Goal: Task Accomplishment & Management: Manage account settings

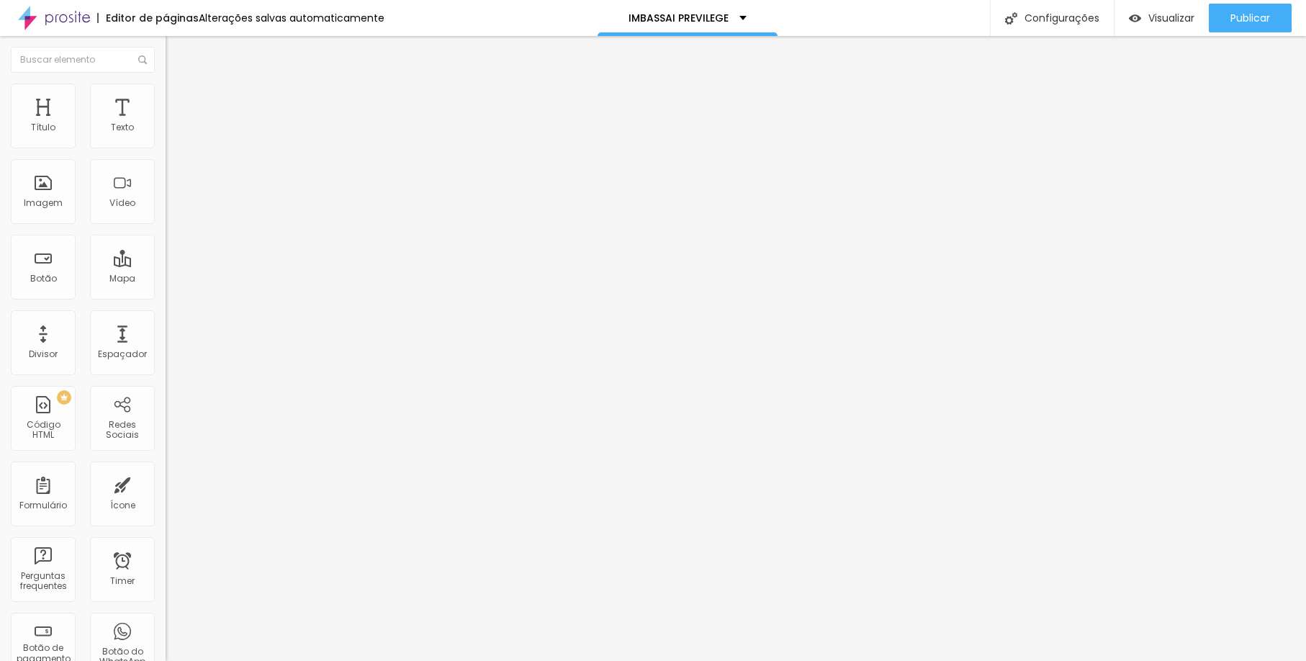
click at [166, 124] on span "Trocar imagem" at bounding box center [205, 118] width 78 height 12
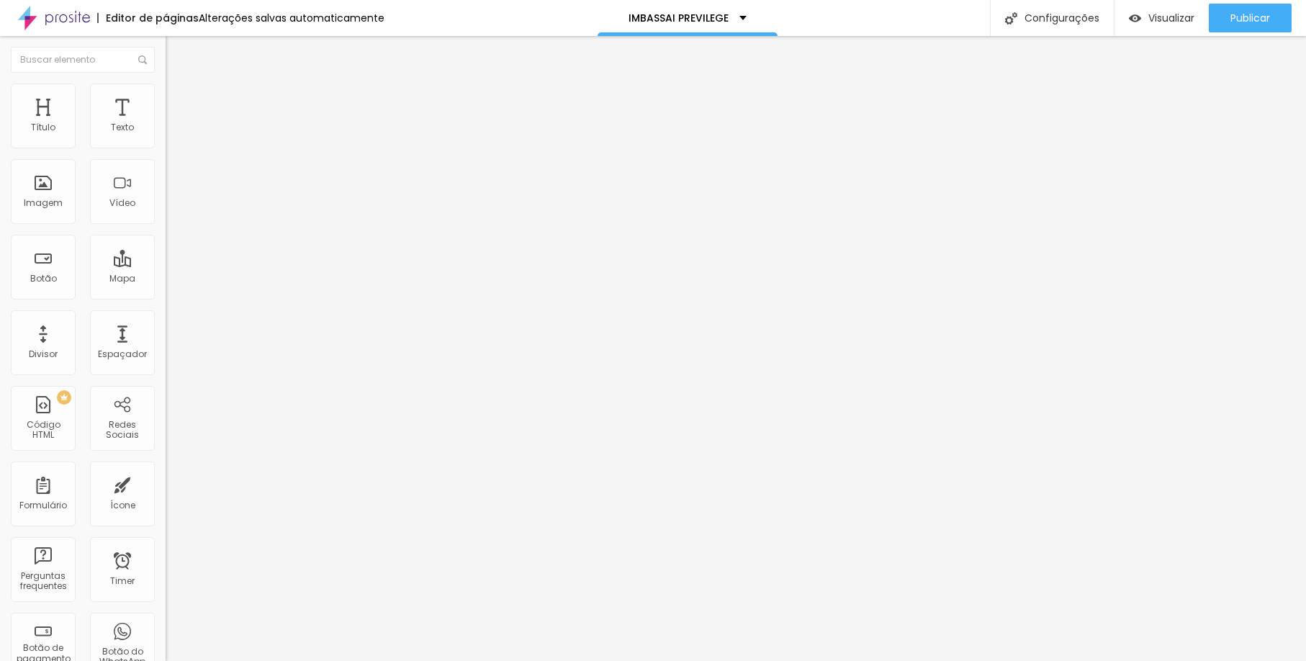
scroll to position [387, 0]
click at [166, 124] on span "Trocar imagem" at bounding box center [205, 118] width 78 height 12
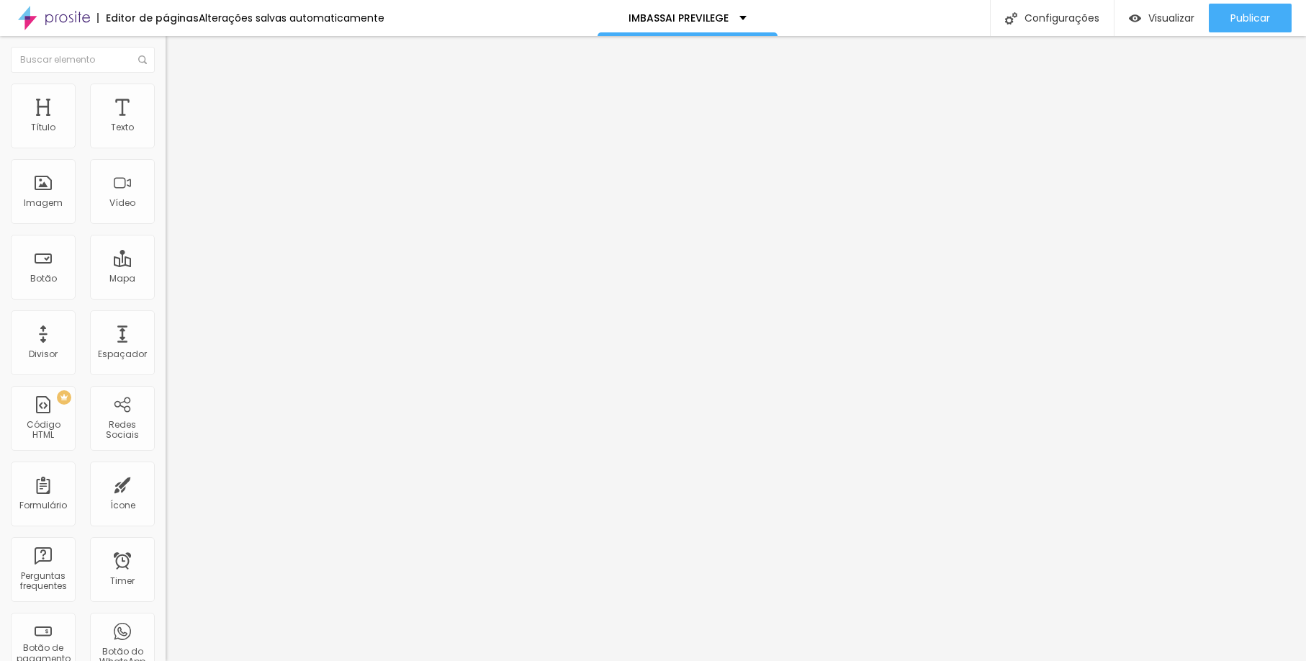
click at [166, 124] on span "Trocar imagem" at bounding box center [205, 118] width 78 height 12
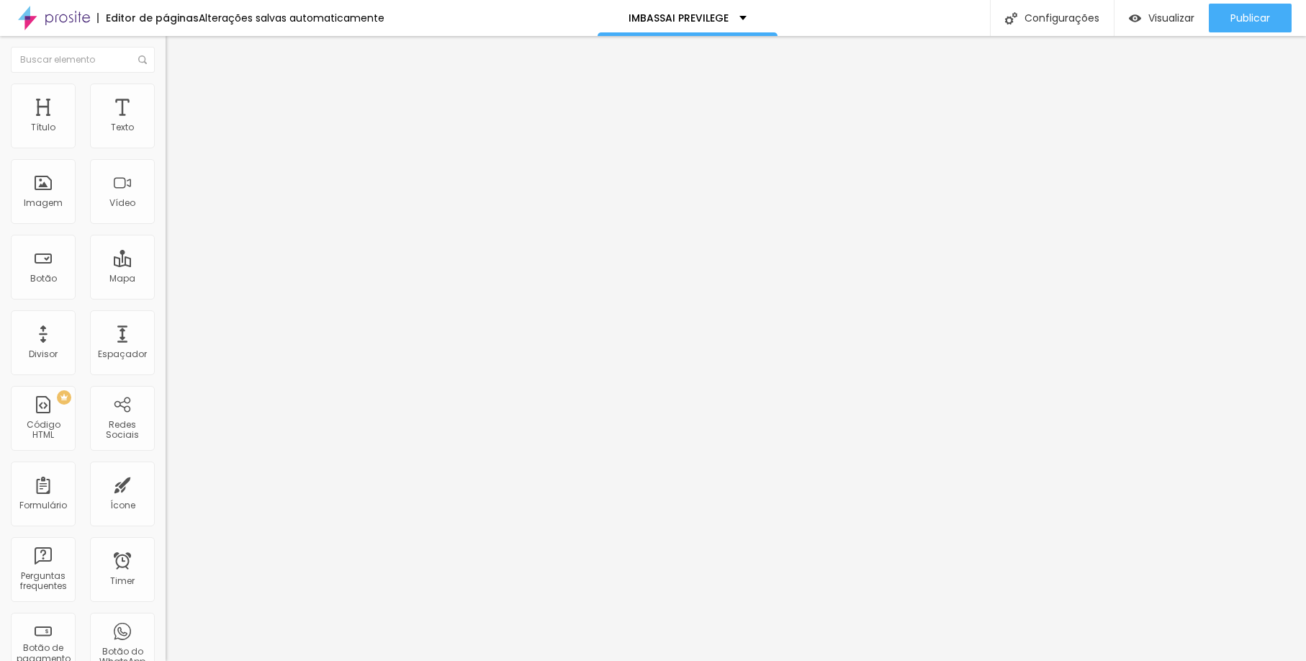
click at [166, 124] on span "Trocar imagem" at bounding box center [205, 118] width 78 height 12
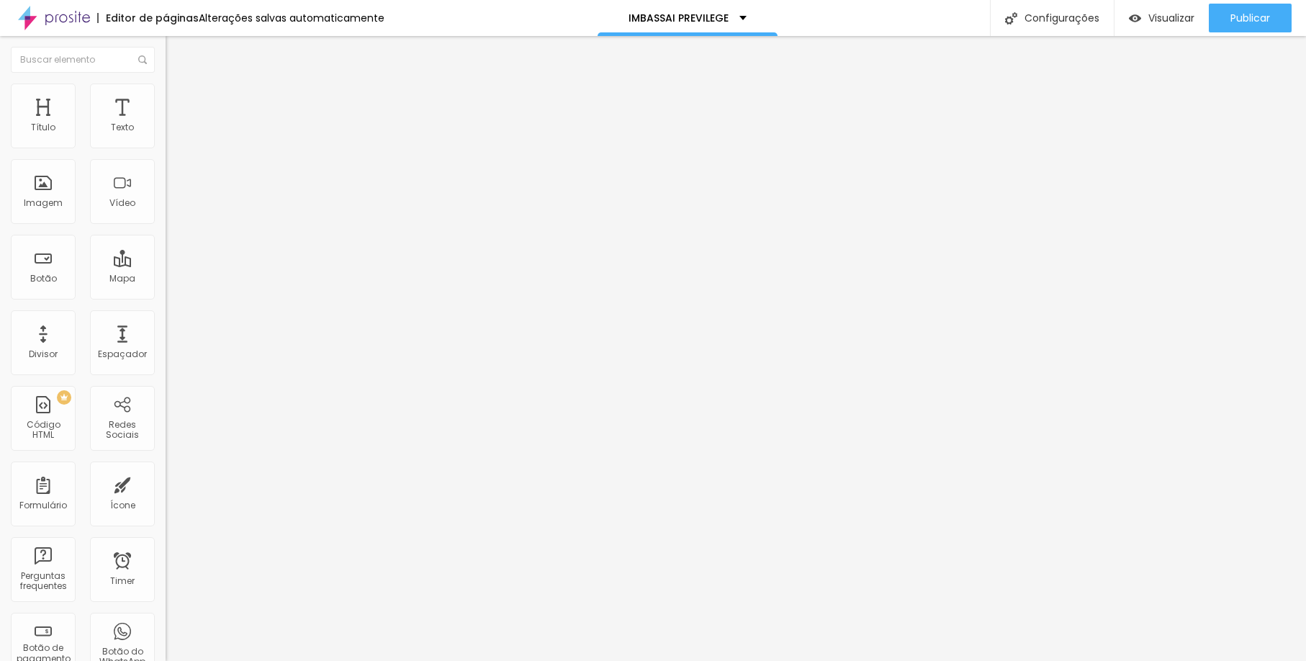
click at [166, 124] on span "Trocar imagem" at bounding box center [205, 118] width 78 height 12
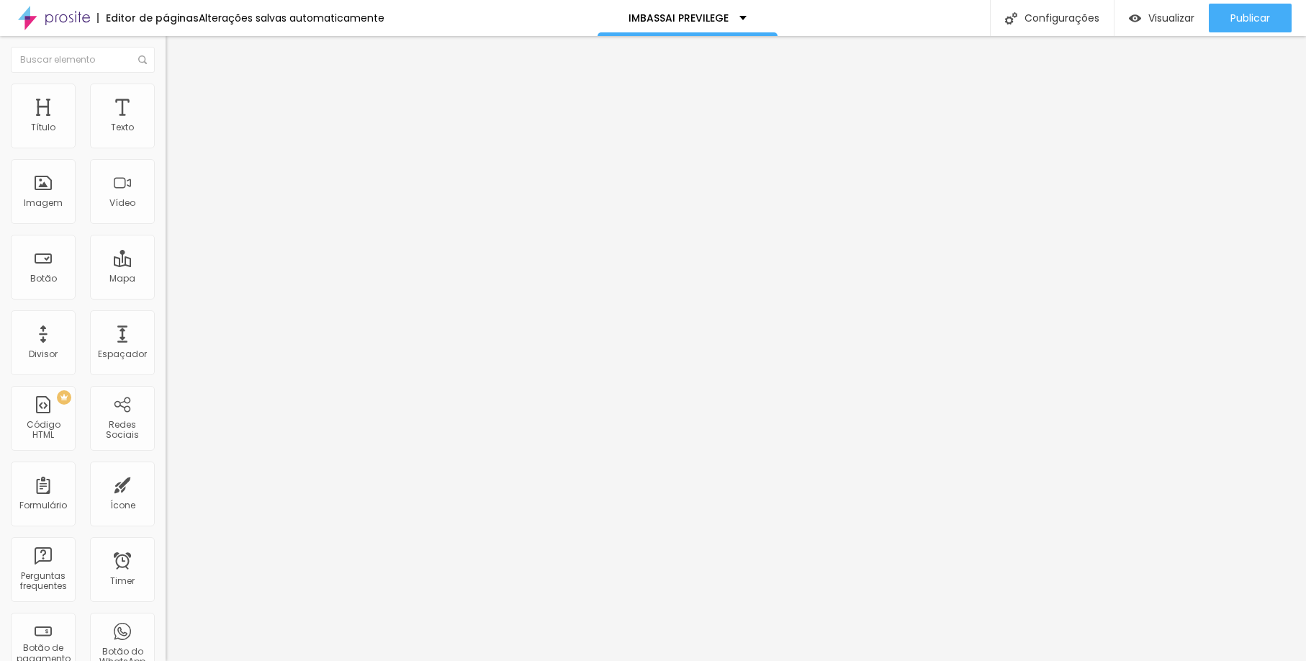
scroll to position [346, 0]
click at [1161, 14] on span "Visualizar" at bounding box center [1171, 18] width 46 height 12
click at [1221, 7] on button "Publicar" at bounding box center [1250, 18] width 83 height 29
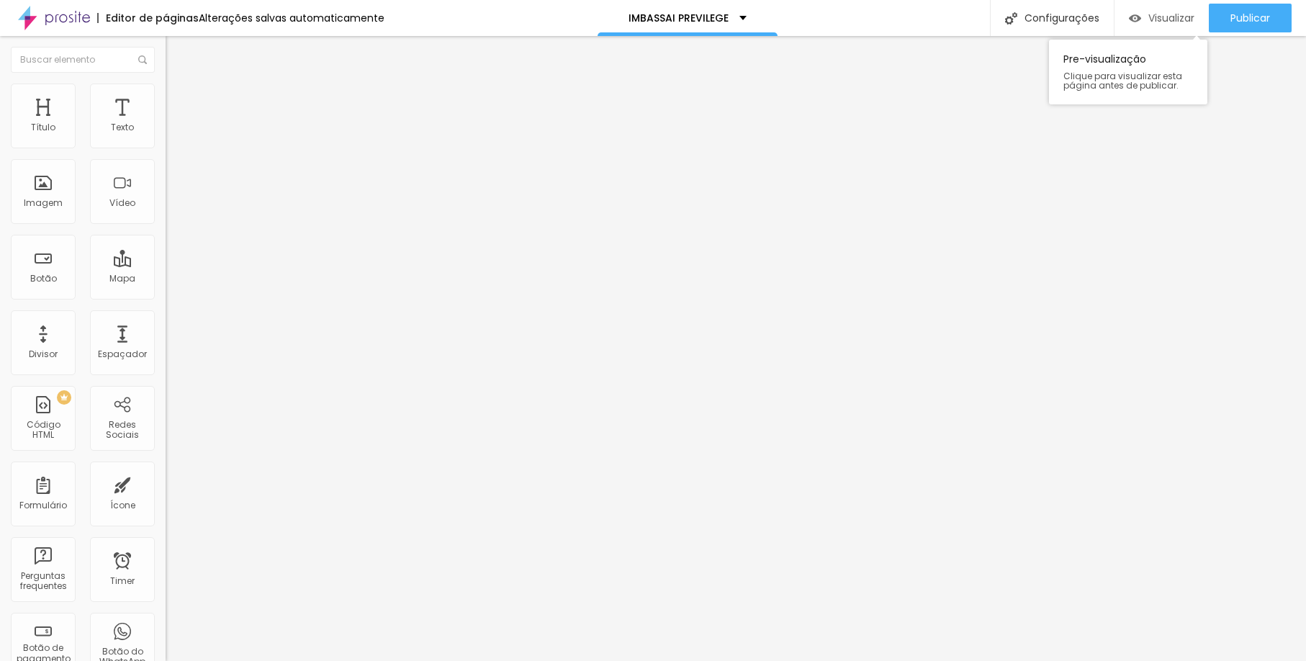
click at [1161, 14] on span "Visualizar" at bounding box center [1171, 18] width 46 height 12
click at [179, 98] on span "Estilo" at bounding box center [190, 93] width 22 height 12
click at [166, 124] on span "Trocar imagem" at bounding box center [205, 118] width 78 height 12
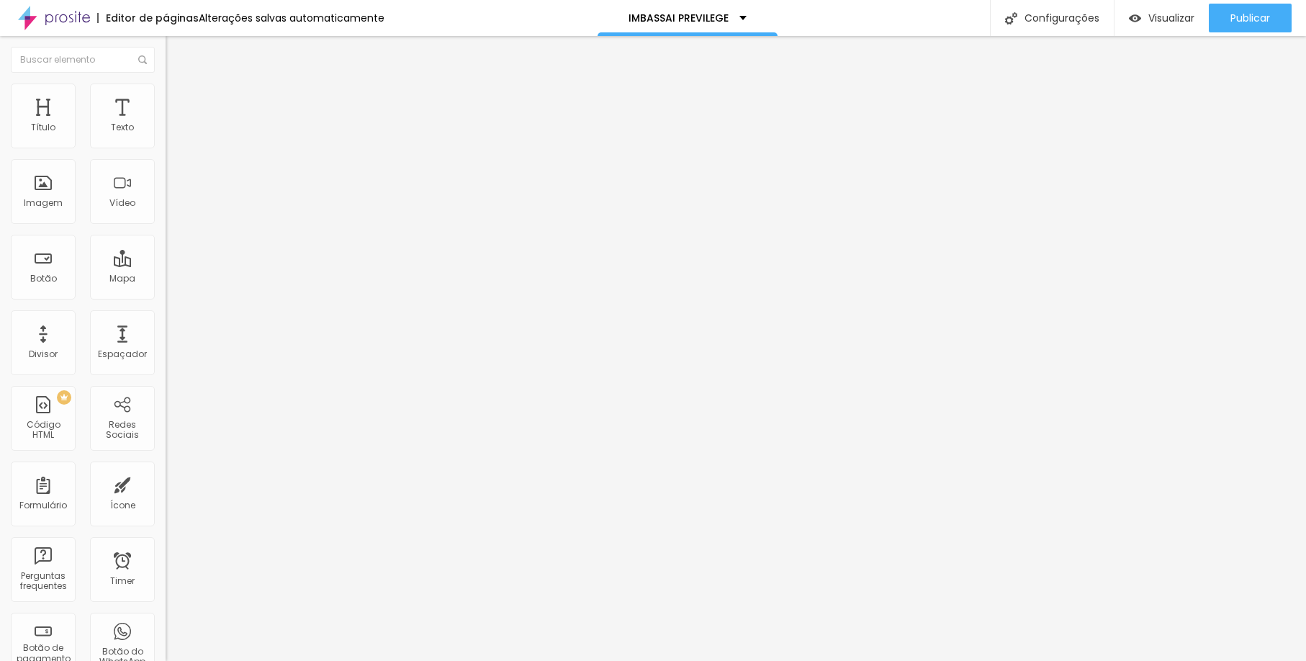
scroll to position [629, 0]
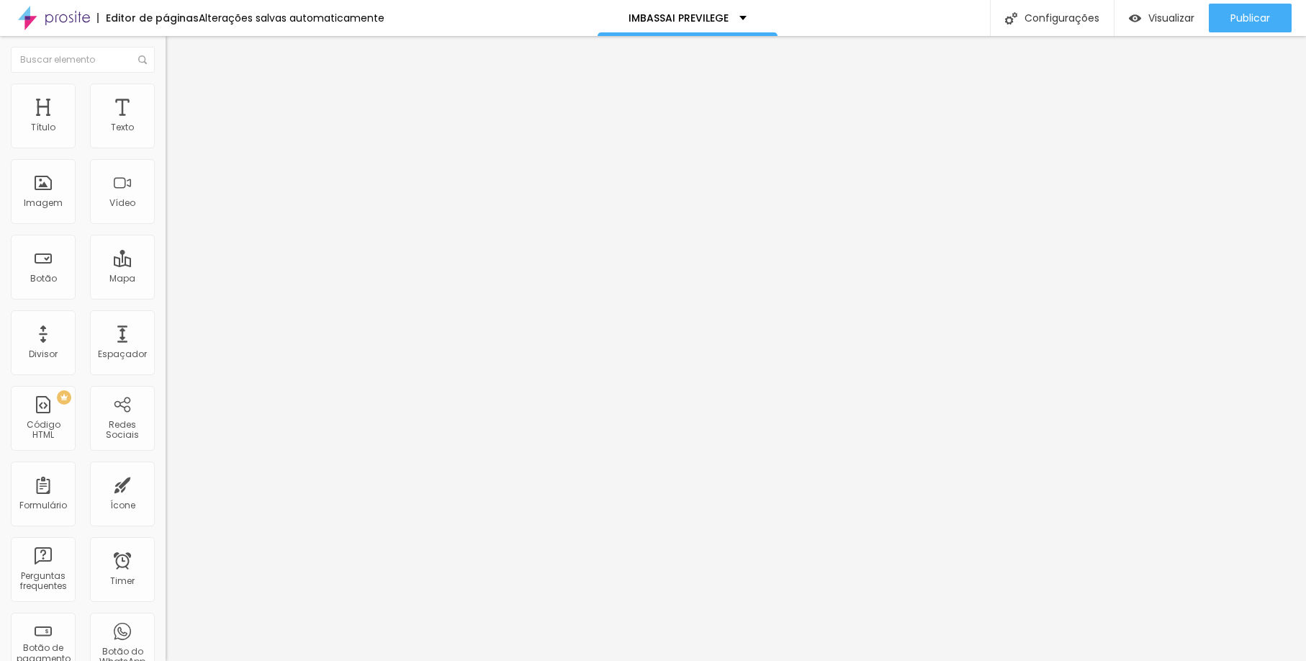
click at [166, 124] on span "Trocar imagem" at bounding box center [205, 118] width 78 height 12
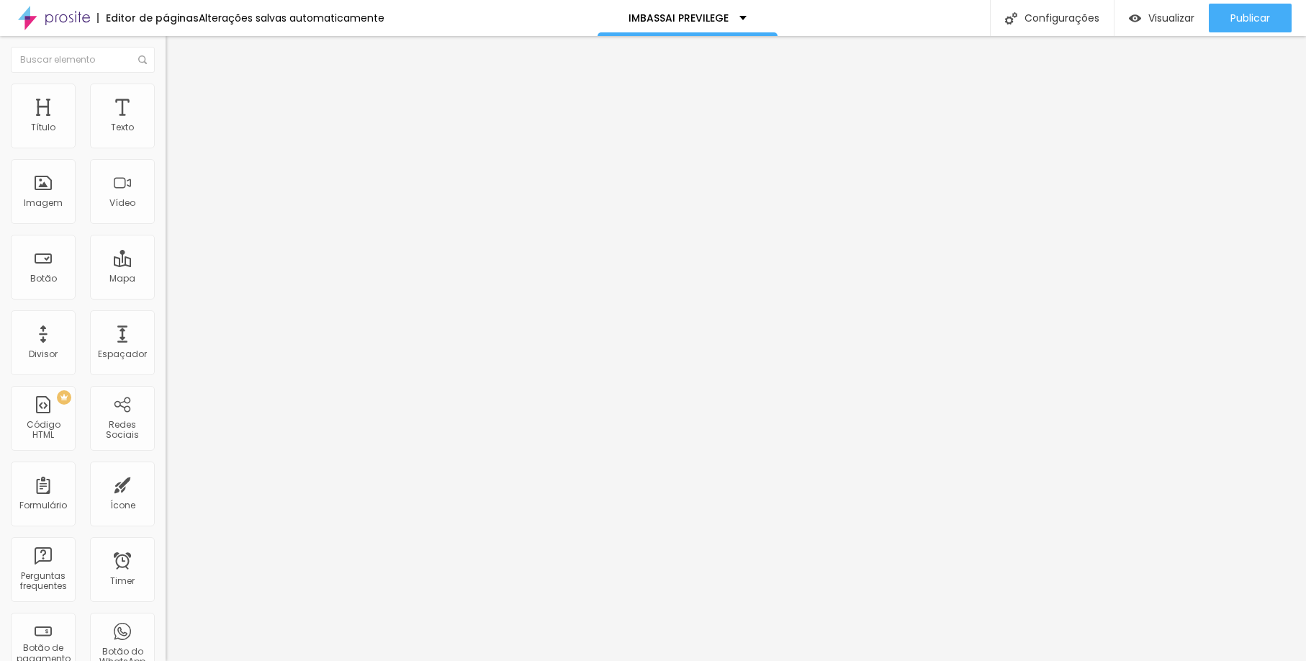
scroll to position [574, 0]
click at [166, 124] on span "Trocar imagem" at bounding box center [205, 118] width 78 height 12
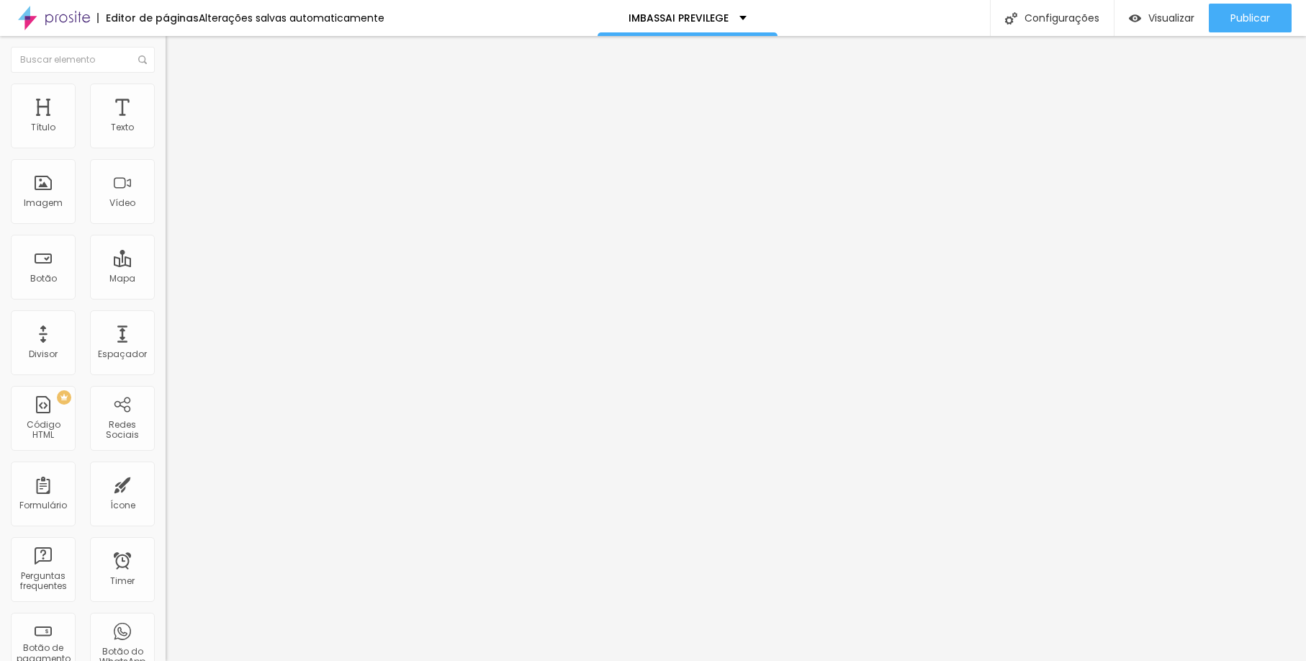
click at [166, 124] on span "Trocar imagem" at bounding box center [205, 118] width 78 height 12
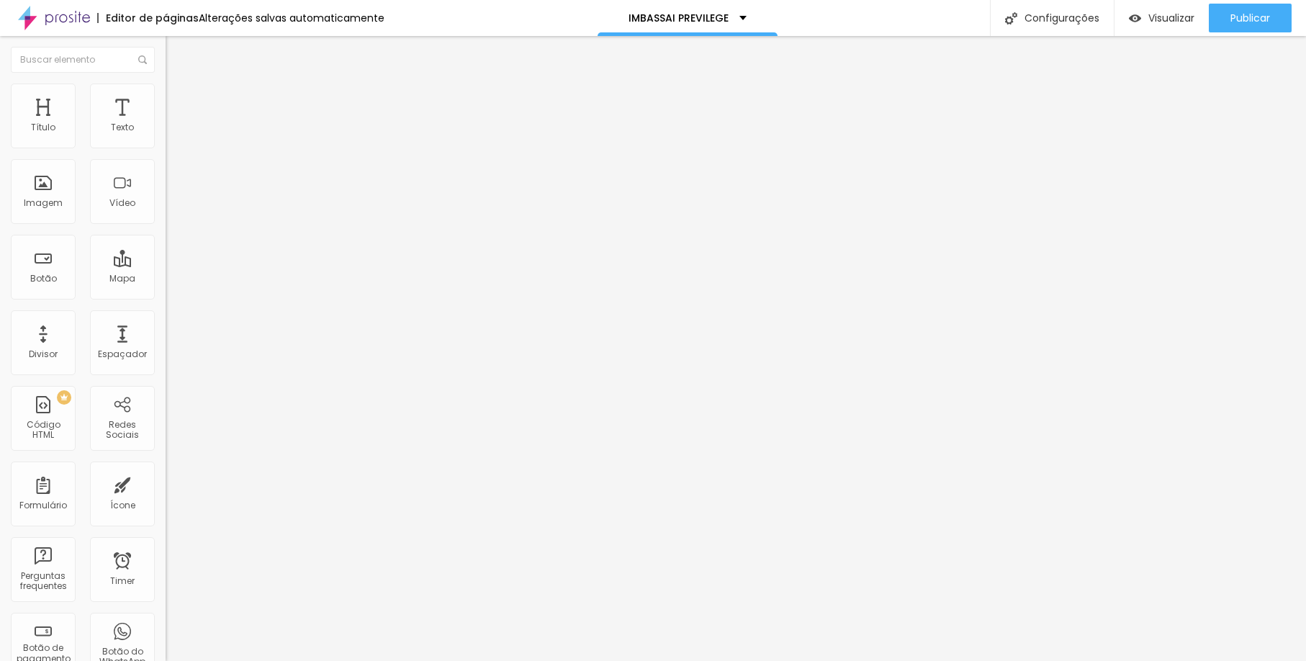
click at [1155, 17] on span "Visualizar" at bounding box center [1171, 18] width 46 height 12
click at [166, 124] on span "Trocar imagem" at bounding box center [205, 118] width 78 height 12
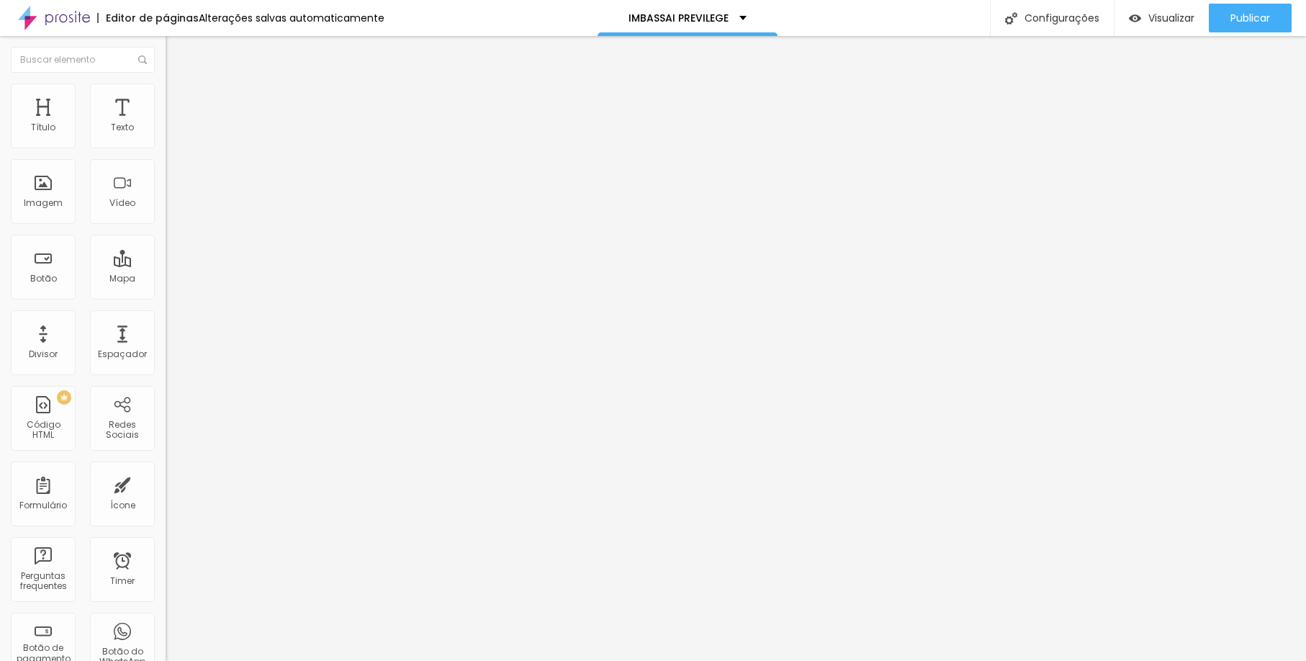
click at [166, 124] on span "Trocar imagem" at bounding box center [205, 118] width 78 height 12
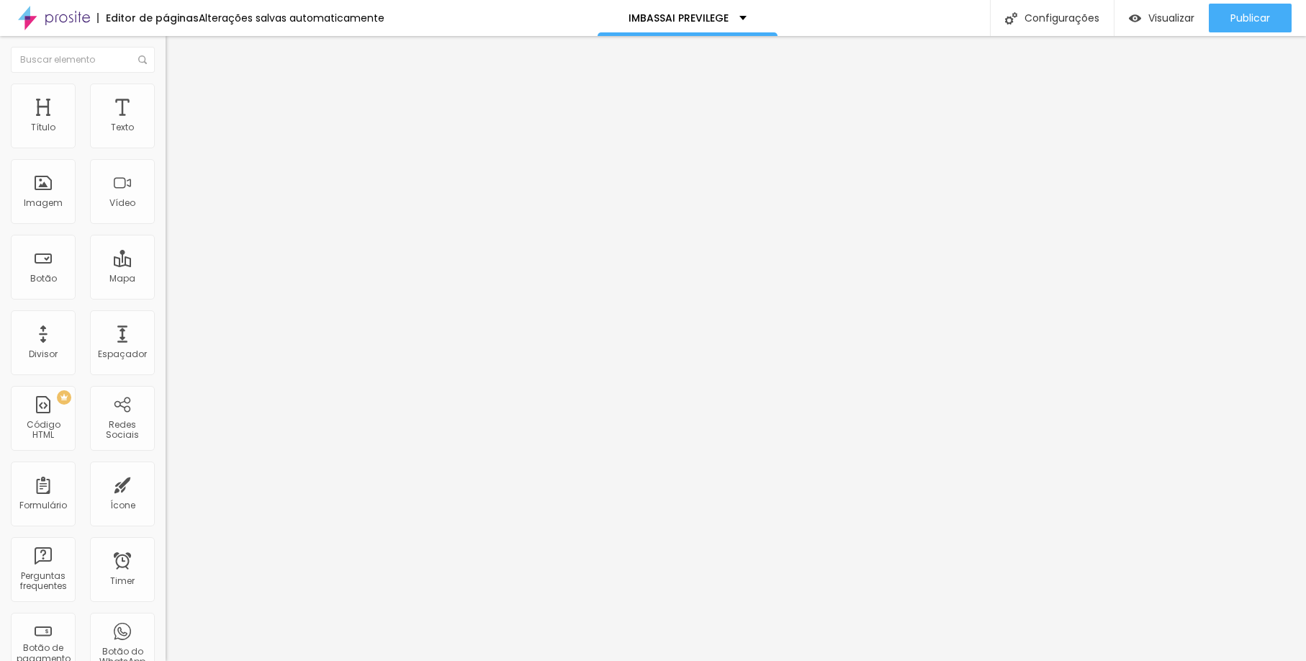
click at [166, 124] on span "Trocar imagem" at bounding box center [205, 118] width 78 height 12
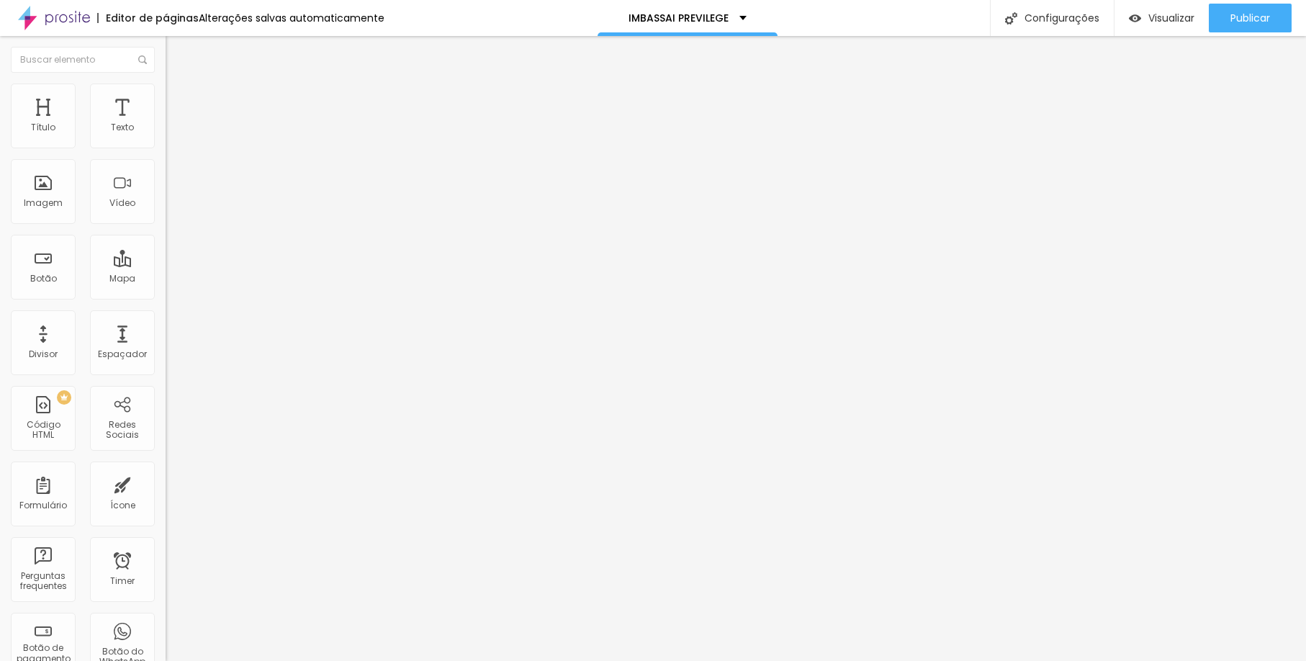
click at [166, 124] on span "Trocar imagem" at bounding box center [205, 118] width 78 height 12
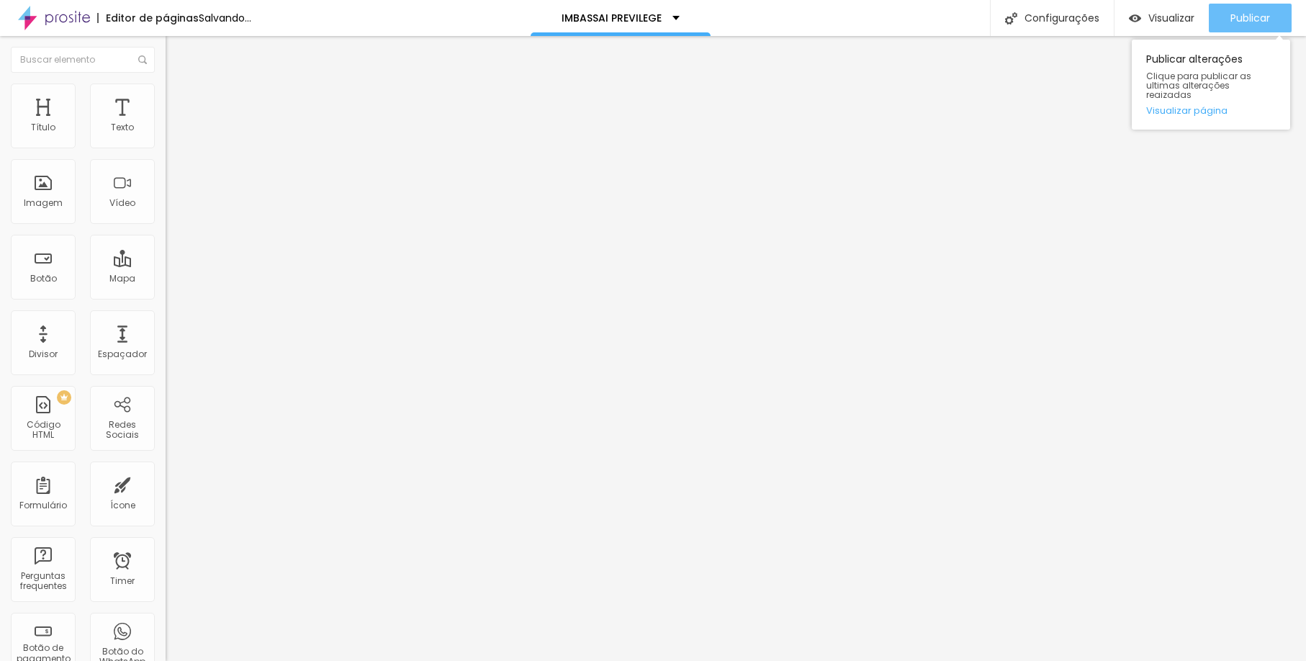
click at [1222, 22] on button "Publicar" at bounding box center [1250, 18] width 83 height 29
click at [166, 124] on span "Trocar imagem" at bounding box center [205, 118] width 78 height 12
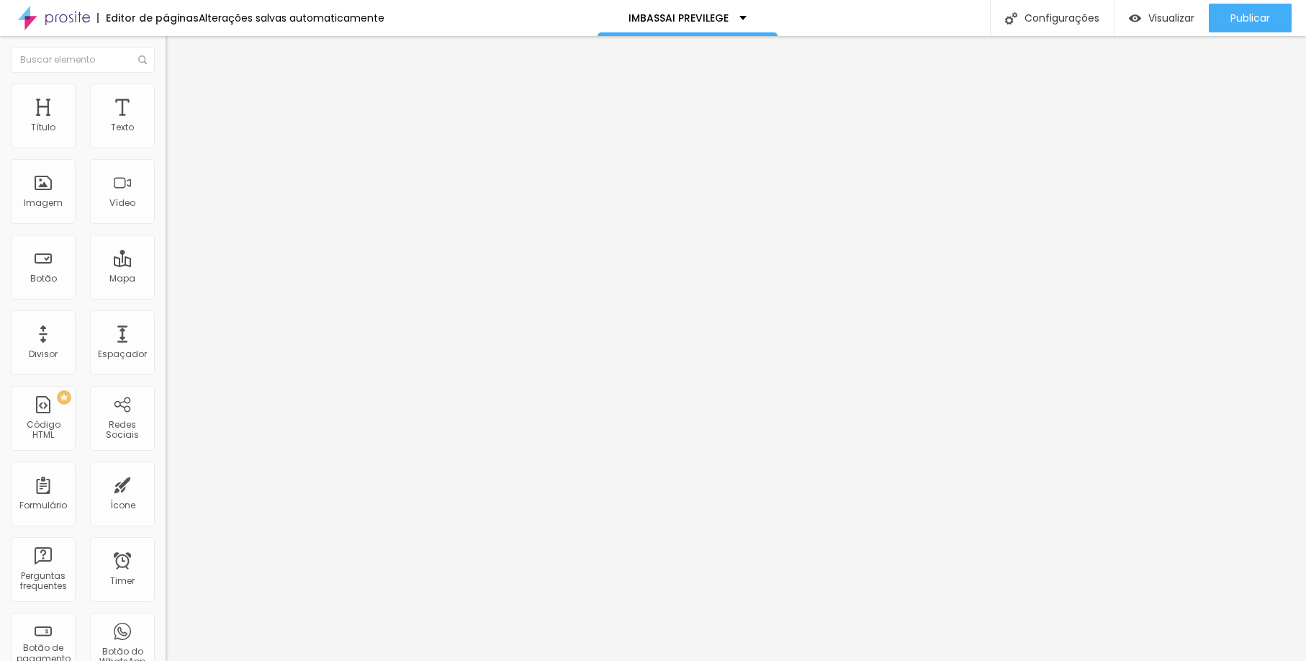
scroll to position [171, 0]
click at [166, 124] on span "Trocar imagem" at bounding box center [205, 118] width 78 height 12
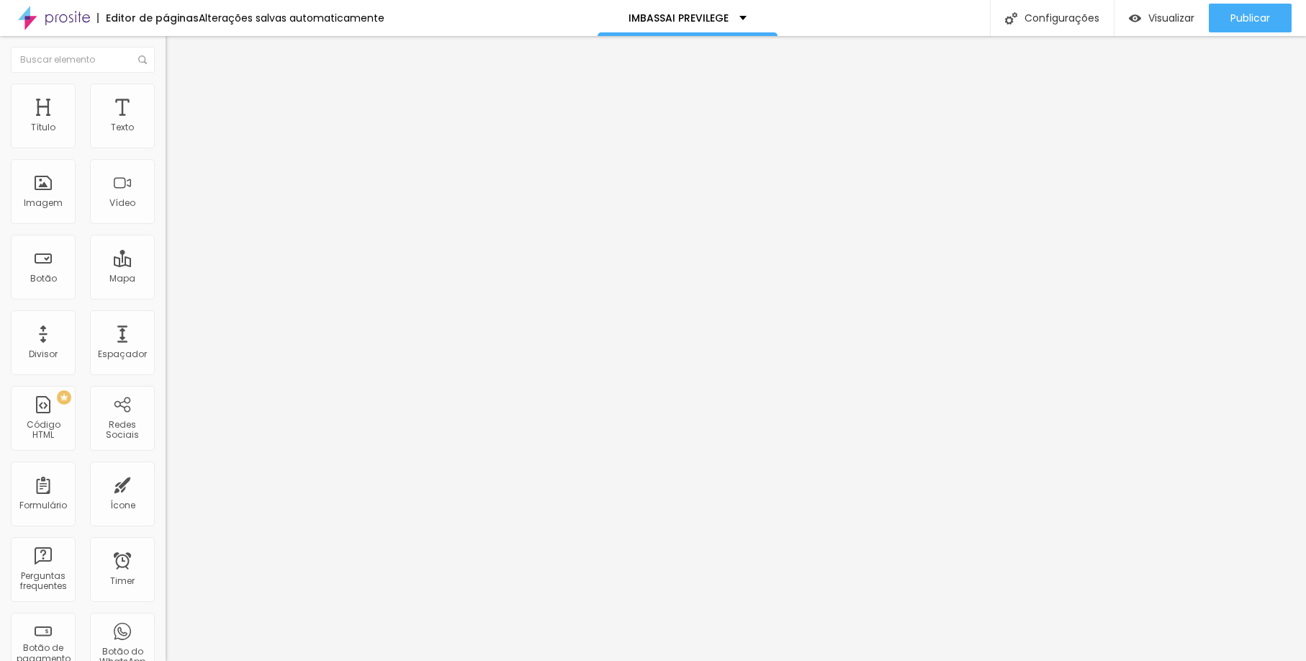
click at [166, 124] on span "Trocar imagem" at bounding box center [205, 118] width 78 height 12
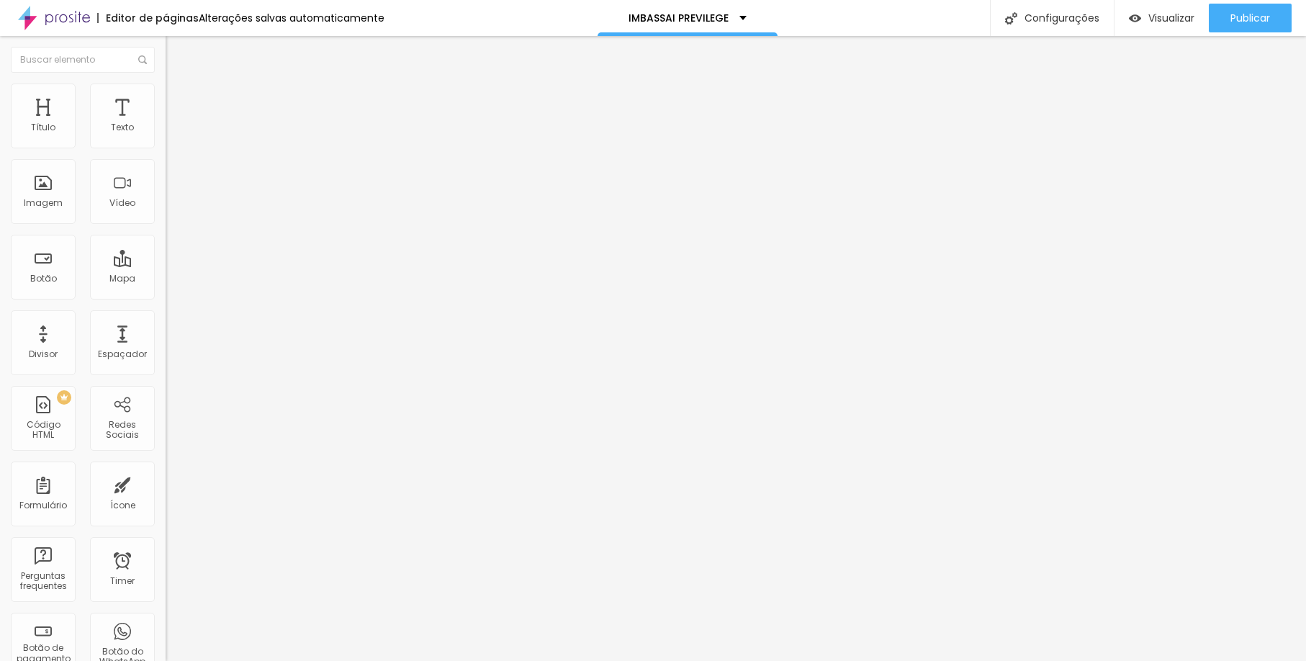
click at [166, 124] on span "Trocar imagem" at bounding box center [205, 118] width 78 height 12
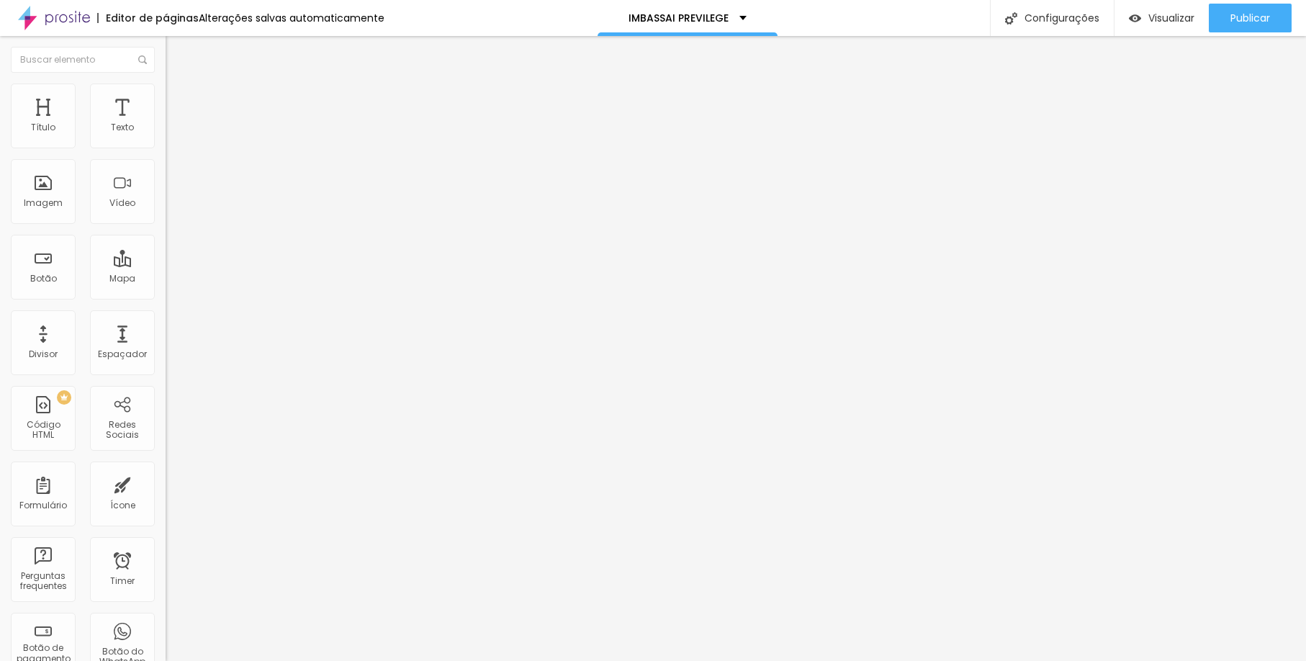
scroll to position [204, 0]
click at [166, 124] on span "Trocar imagem" at bounding box center [205, 118] width 78 height 12
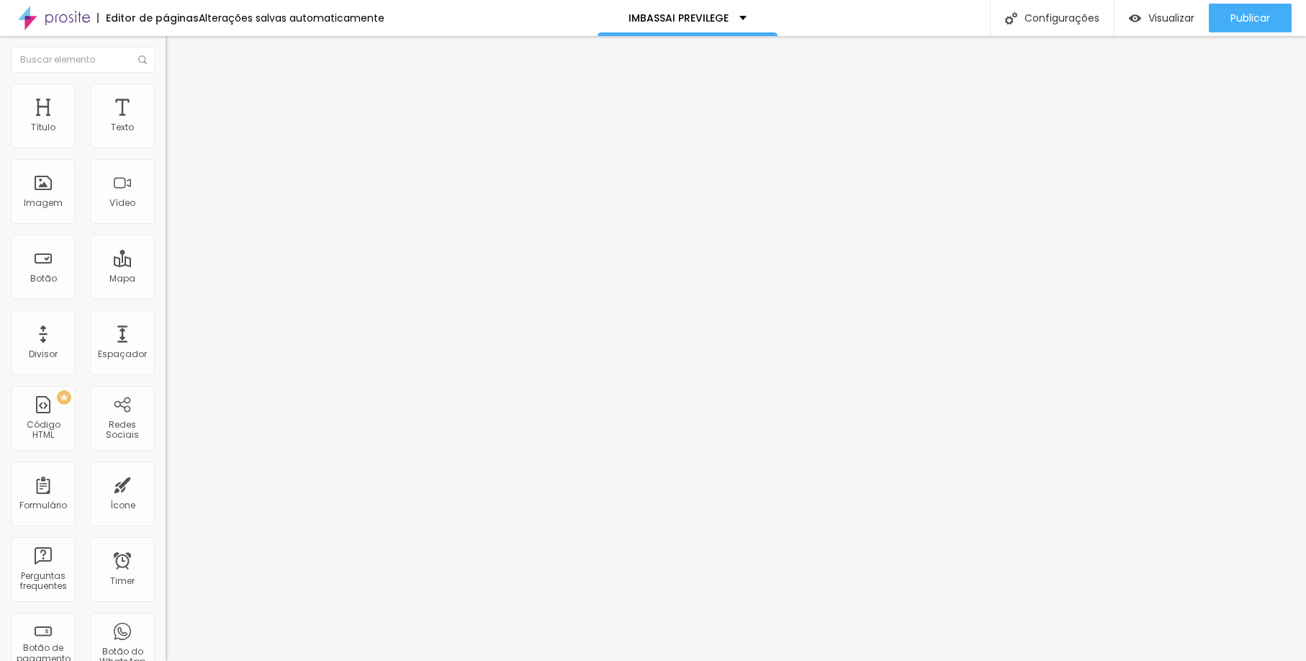
click at [1185, 30] on div "Visualizar" at bounding box center [1162, 18] width 66 height 29
click at [166, 86] on ul "Conteúdo Estilo Avançado" at bounding box center [249, 90] width 166 height 43
click at [166, 91] on li "Estilo" at bounding box center [249, 91] width 166 height 14
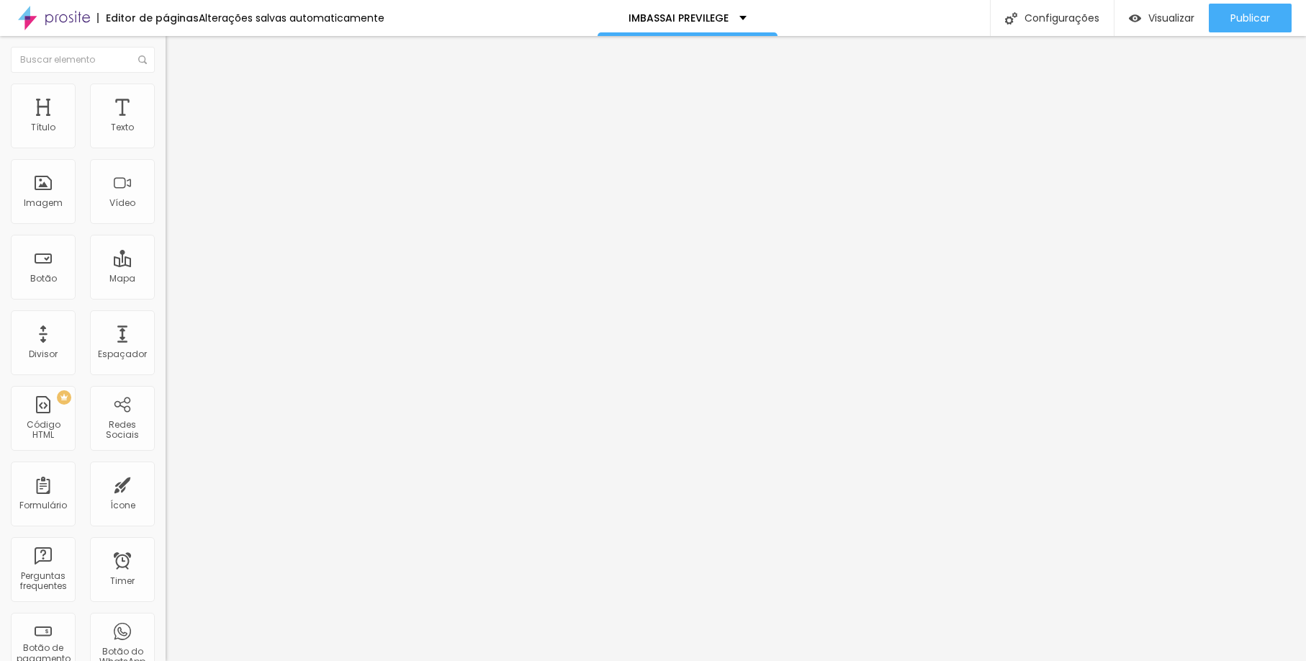
type input "51"
type input "49"
type input "36"
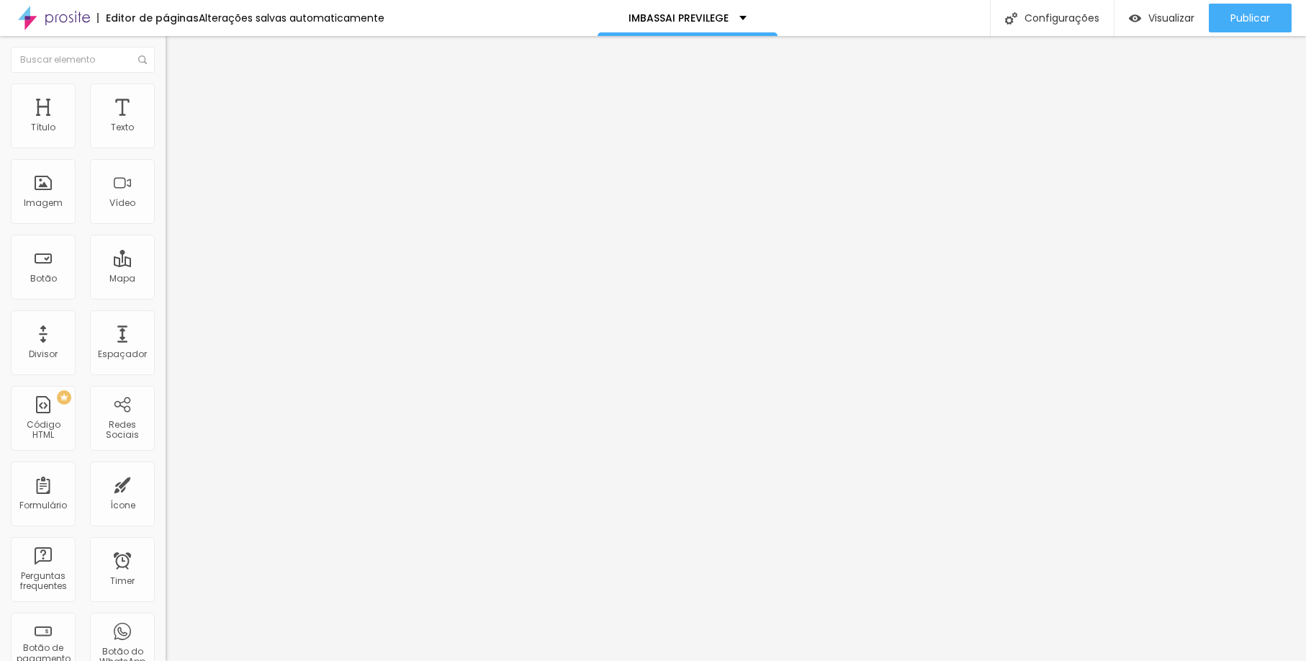
type input "36"
type input "35"
type input "33"
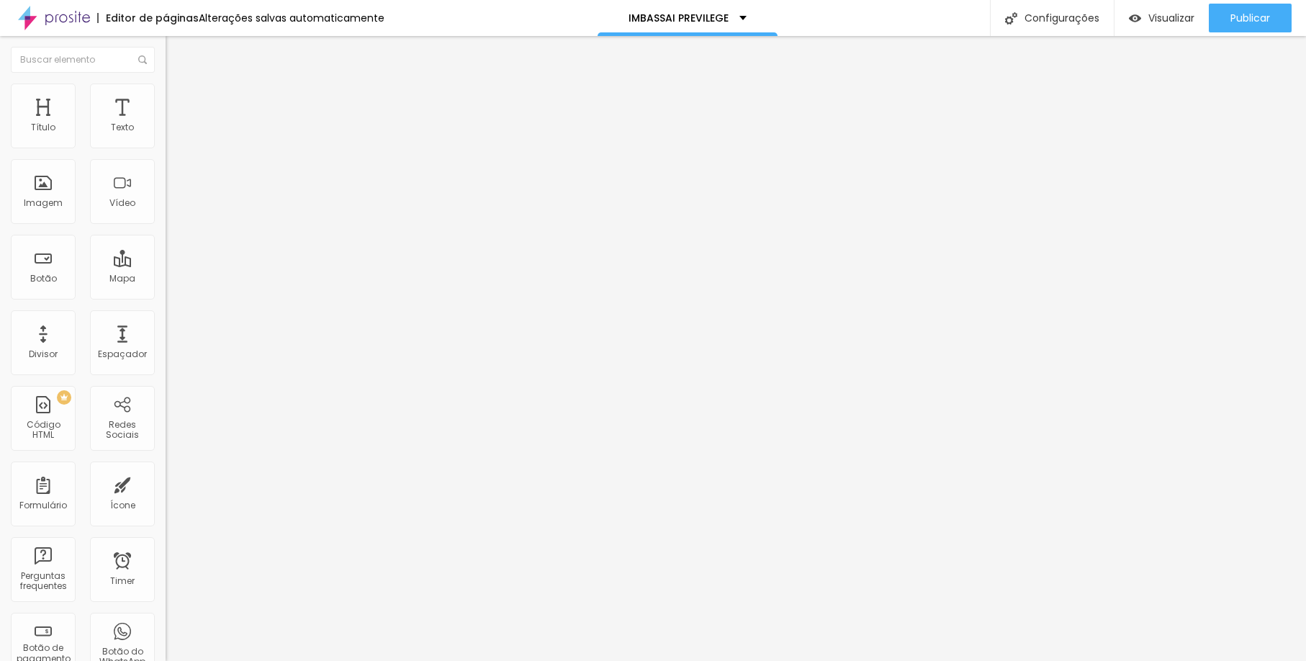
type input "25"
type input "23"
type input "16"
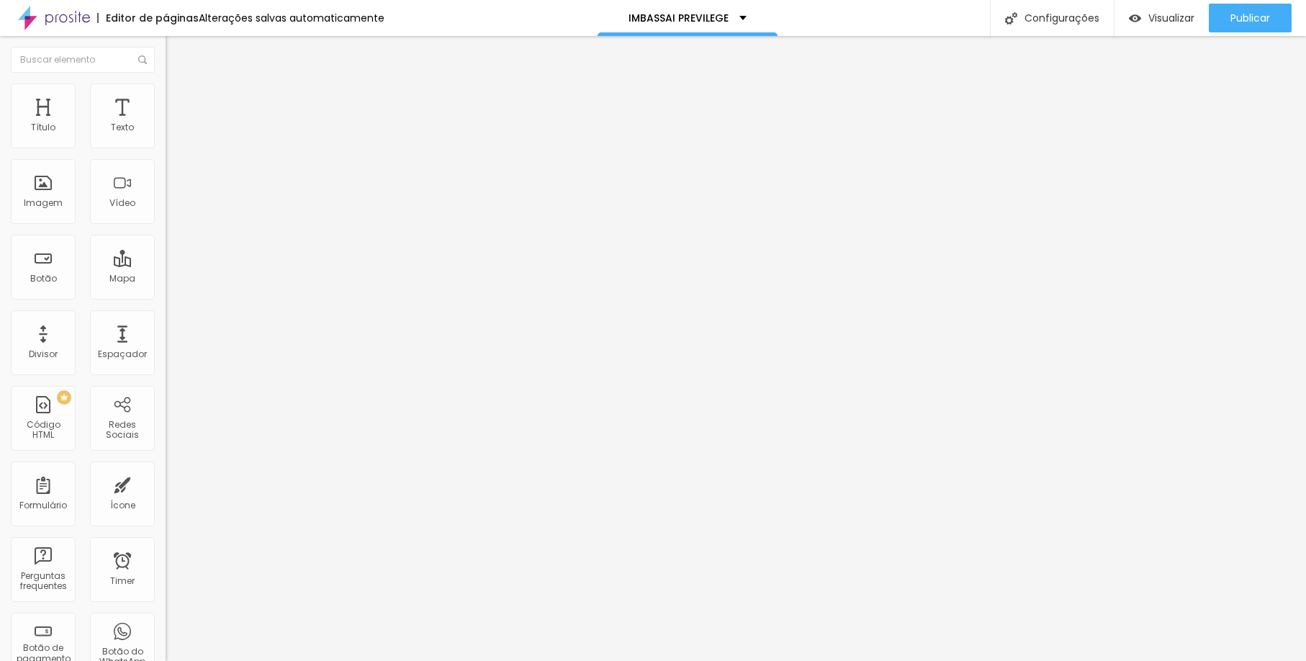
type input "16"
type input "7"
type input "5"
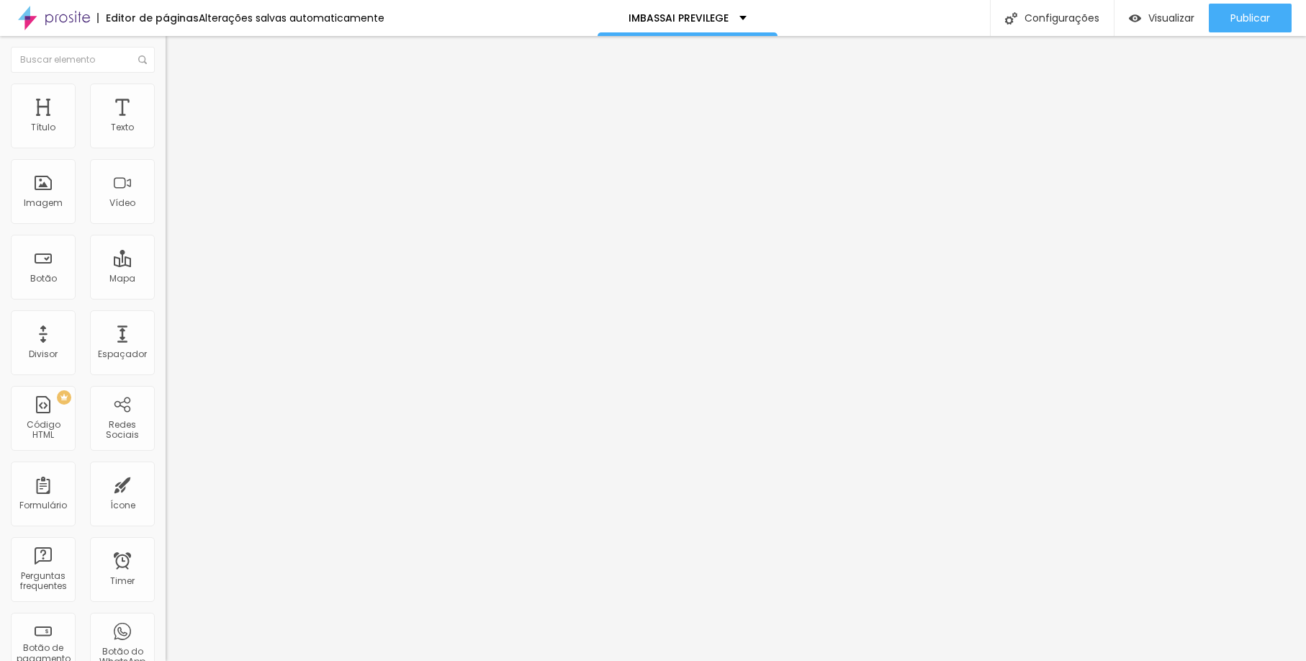
type input "3"
type input "0"
drag, startPoint x: 56, startPoint y: 184, endPoint x: 32, endPoint y: 186, distance: 23.9
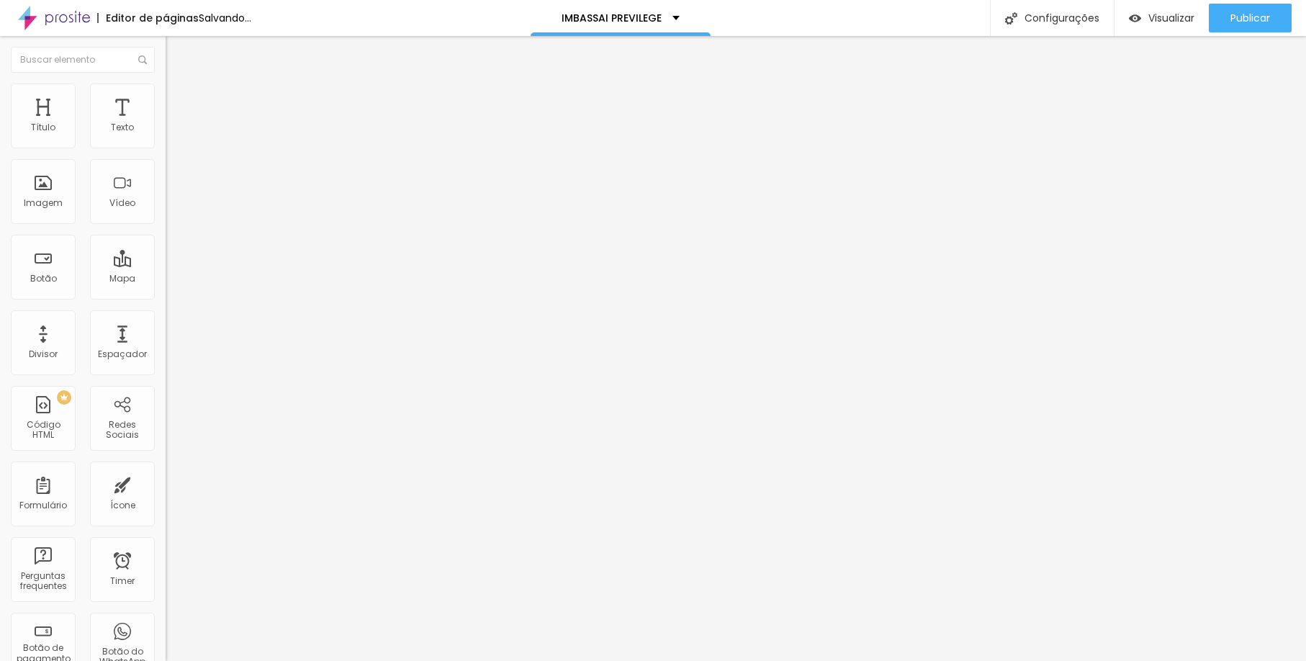
type input "0"
click at [166, 316] on input "range" at bounding box center [212, 322] width 93 height 12
click at [166, 89] on ul "Conteúdo Estilo Avançado" at bounding box center [249, 90] width 166 height 43
click at [166, 92] on img at bounding box center [172, 90] width 13 height 13
drag, startPoint x: 57, startPoint y: 192, endPoint x: 49, endPoint y: 192, distance: 8.0
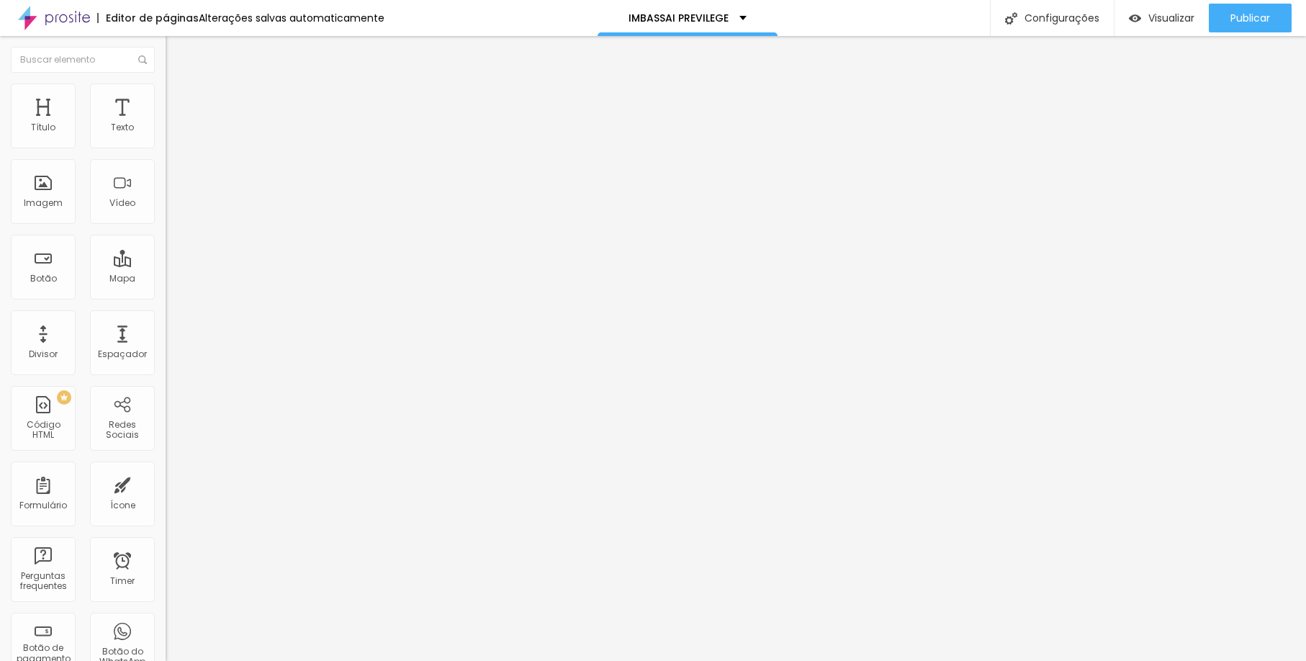
click at [166, 316] on div at bounding box center [249, 322] width 166 height 13
type input "53"
type input "33"
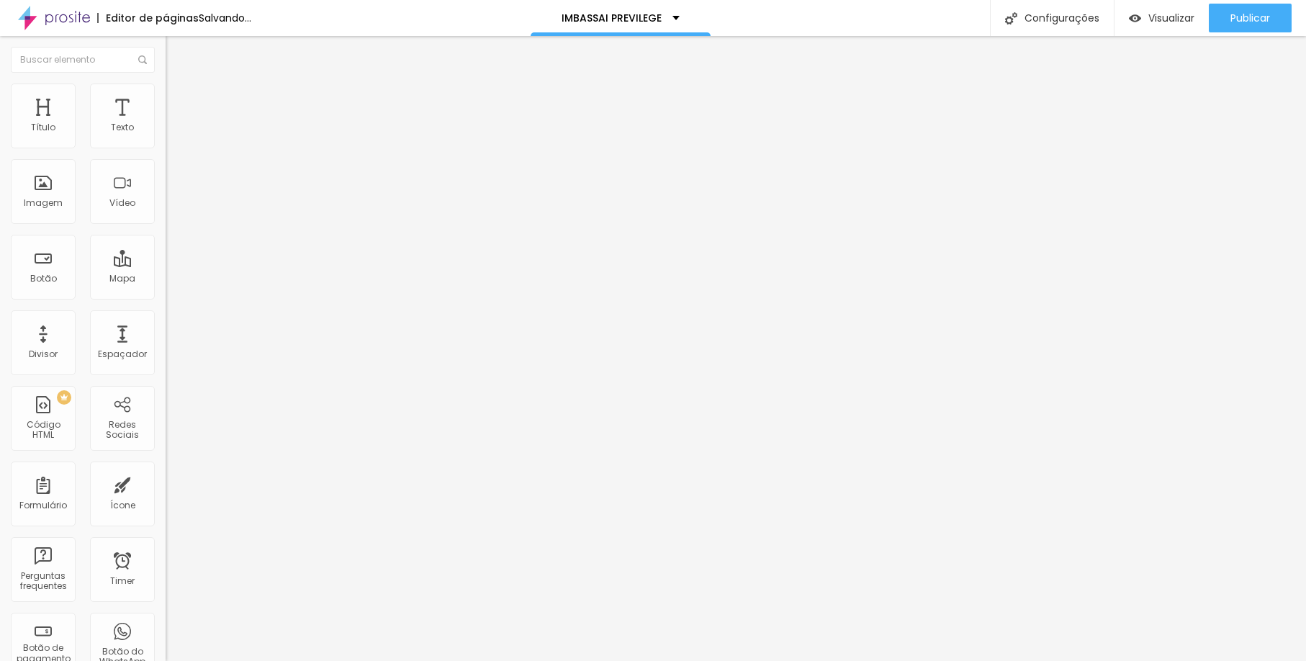
type input "32"
type input "26"
type input "25"
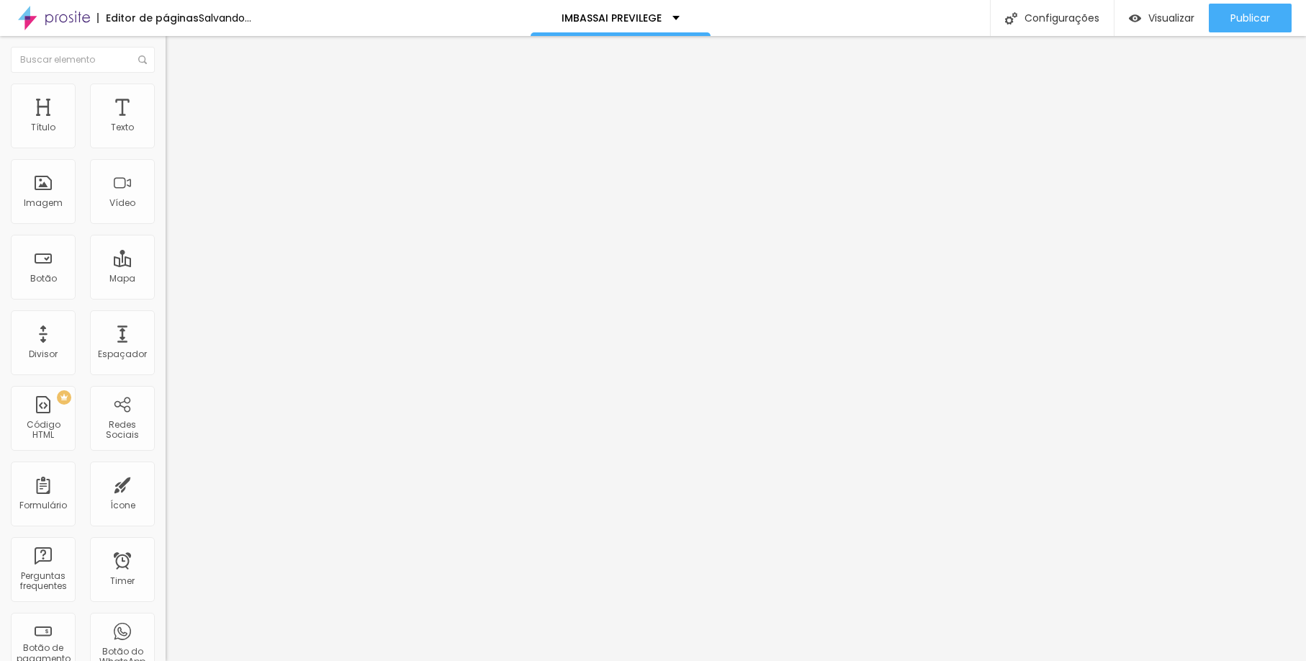
type input "25"
type input "23"
type input "21"
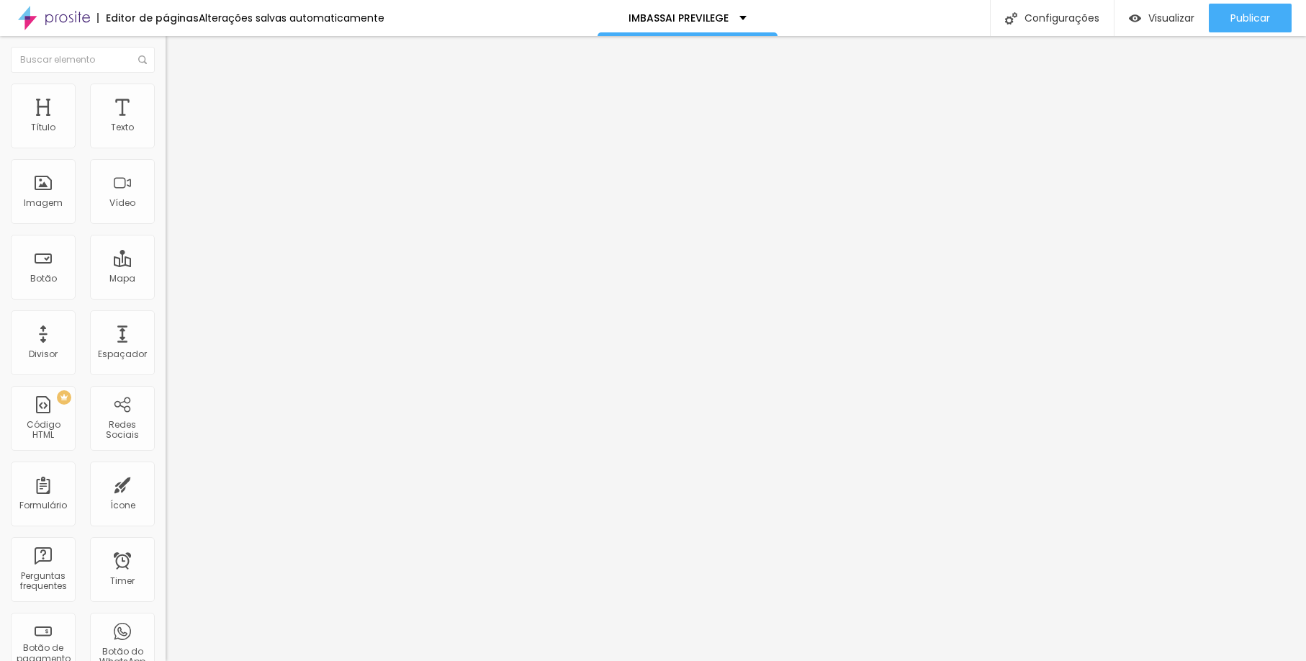
type input "20"
type input "13"
type input "10"
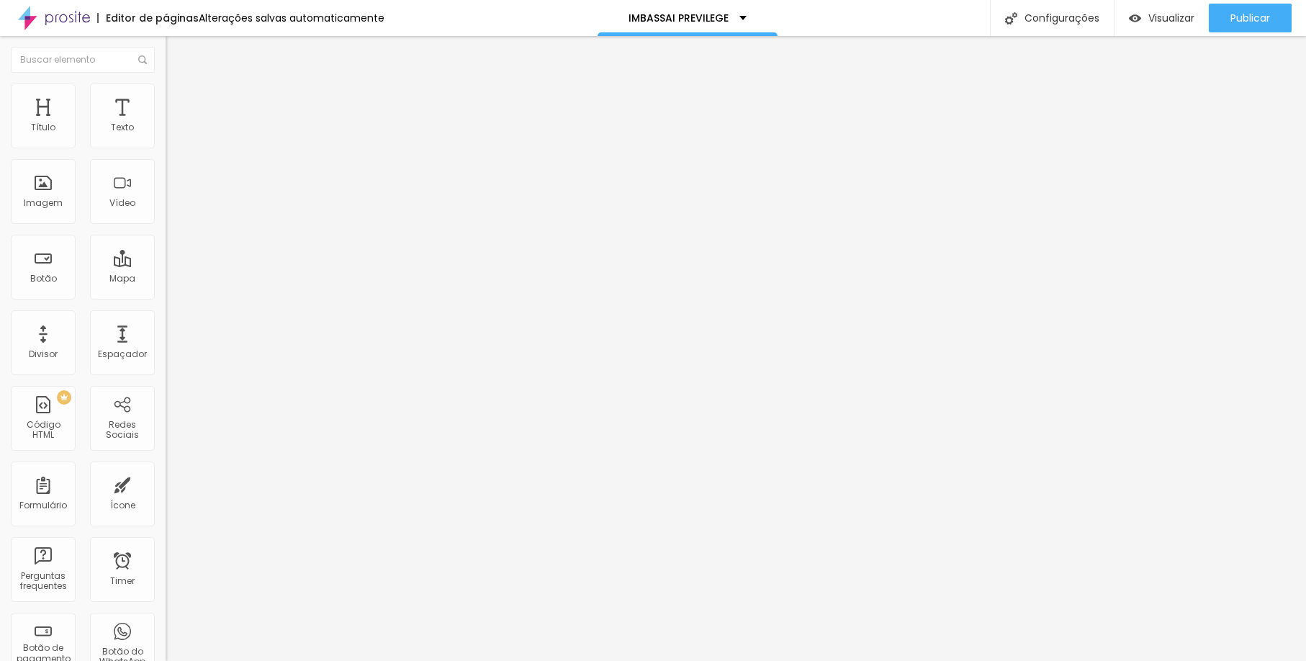
type input "10"
type input "9"
type input "7"
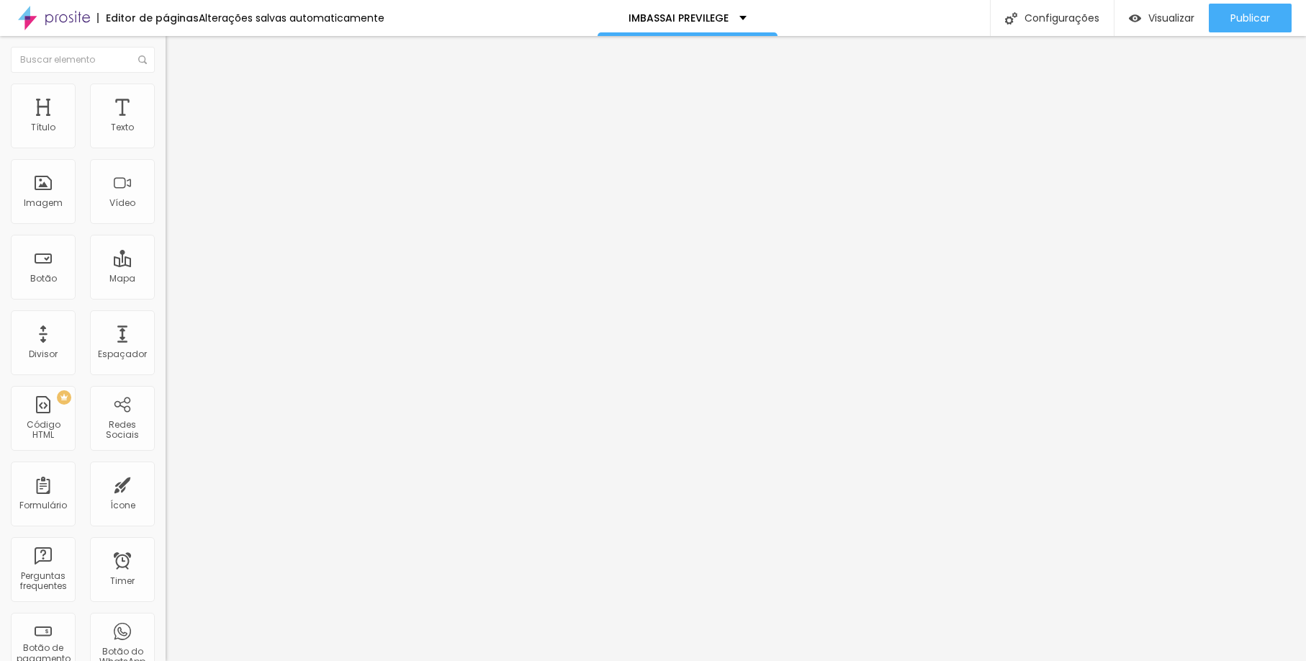
type input "6"
type input "4"
drag, startPoint x: 57, startPoint y: 188, endPoint x: 35, endPoint y: 195, distance: 23.5
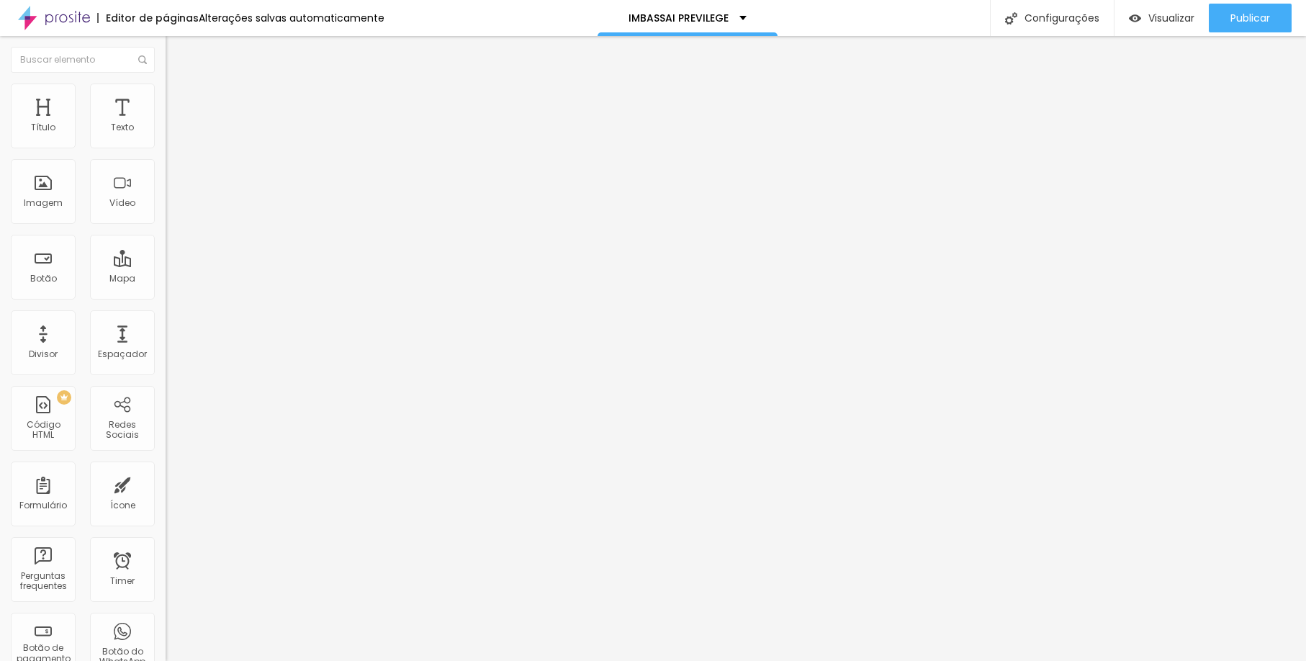
click at [166, 195] on div "4 Borda arredondada" at bounding box center [249, 251] width 166 height 204
type input "2"
type input "0"
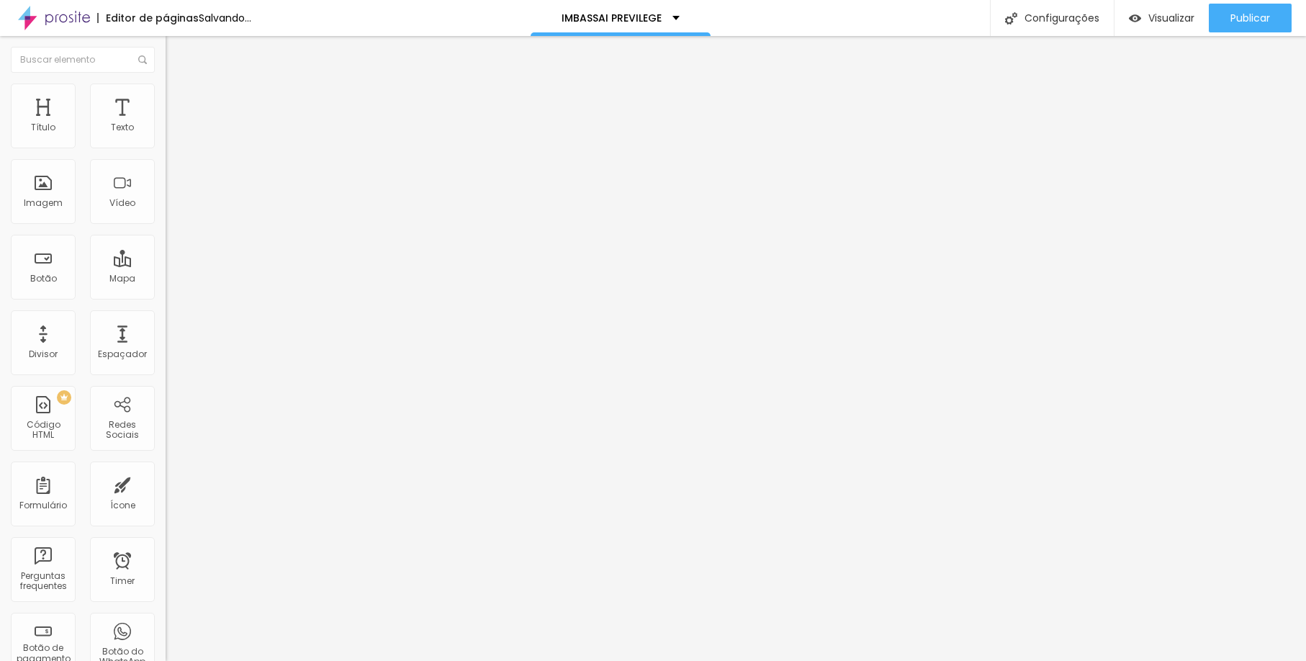
type input "0"
click at [166, 316] on input "range" at bounding box center [212, 322] width 93 height 12
click at [179, 99] on span "Estilo" at bounding box center [190, 93] width 22 height 12
type input "59"
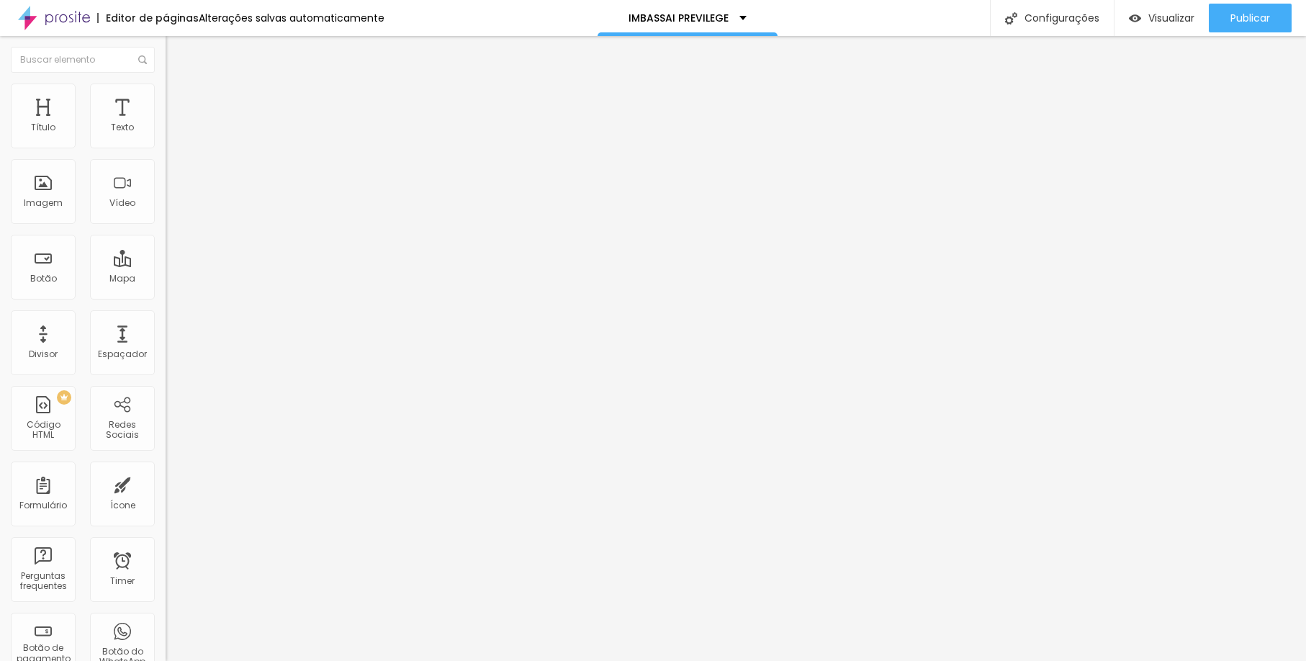
type input "54"
type input "0"
drag, startPoint x: 60, startPoint y: 188, endPoint x: -7, endPoint y: 192, distance: 67.1
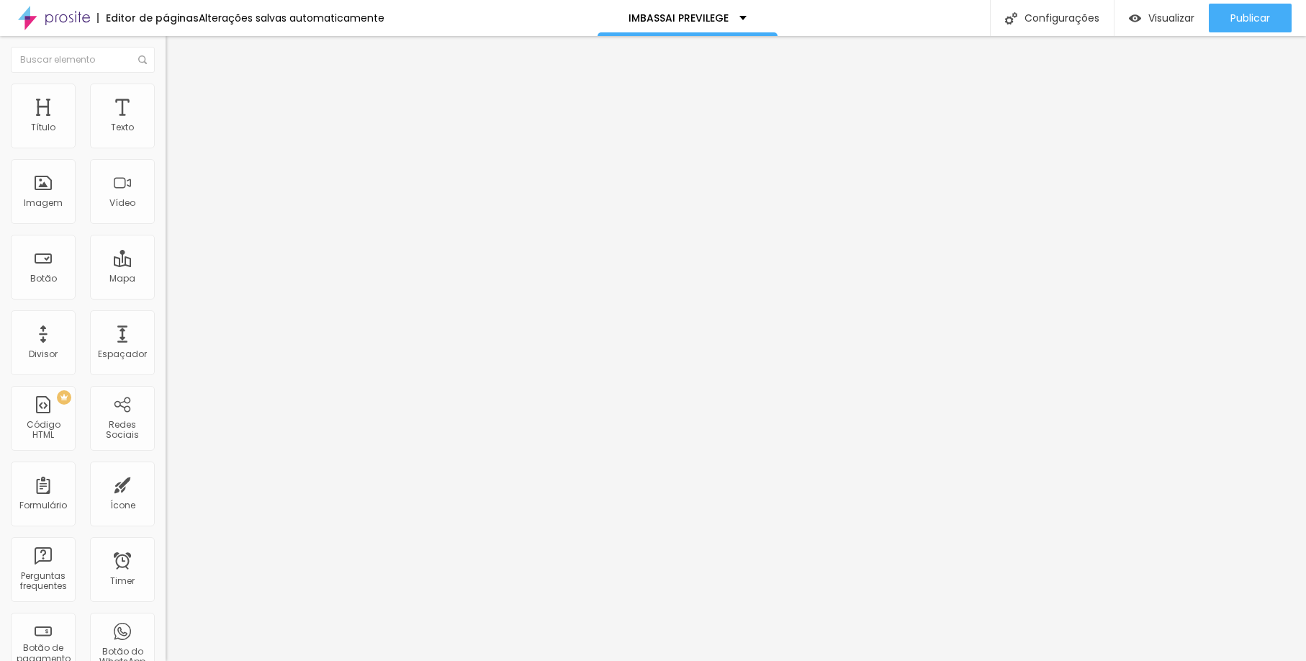
type input "0"
click at [0, 192] on html "Editor de páginas Alterações salvas automaticamente IMBASSAI PREVILEGE Configur…" at bounding box center [653, 330] width 1306 height 661
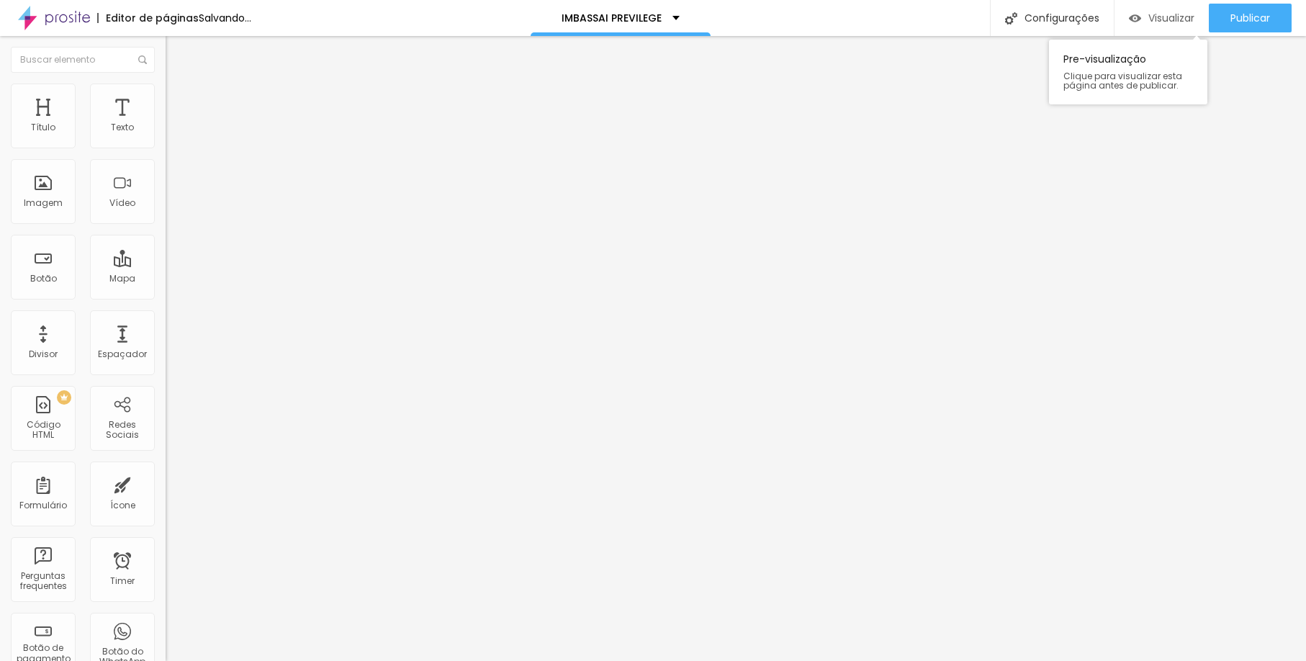
click at [1187, 26] on div "Visualizar" at bounding box center [1162, 18] width 66 height 29
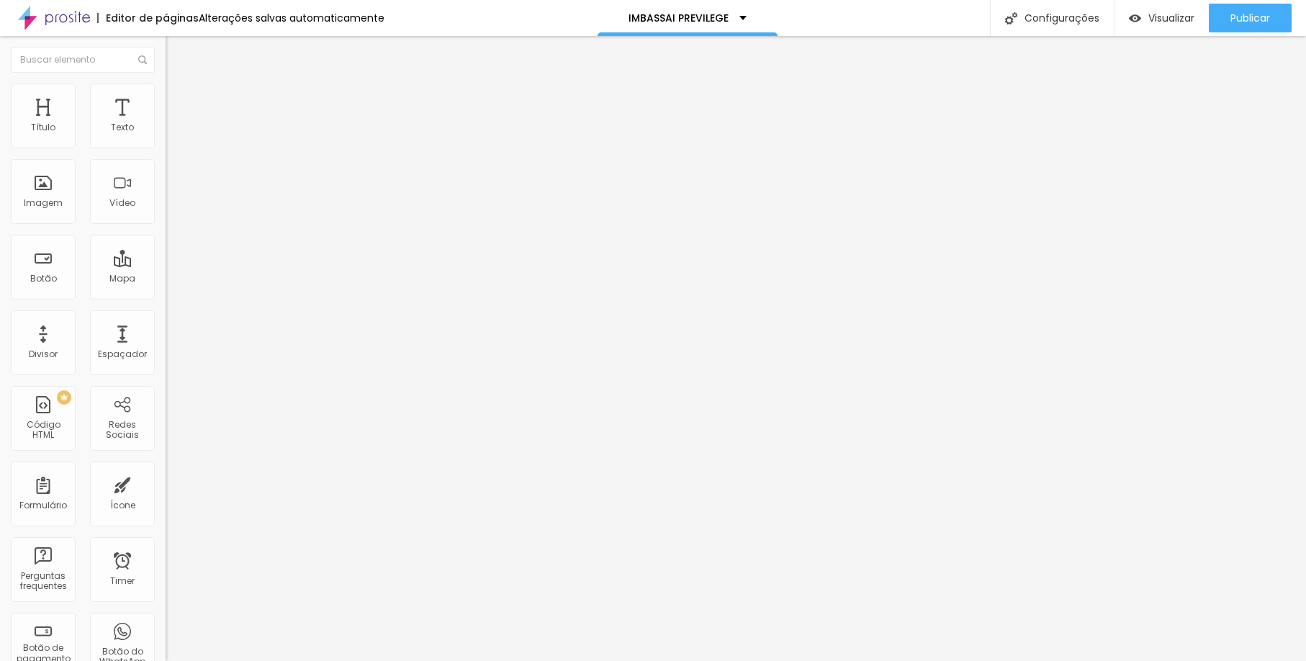
click at [166, 86] on img at bounding box center [172, 90] width 13 height 13
click at [166, 95] on li "Estilo" at bounding box center [249, 91] width 166 height 14
click at [166, 96] on li "Estilo" at bounding box center [249, 91] width 166 height 14
type input "7"
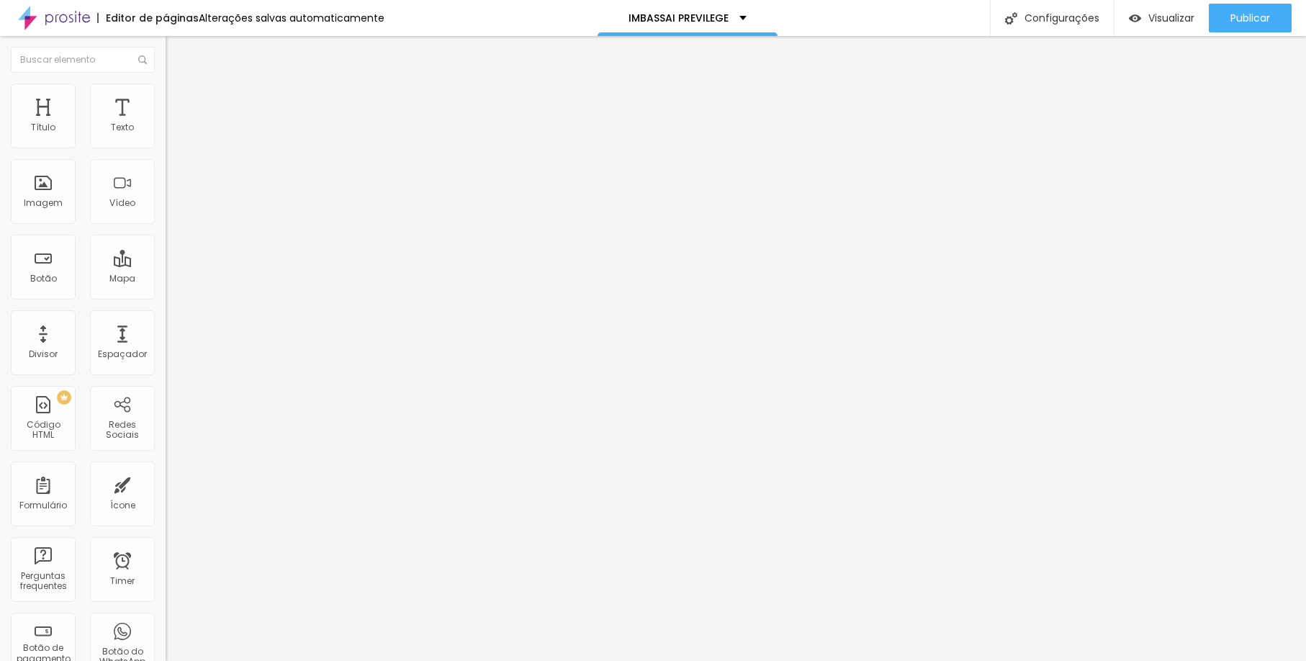
type input "15"
type input "23"
type input "25"
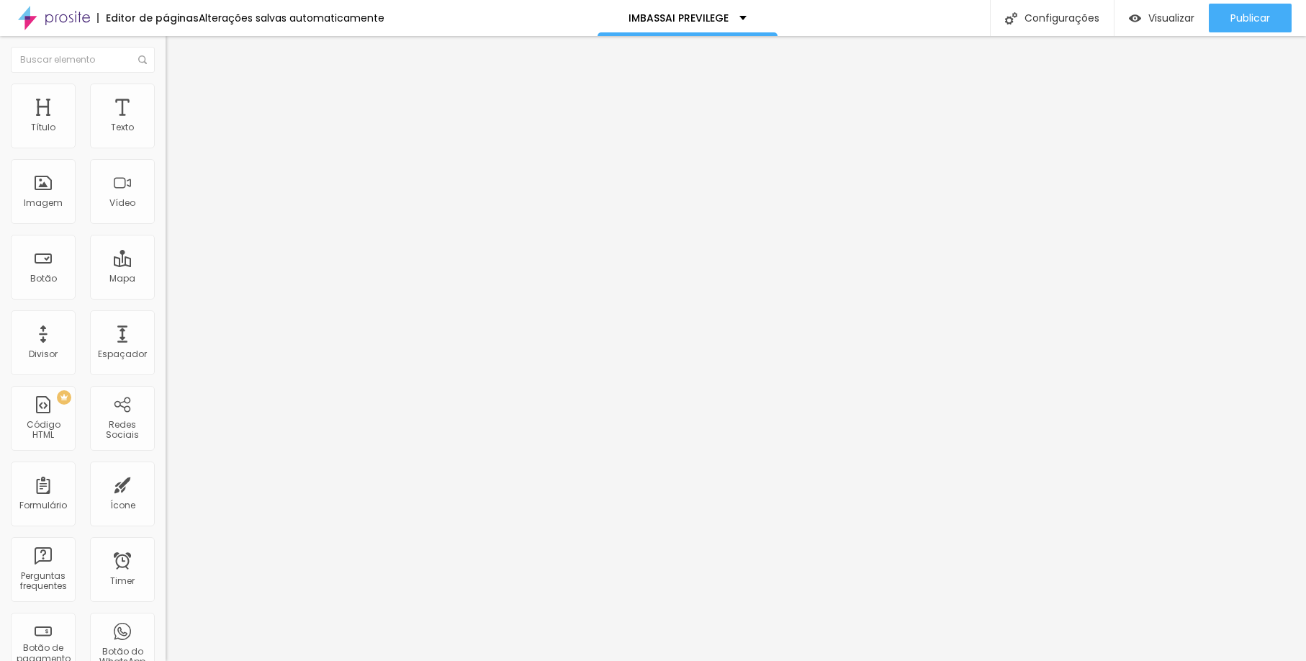
type input "25"
type input "26"
type input "31"
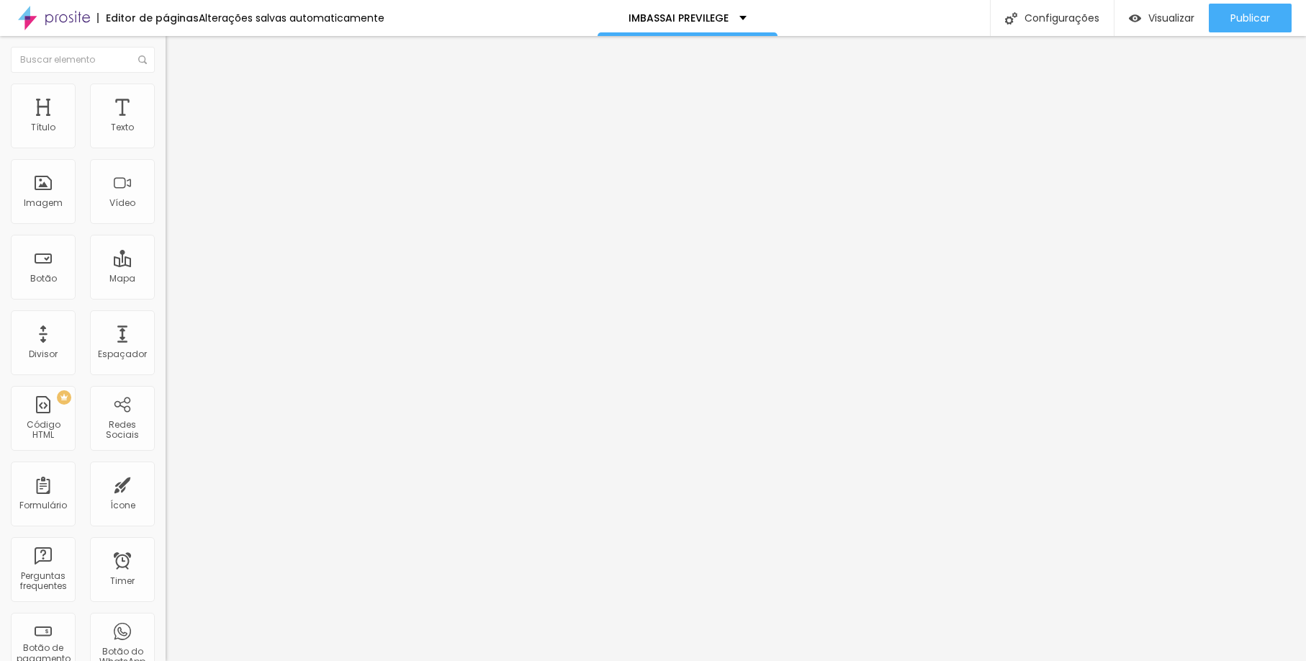
type input "44"
type input "46"
type input "49"
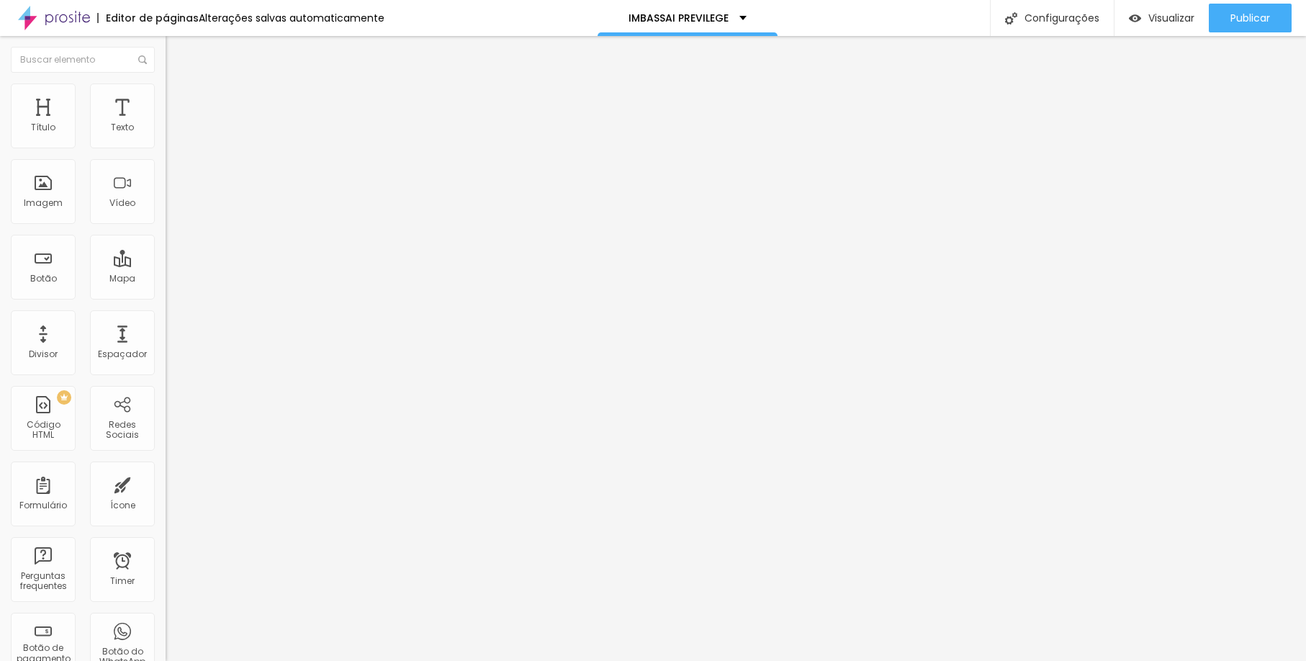
type input "49"
type input "51"
type input "53"
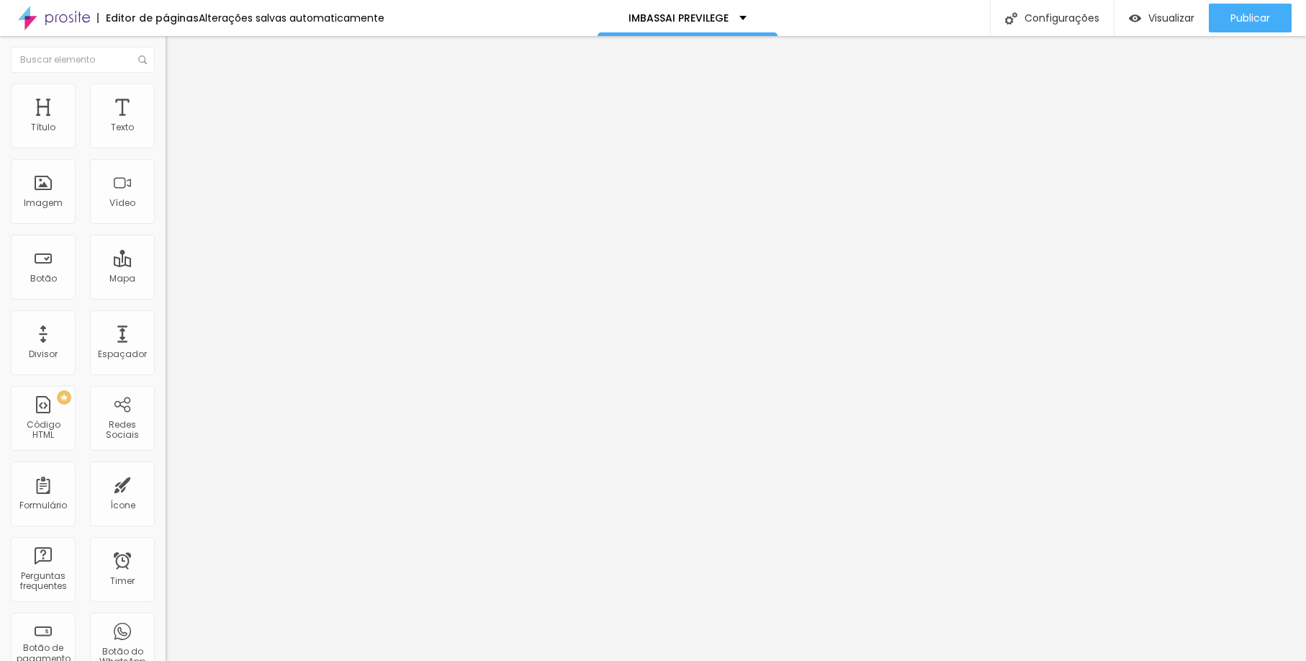
type input "54"
type input "56"
type input "58"
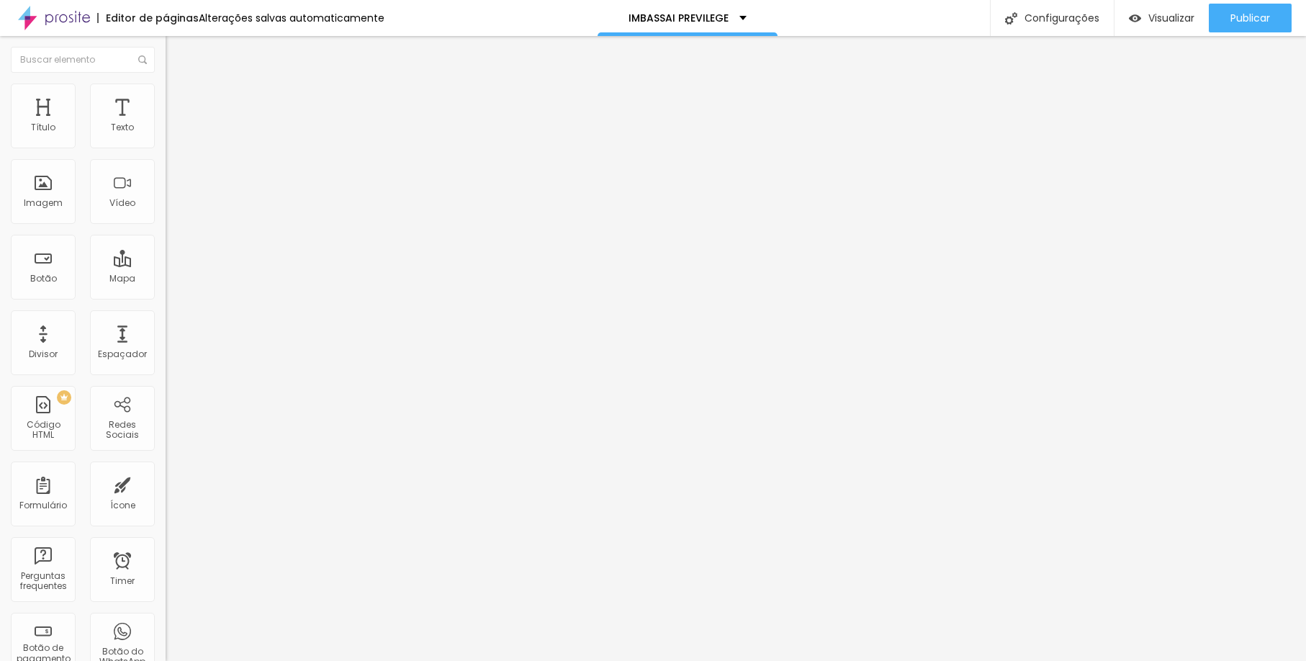
type input "58"
type input "64"
type input "66"
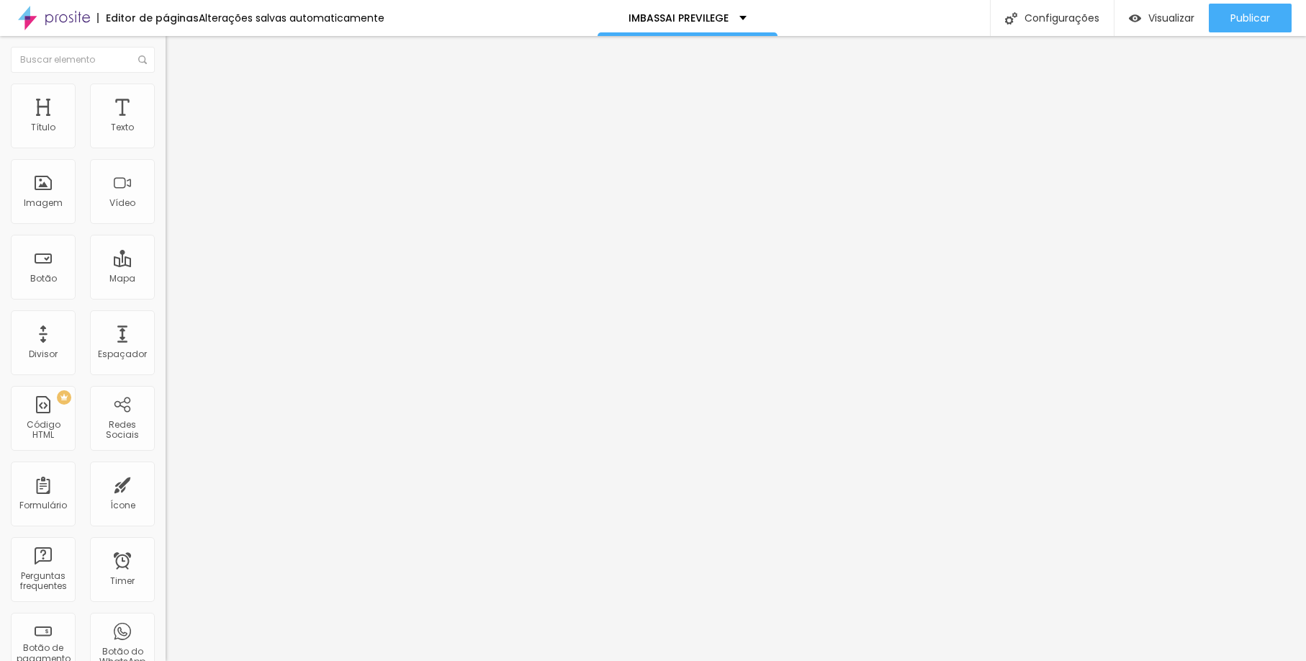
type input "69"
type input "67"
type input "66"
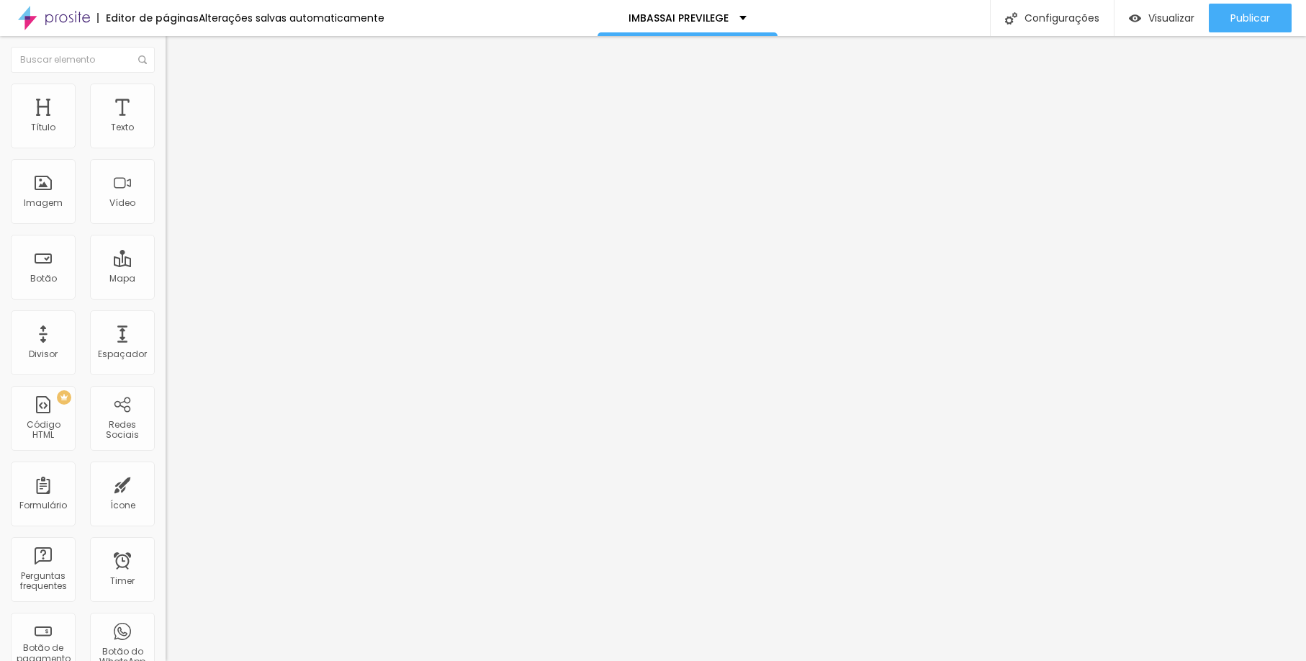
type input "66"
type input "64"
type input "63"
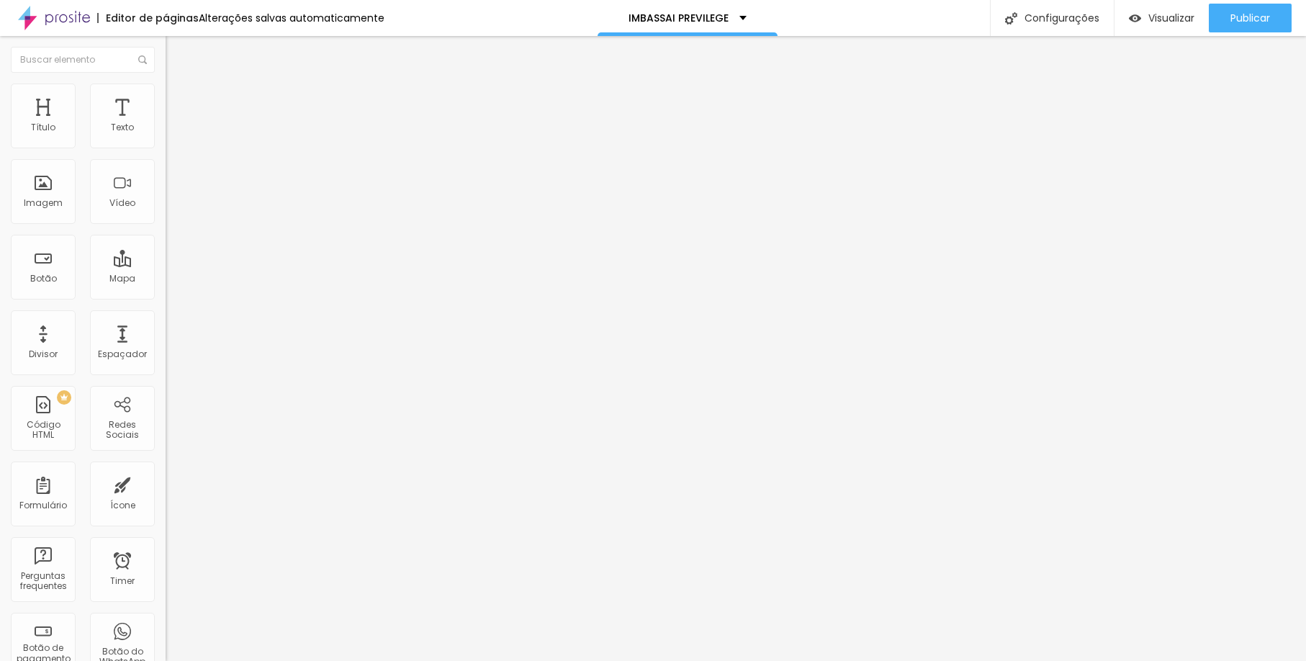
type input "56"
type input "51"
type input "49"
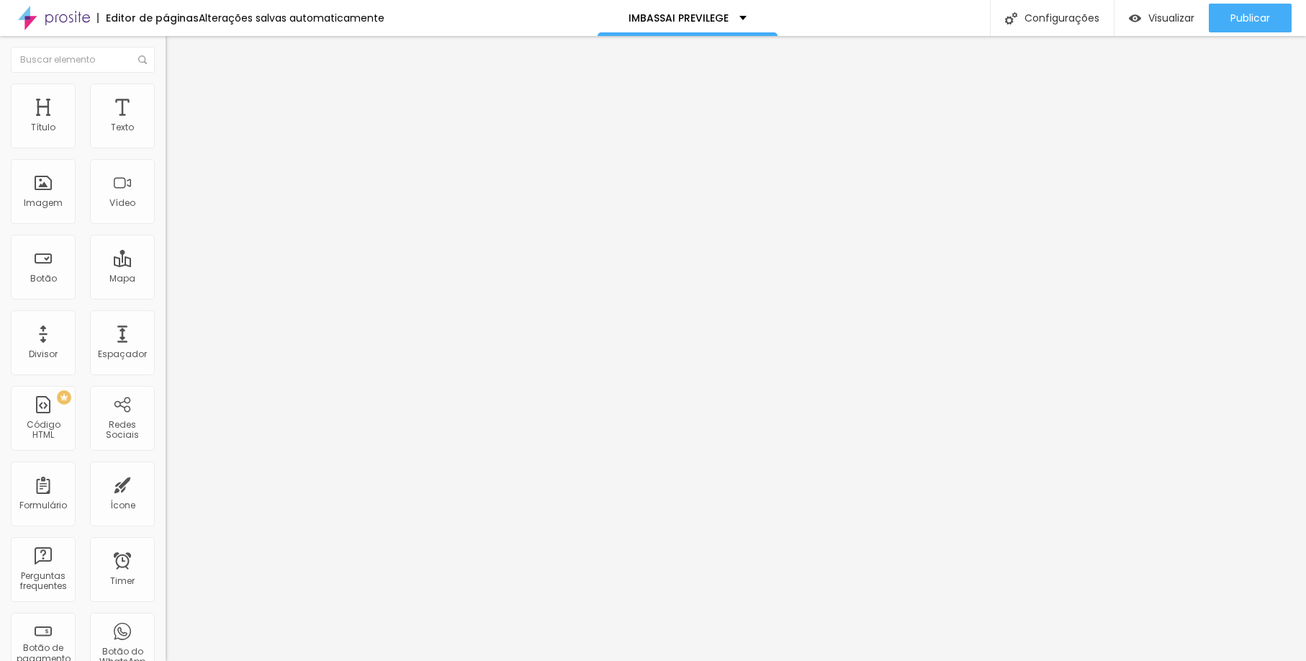
type input "49"
type input "48"
type input "46"
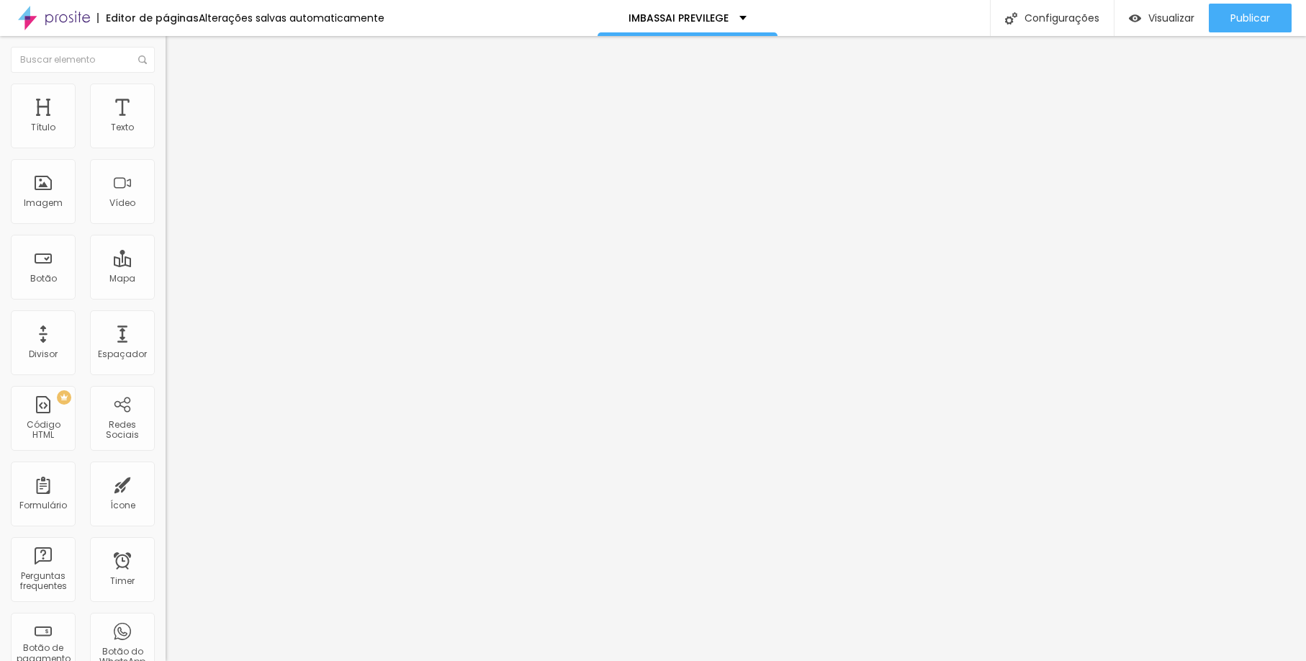
type input "48"
type input "49"
type input "51"
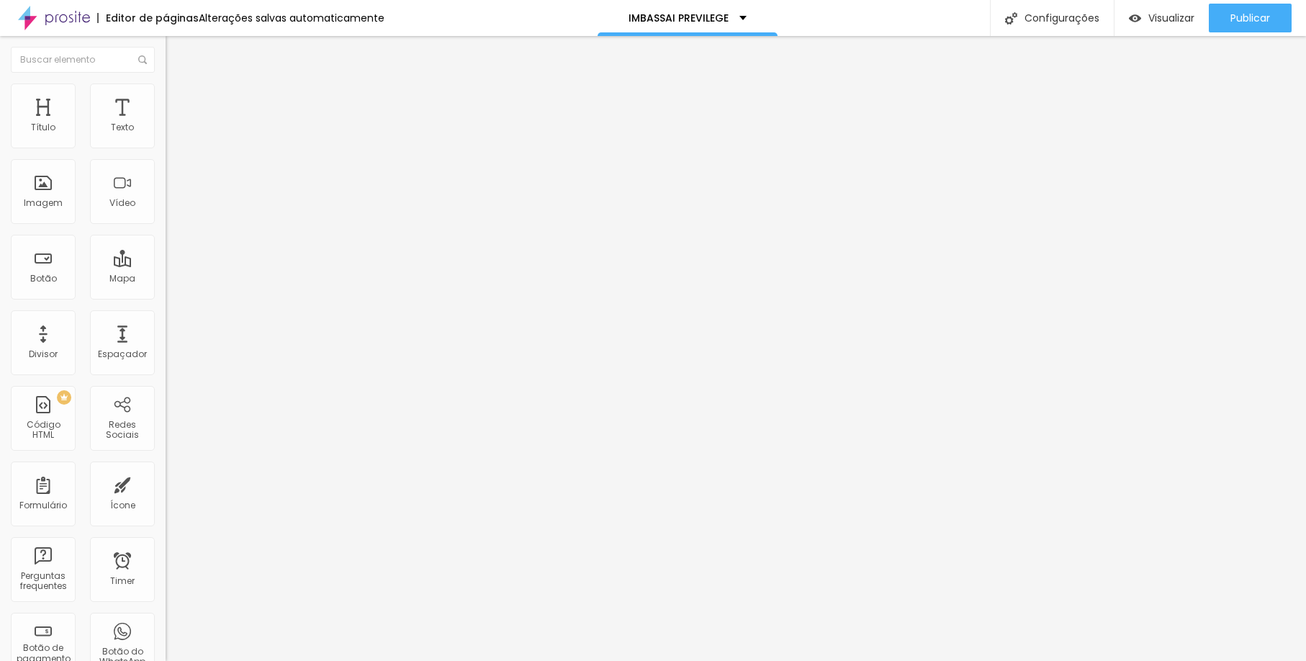
type input "51"
type input "53"
type input "54"
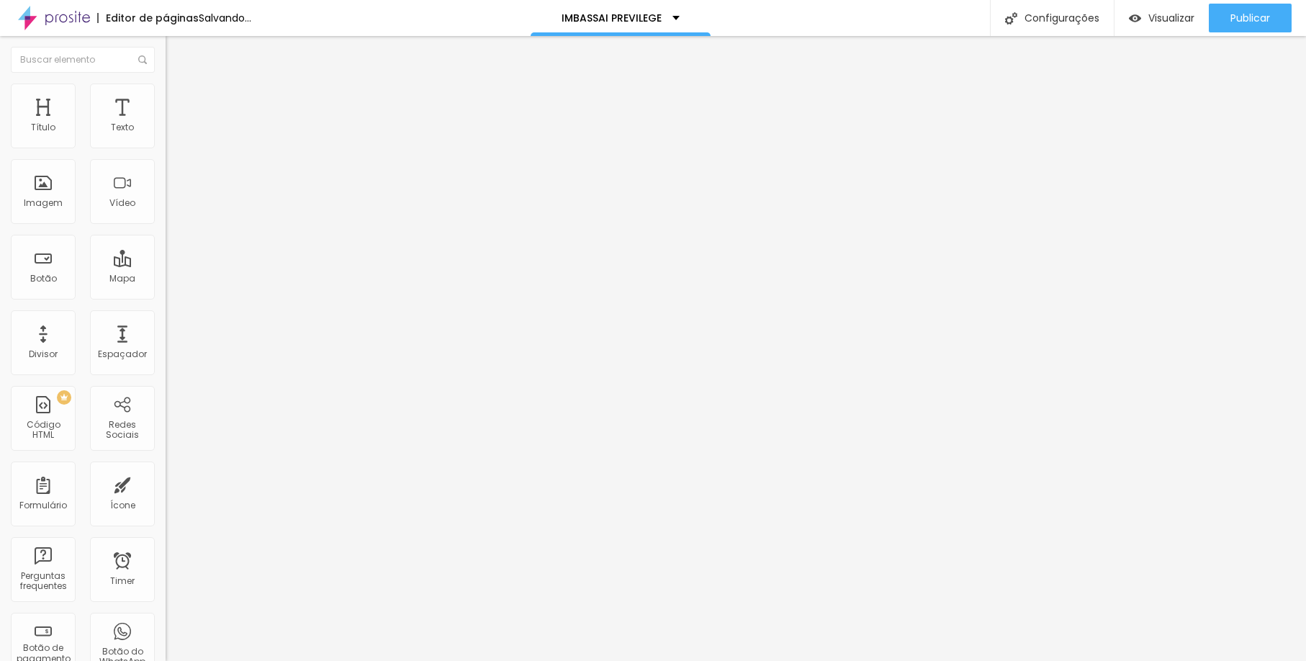
type input "56"
type input "58"
type input "59"
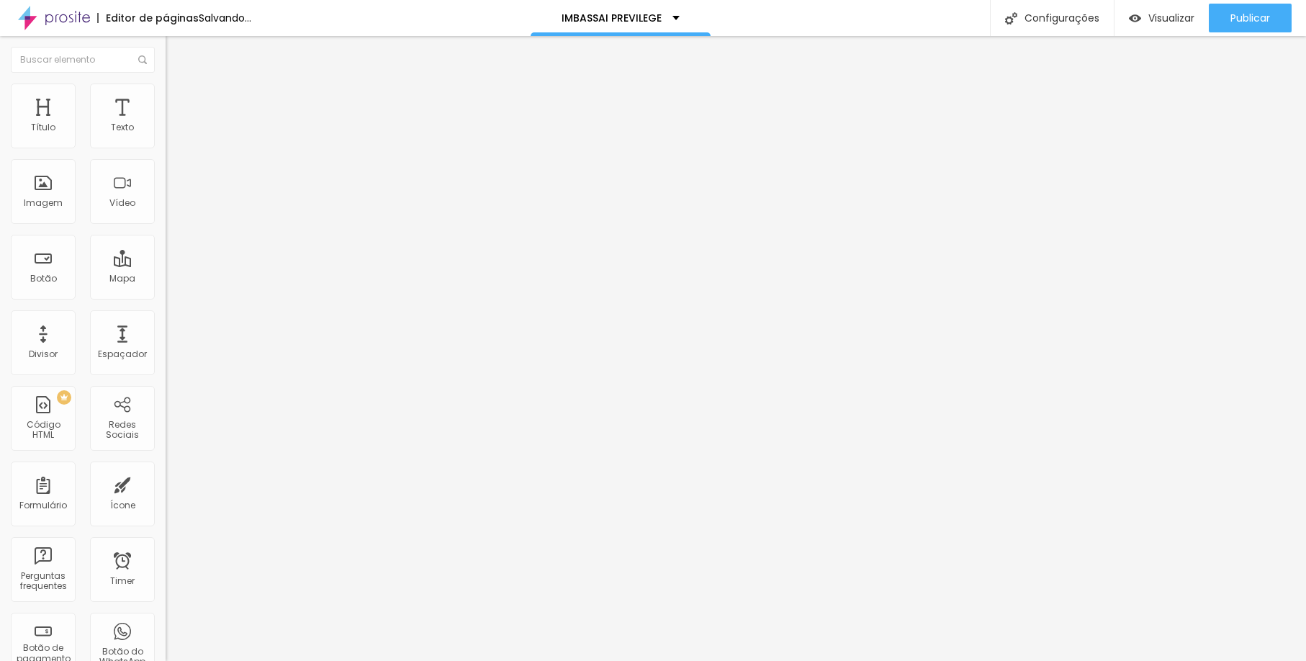
type input "59"
type input "61"
type input "63"
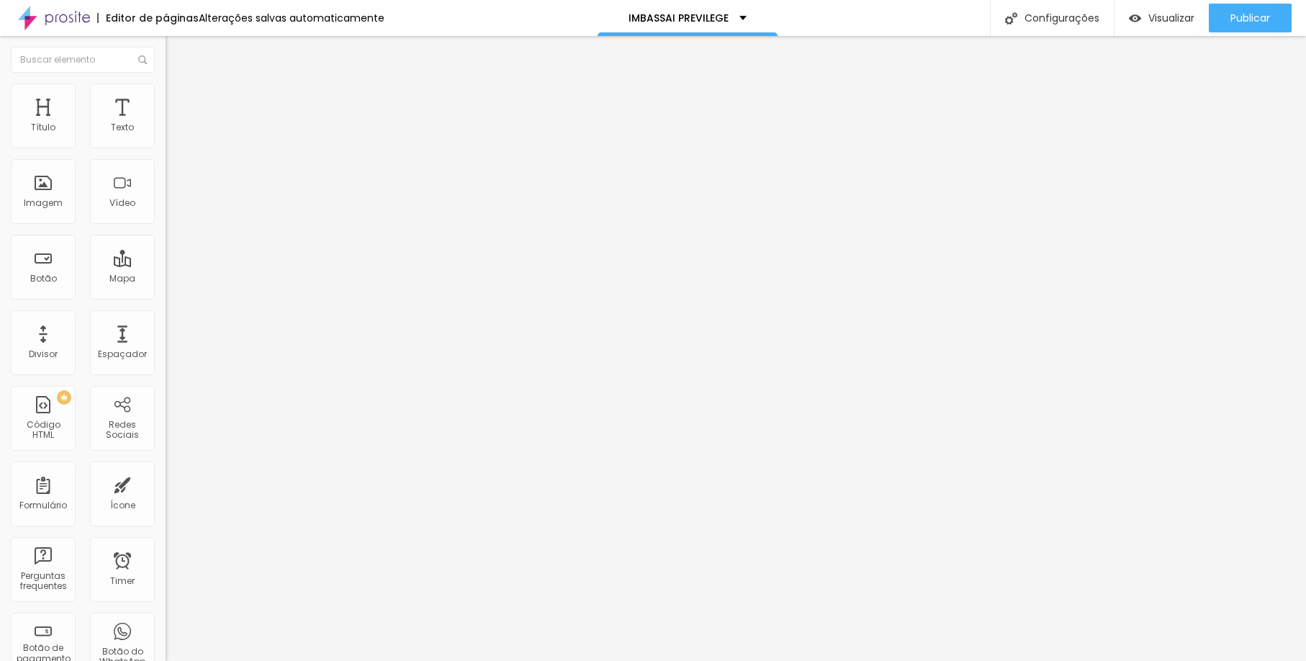
type input "64"
type input "66"
type input "67"
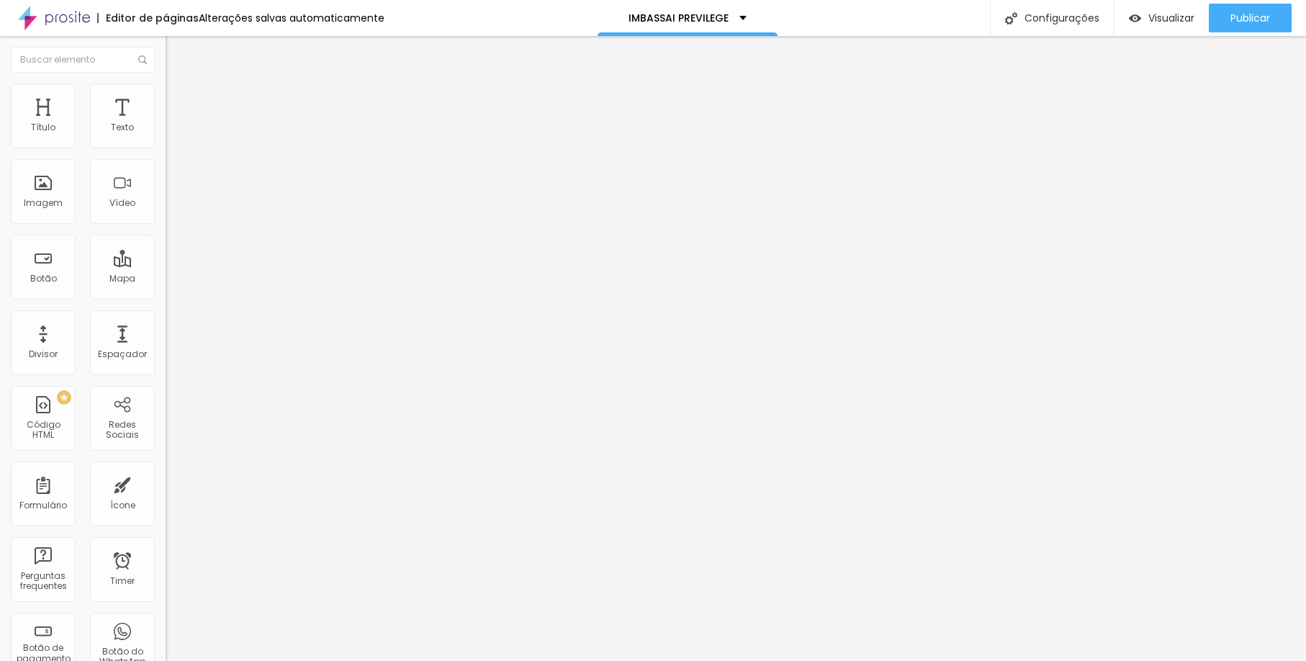
type input "67"
type input "71"
type input "72"
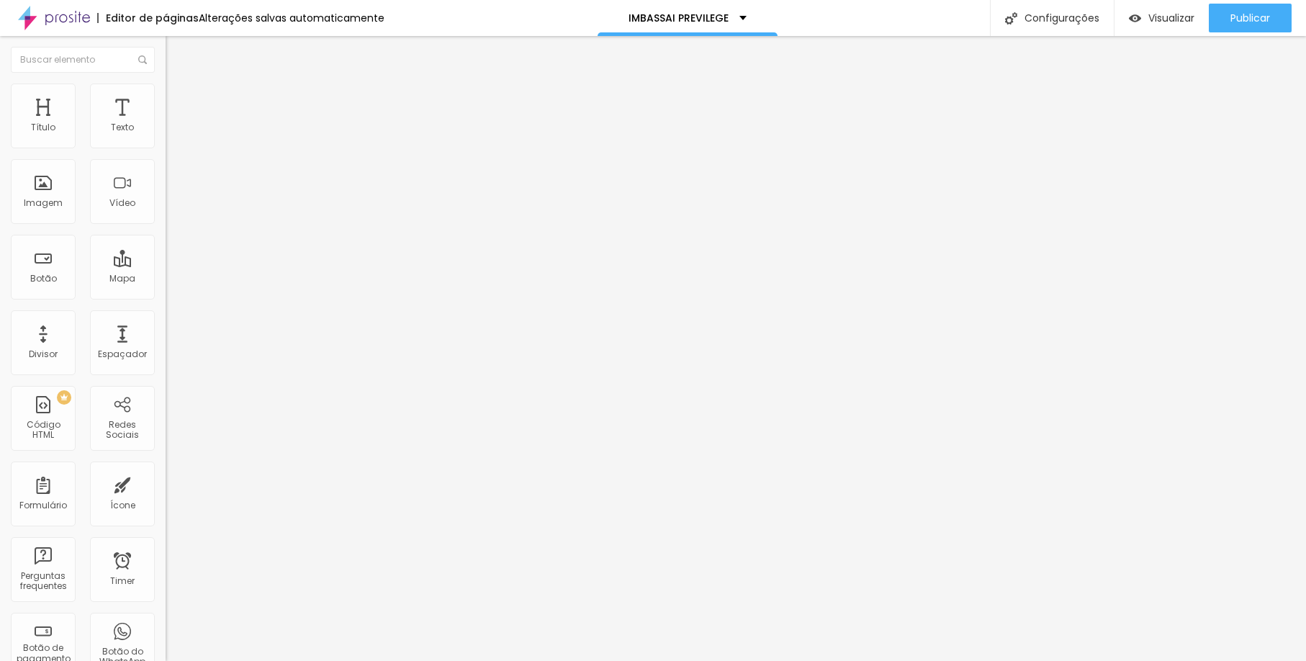
type input "74"
type input "72"
type input "71"
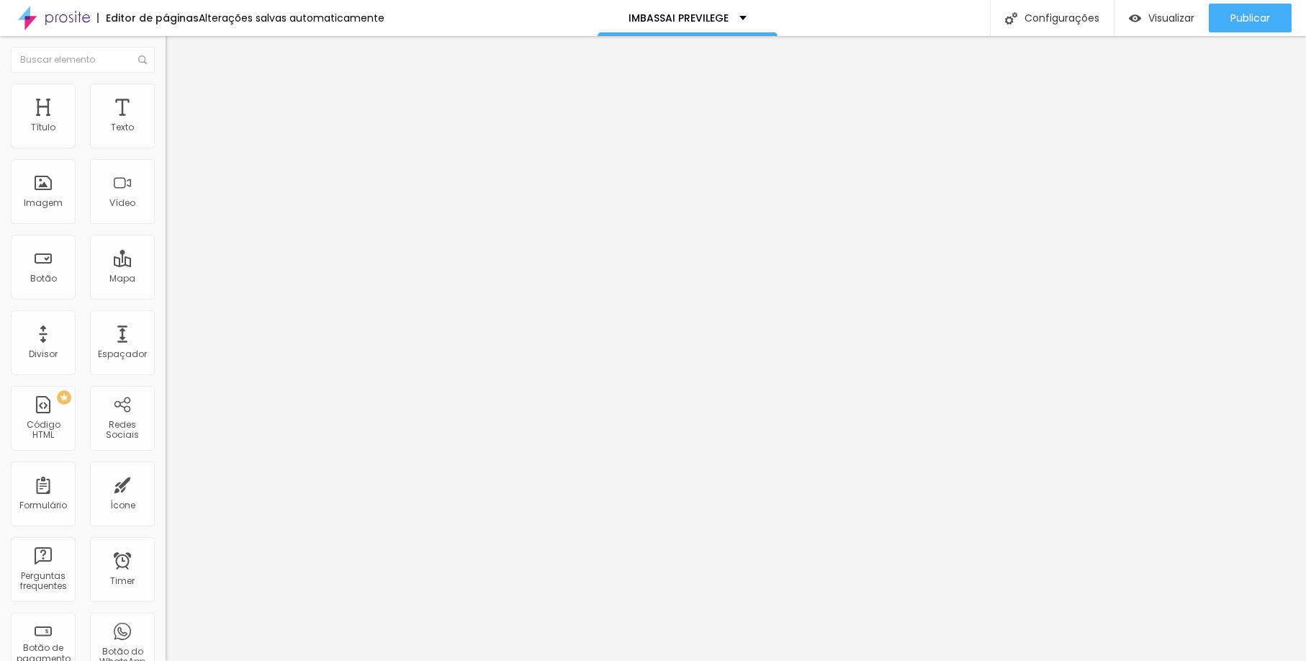
type input "71"
type input "69"
type input "67"
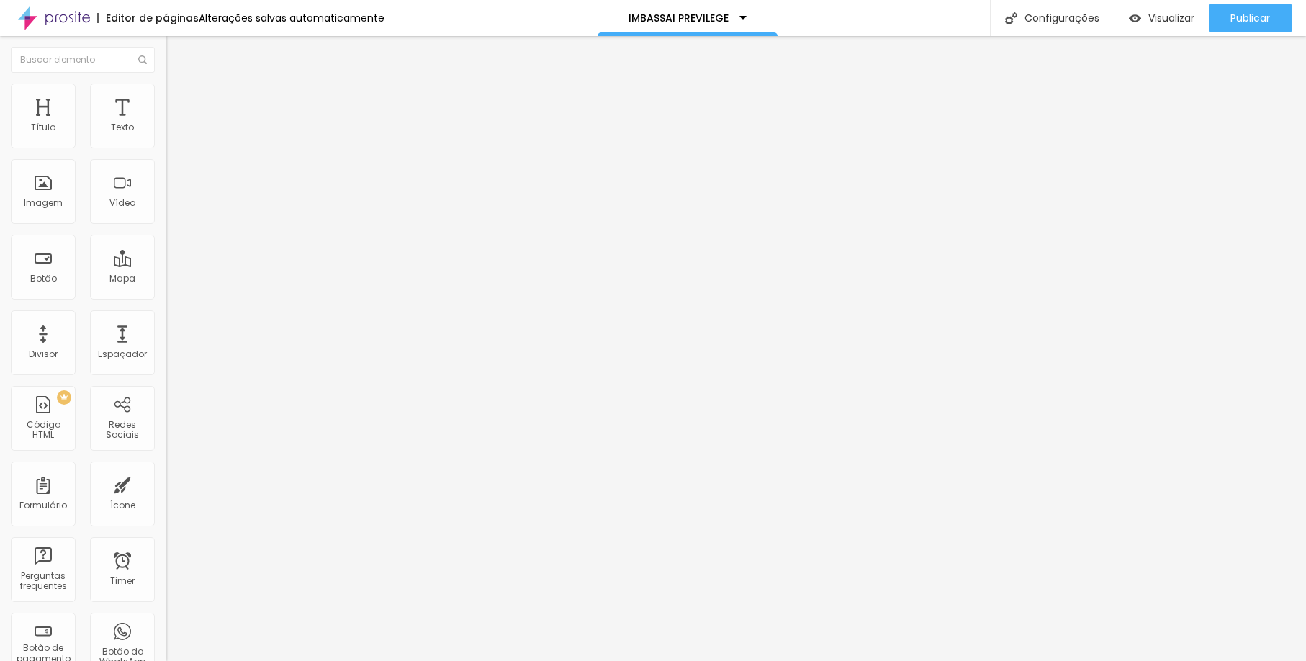
type input "66"
type input "64"
type input "63"
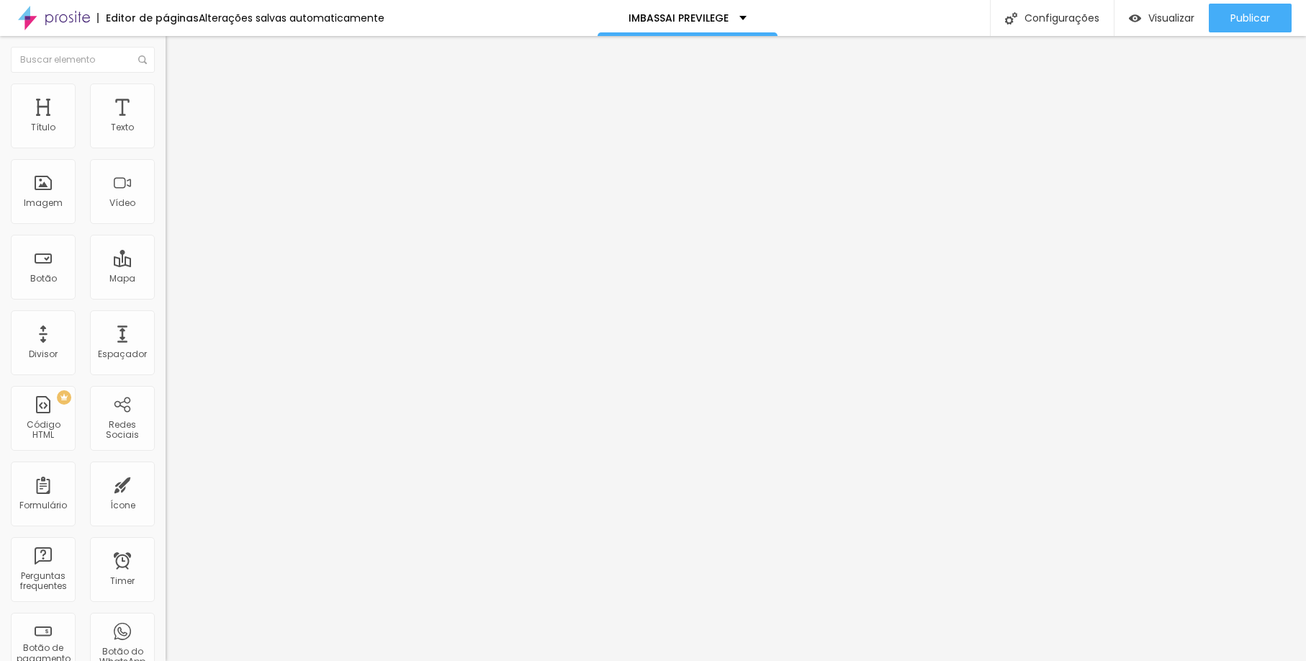
type input "63"
type input "61"
type input "63"
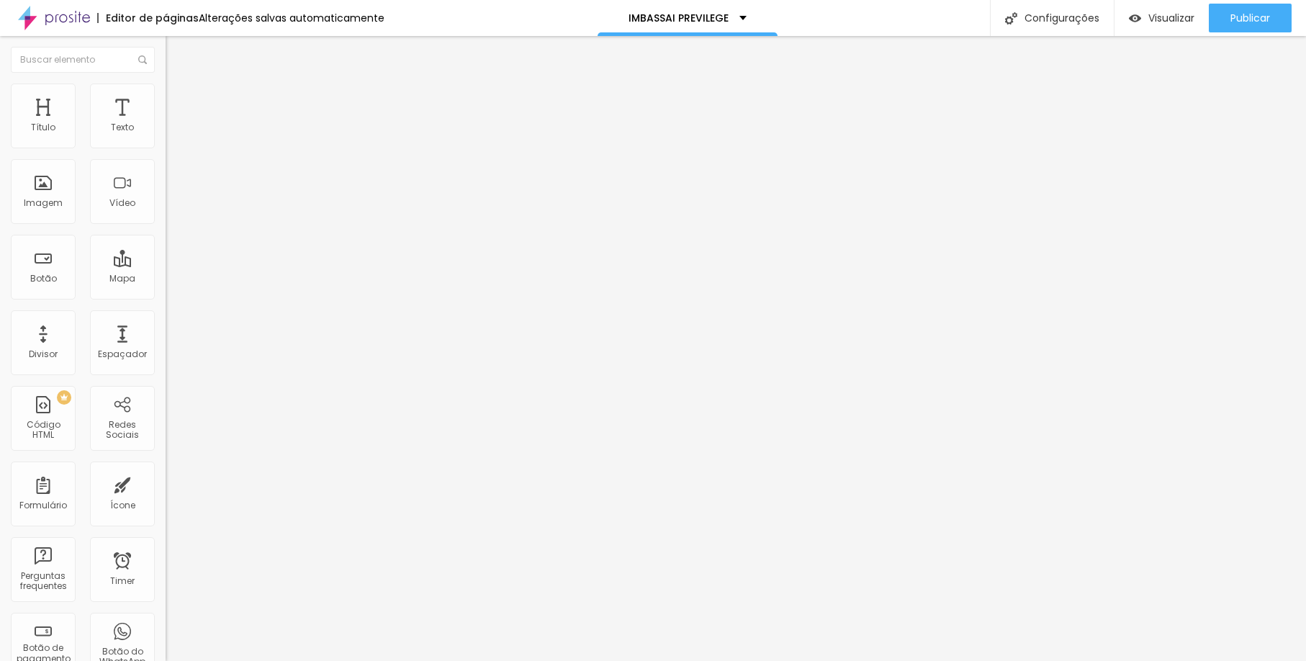
type input "61"
drag, startPoint x: 37, startPoint y: 186, endPoint x: 60, endPoint y: 189, distance: 23.9
type input "61"
click at [166, 316] on input "range" at bounding box center [212, 322] width 93 height 12
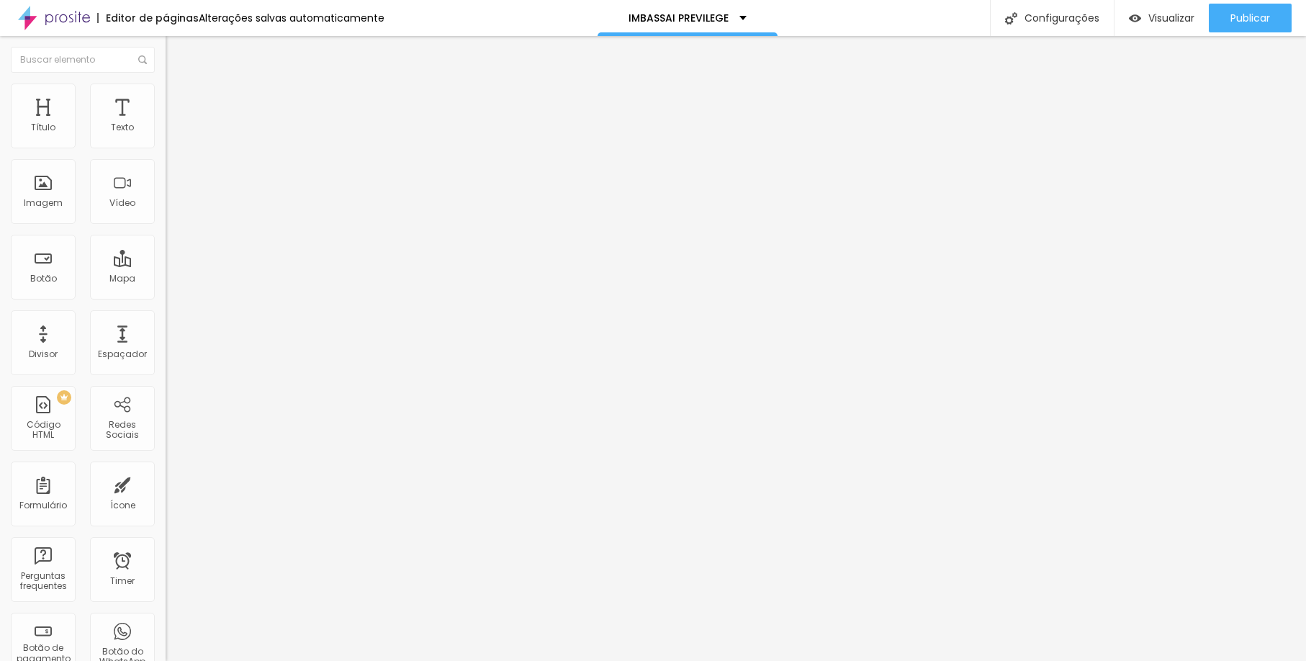
click at [166, 98] on img at bounding box center [172, 104] width 13 height 13
drag, startPoint x: 79, startPoint y: 94, endPoint x: 80, endPoint y: 102, distance: 8.7
click at [166, 94] on li "Estilo" at bounding box center [249, 91] width 166 height 14
type input "3"
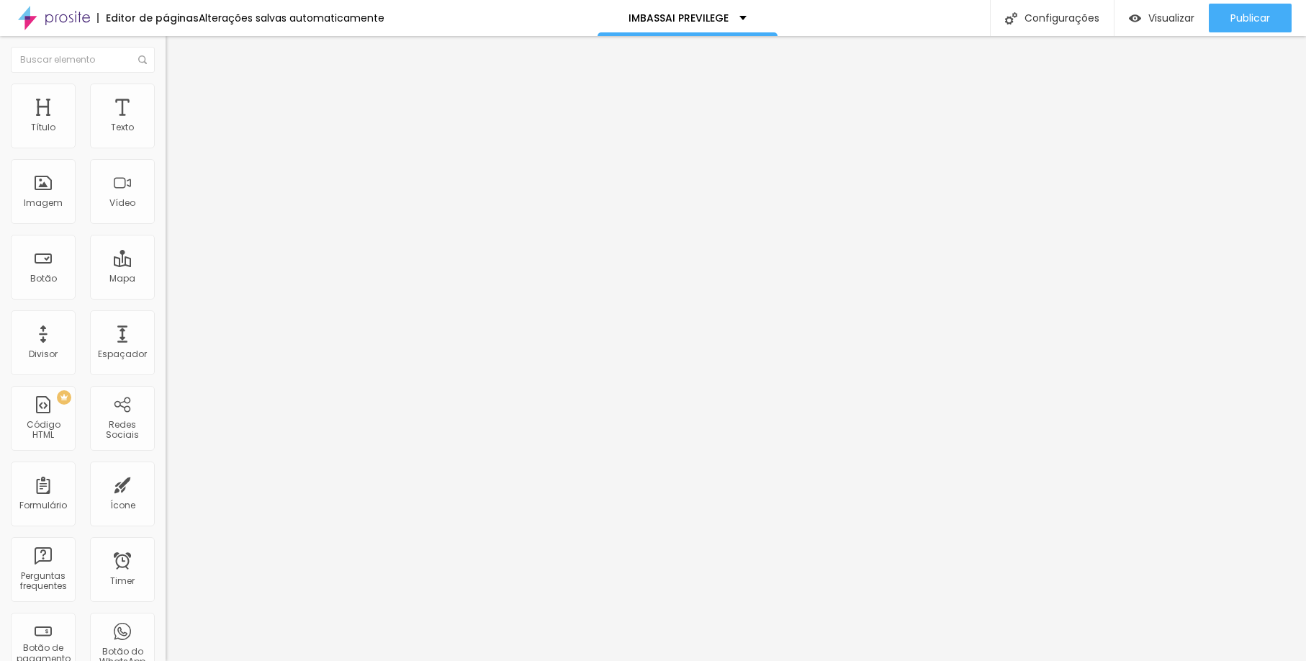
type input "5"
type input "10"
type input "25"
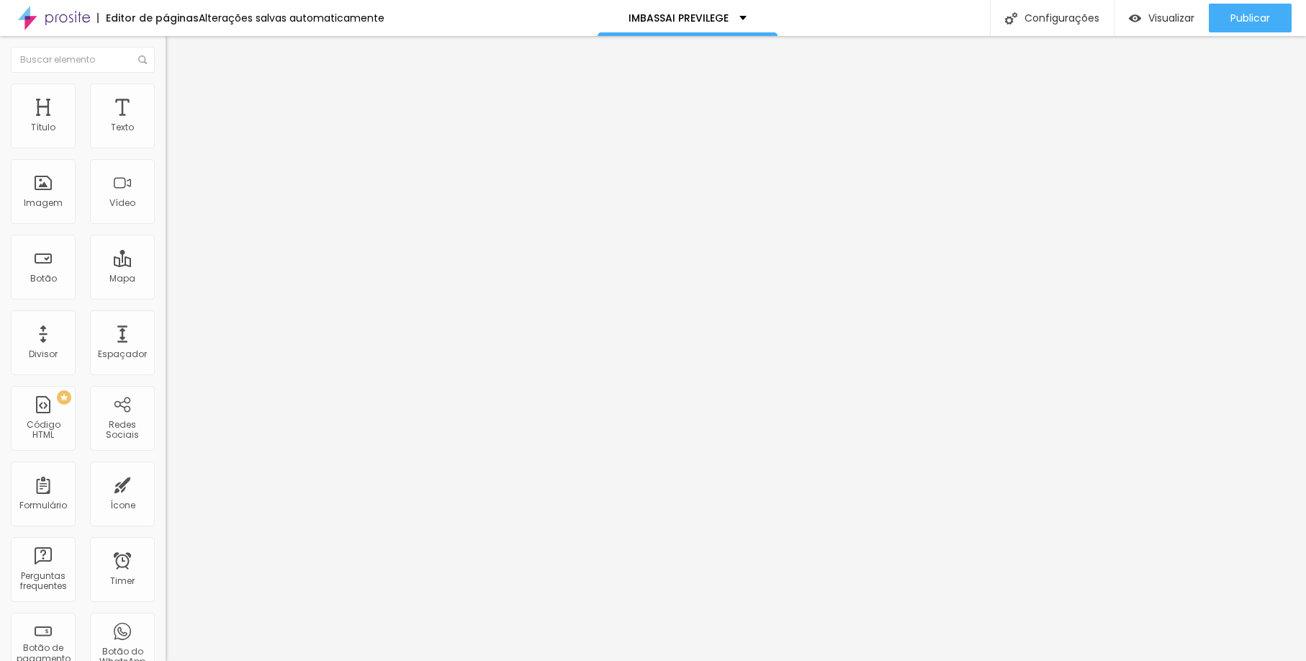
type input "25"
type input "28"
type input "35"
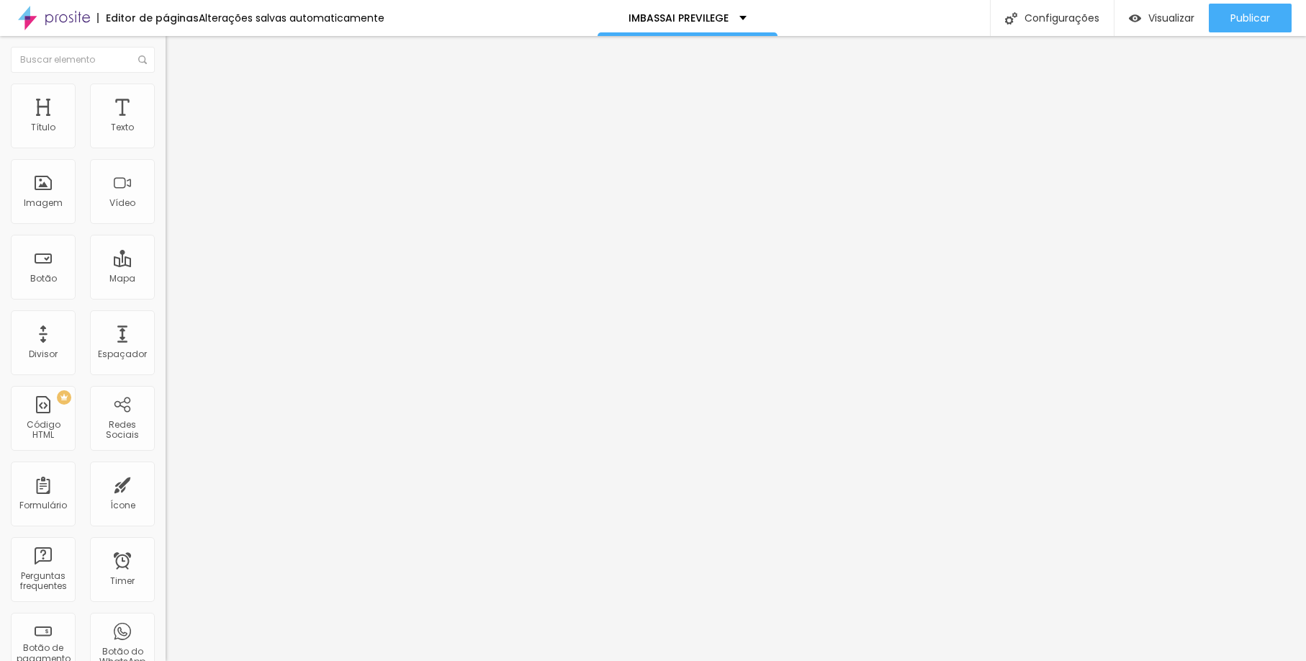
type input "41"
type input "46"
type input "54"
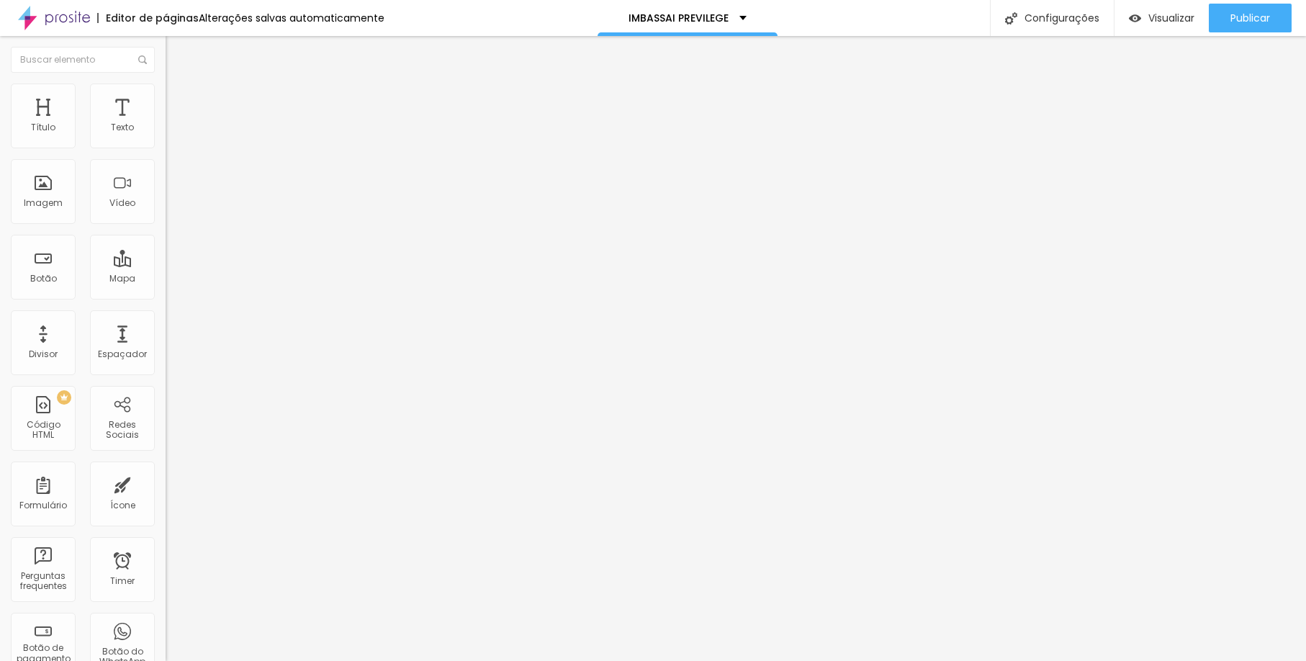
type input "54"
type input "56"
type input "58"
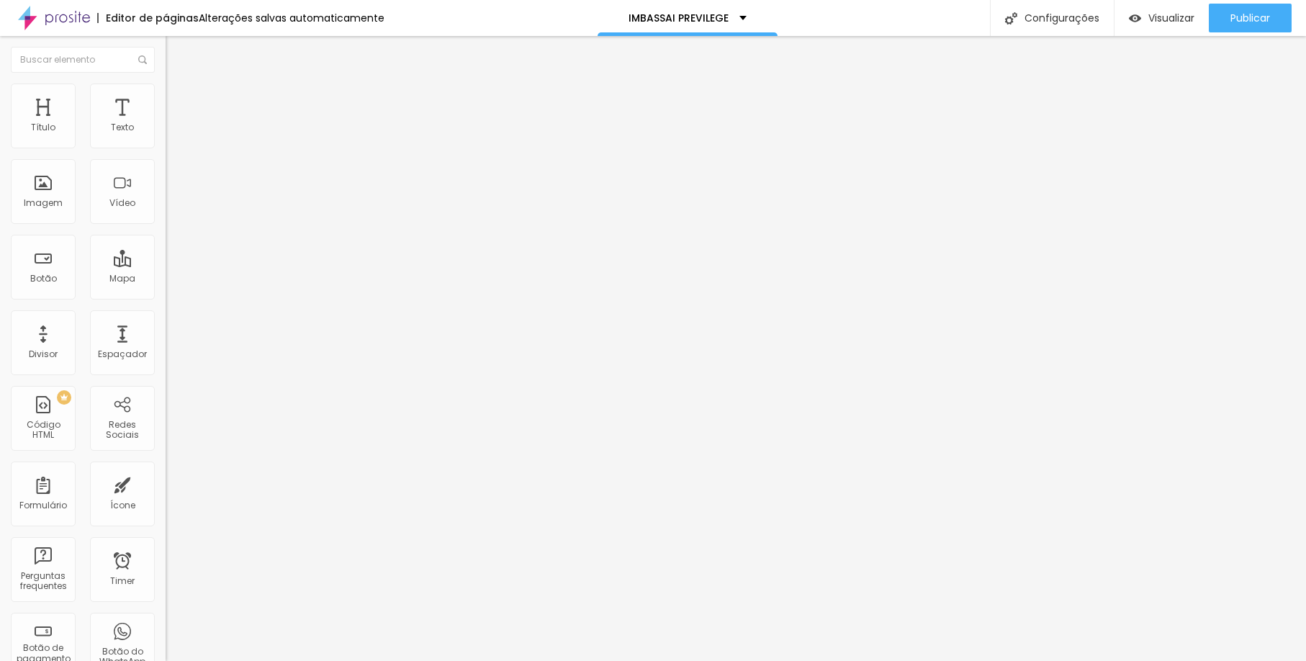
type input "59"
type input "61"
type input "63"
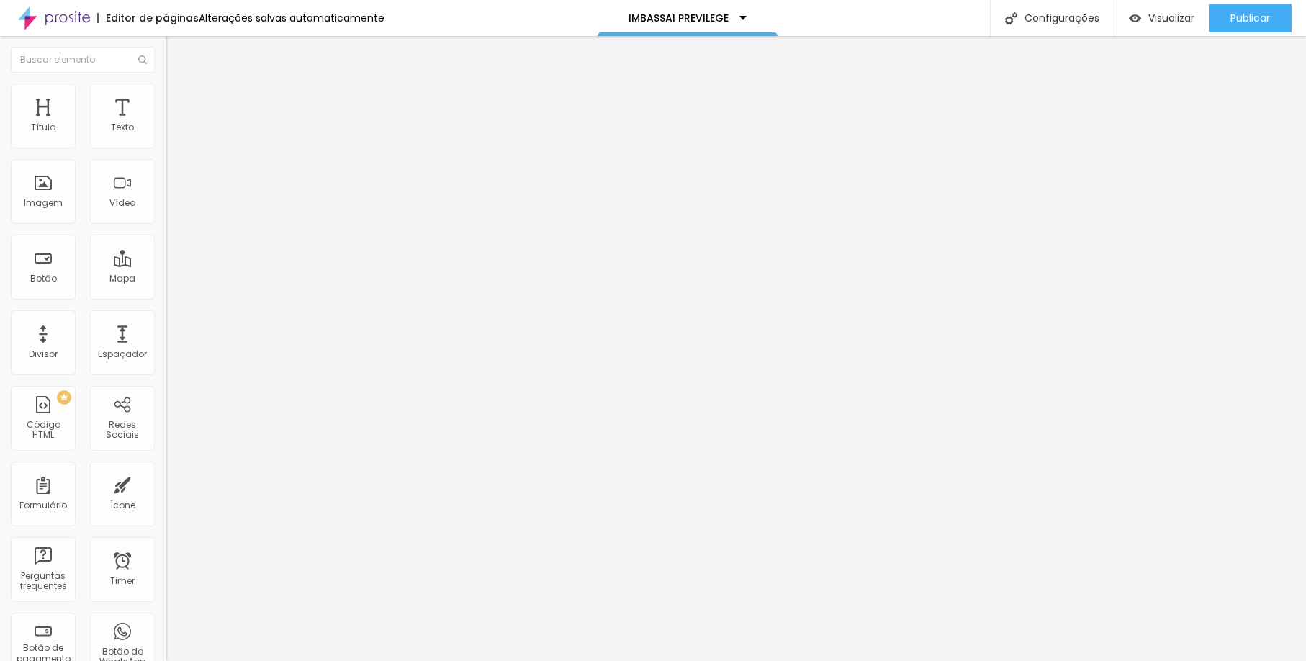
type input "63"
type input "67"
drag, startPoint x: 35, startPoint y: 189, endPoint x: 60, endPoint y: 192, distance: 25.4
click at [166, 316] on div at bounding box center [249, 322] width 166 height 13
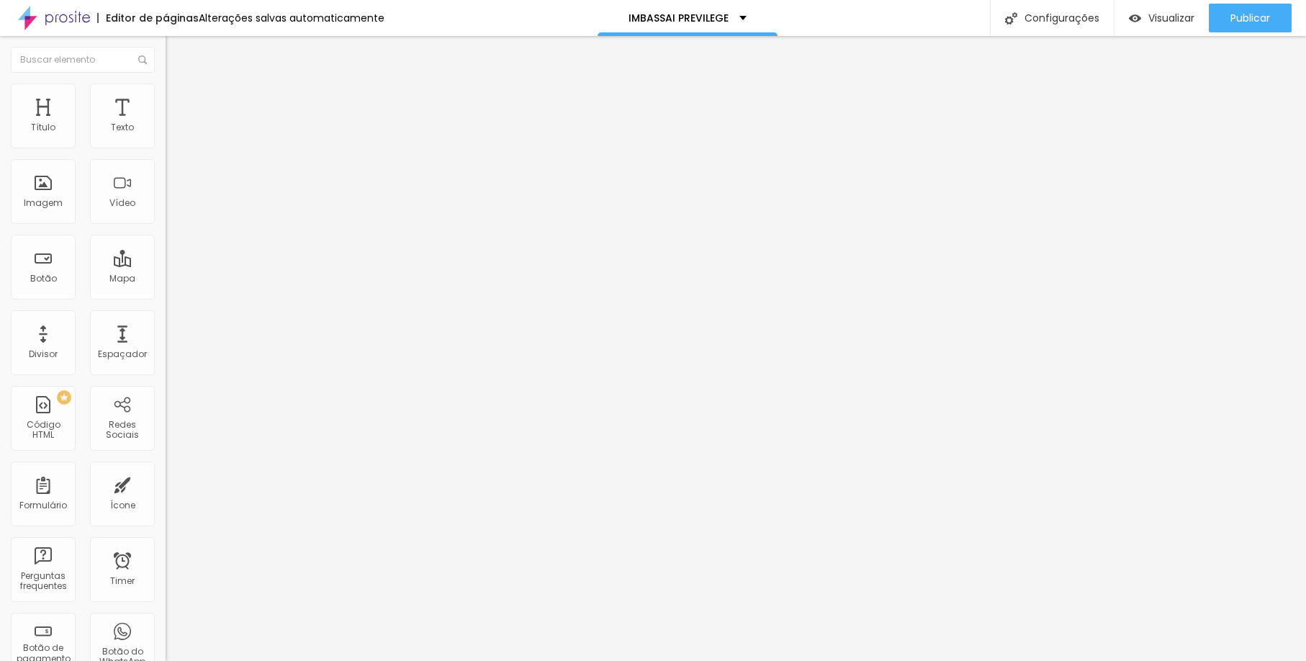
click at [179, 97] on span "Estilo" at bounding box center [190, 93] width 22 height 12
click at [166, 98] on li "Avançado" at bounding box center [249, 105] width 166 height 14
click at [179, 97] on span "Estilo" at bounding box center [190, 93] width 22 height 12
drag, startPoint x: 35, startPoint y: 189, endPoint x: 60, endPoint y: 199, distance: 28.1
click at [166, 199] on div "62 Borda arredondada" at bounding box center [249, 251] width 166 height 204
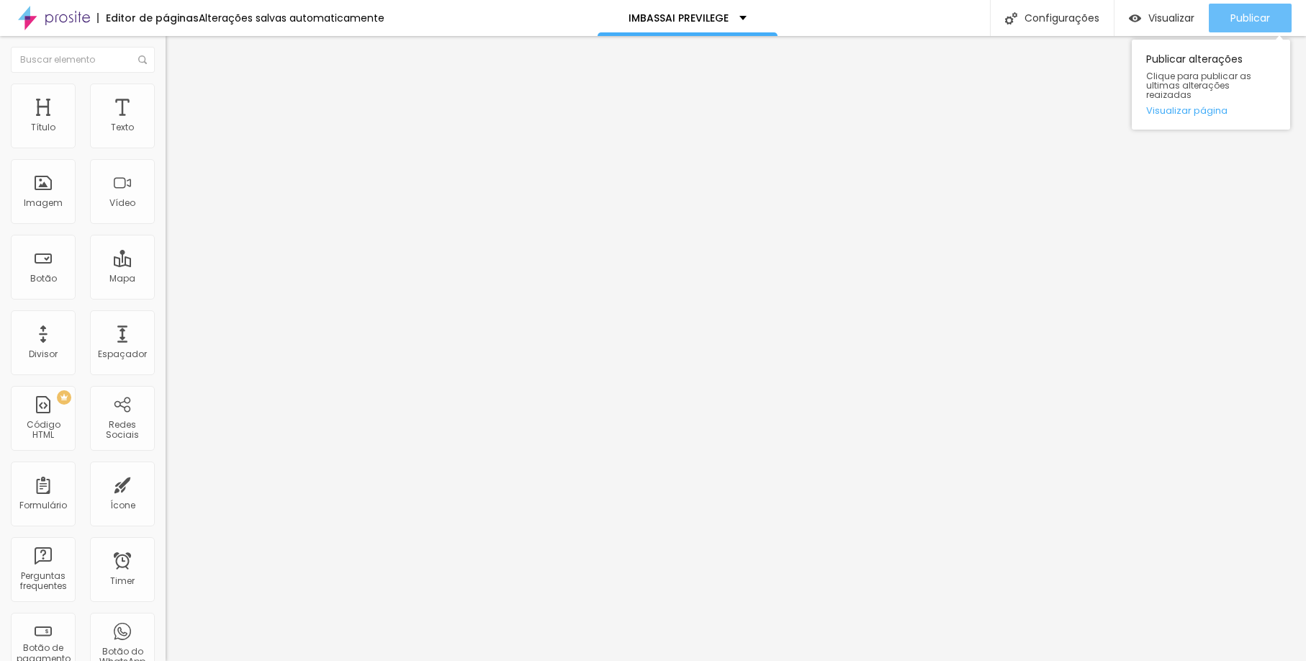
click at [1256, 21] on span "Publicar" at bounding box center [1251, 18] width 40 height 12
click at [1256, 13] on span "Publicar" at bounding box center [1251, 18] width 40 height 12
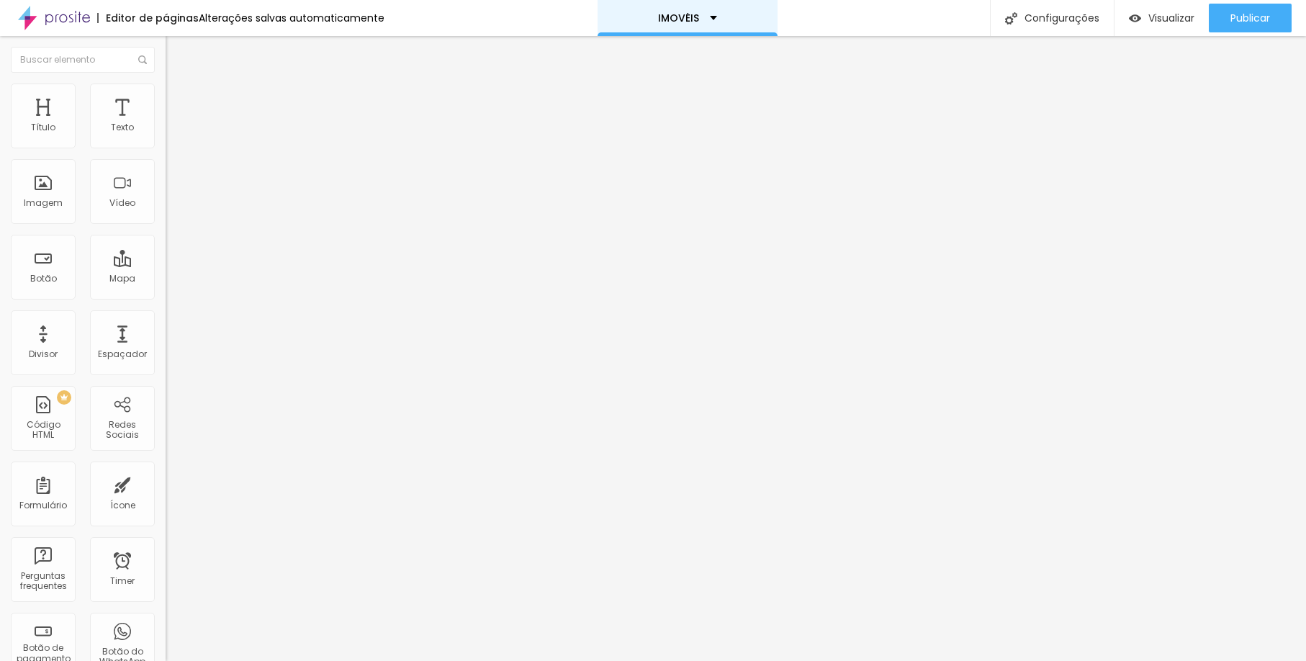
click at [701, 24] on div "IMOVÉIS" at bounding box center [688, 18] width 180 height 36
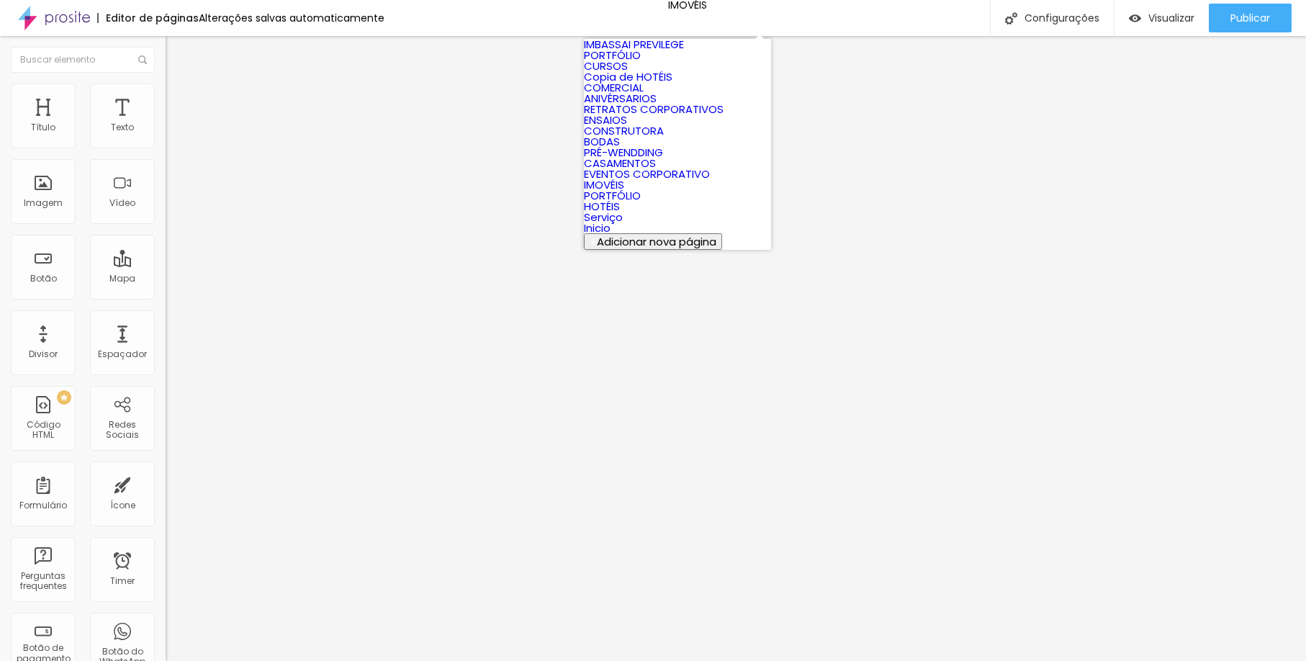
click at [681, 52] on link "IMBASSAI PREVILEGE" at bounding box center [634, 44] width 100 height 15
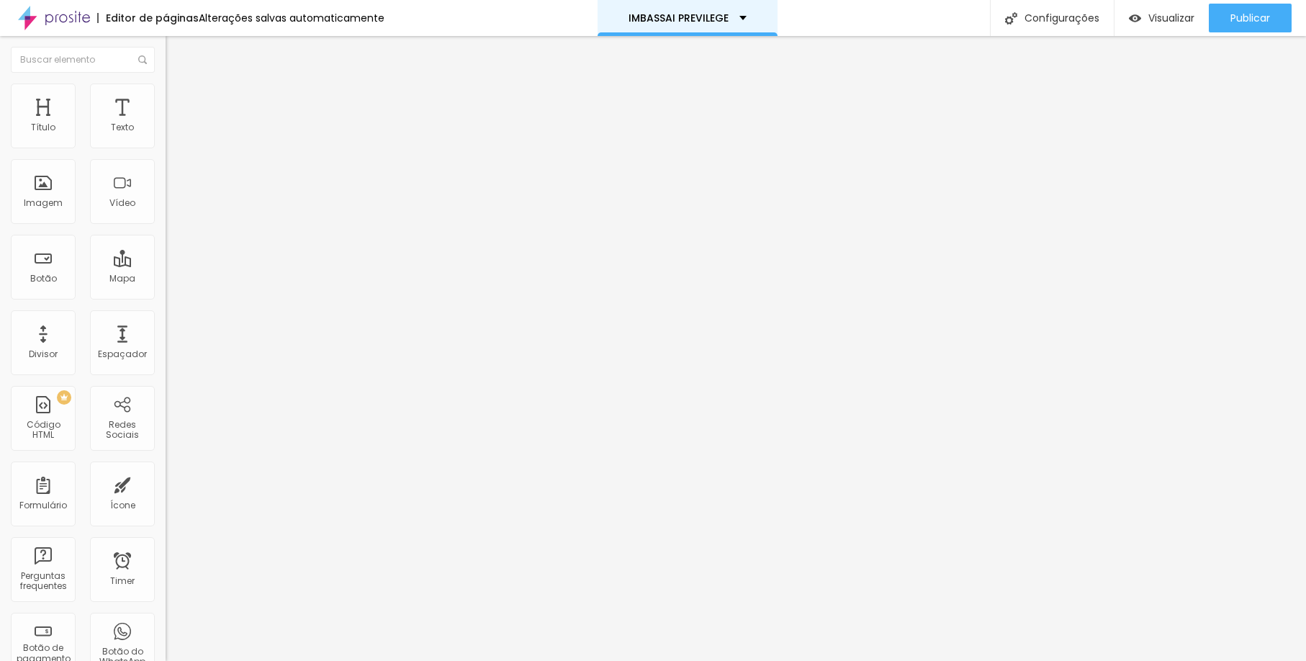
click at [713, 24] on div "IMBASSAI PREVILEGE" at bounding box center [688, 18] width 180 height 36
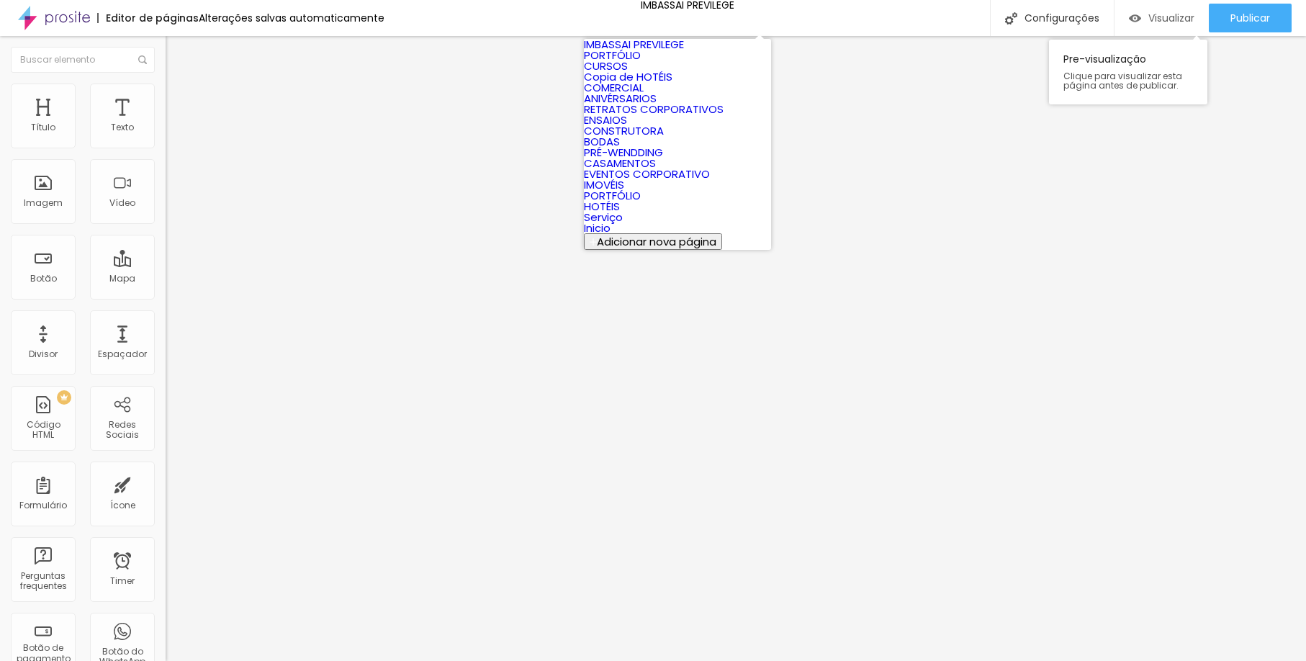
click at [1138, 17] on div "Visualizar" at bounding box center [1162, 18] width 66 height 12
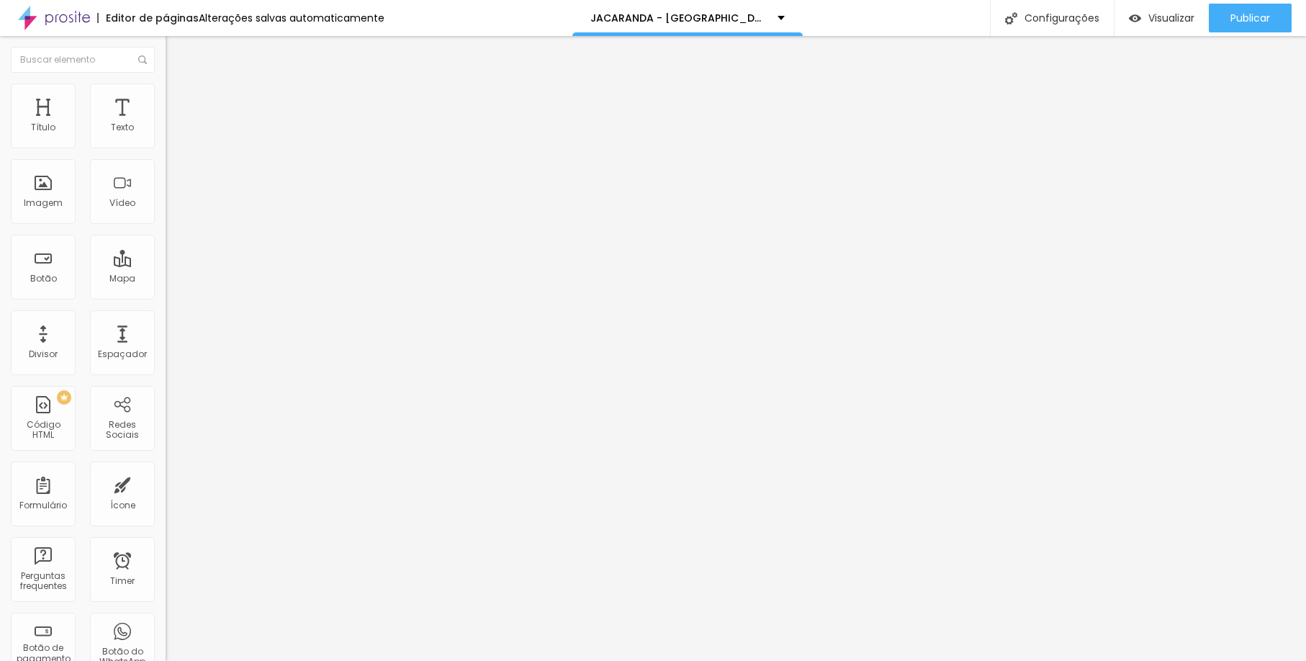
click at [166, 124] on span "Trocar imagem" at bounding box center [205, 118] width 78 height 12
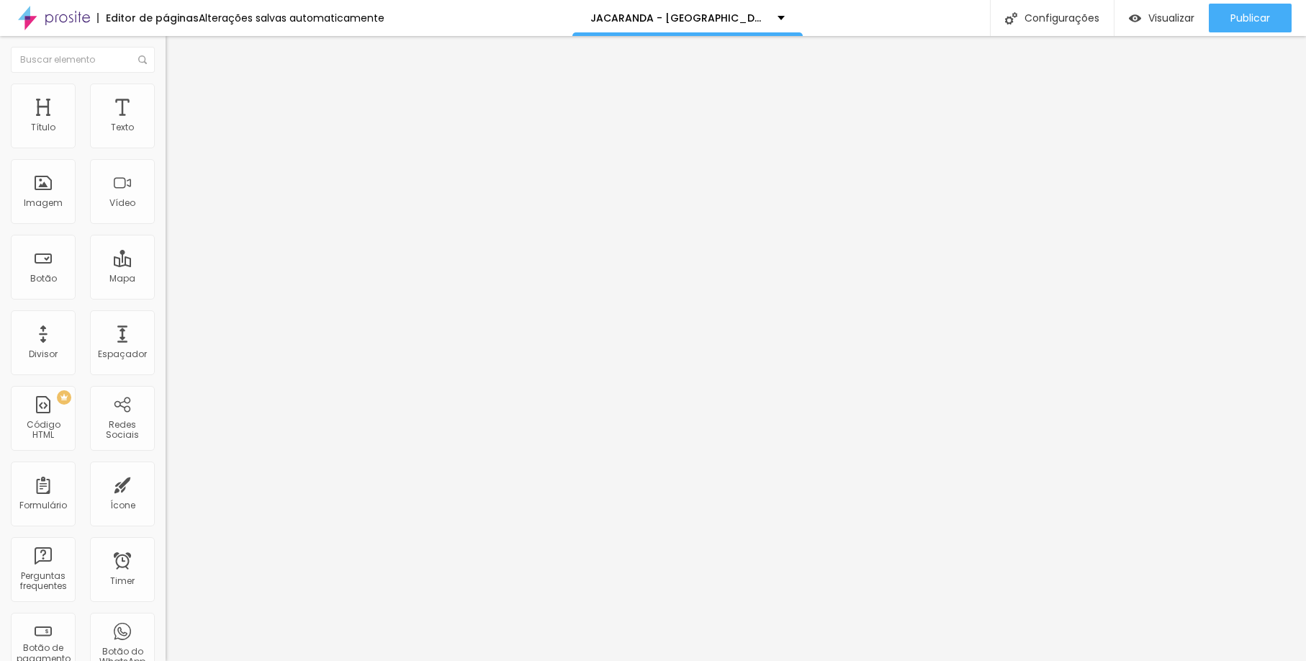
scroll to position [1213, 0]
click at [166, 124] on span "Trocar imagem" at bounding box center [205, 118] width 78 height 12
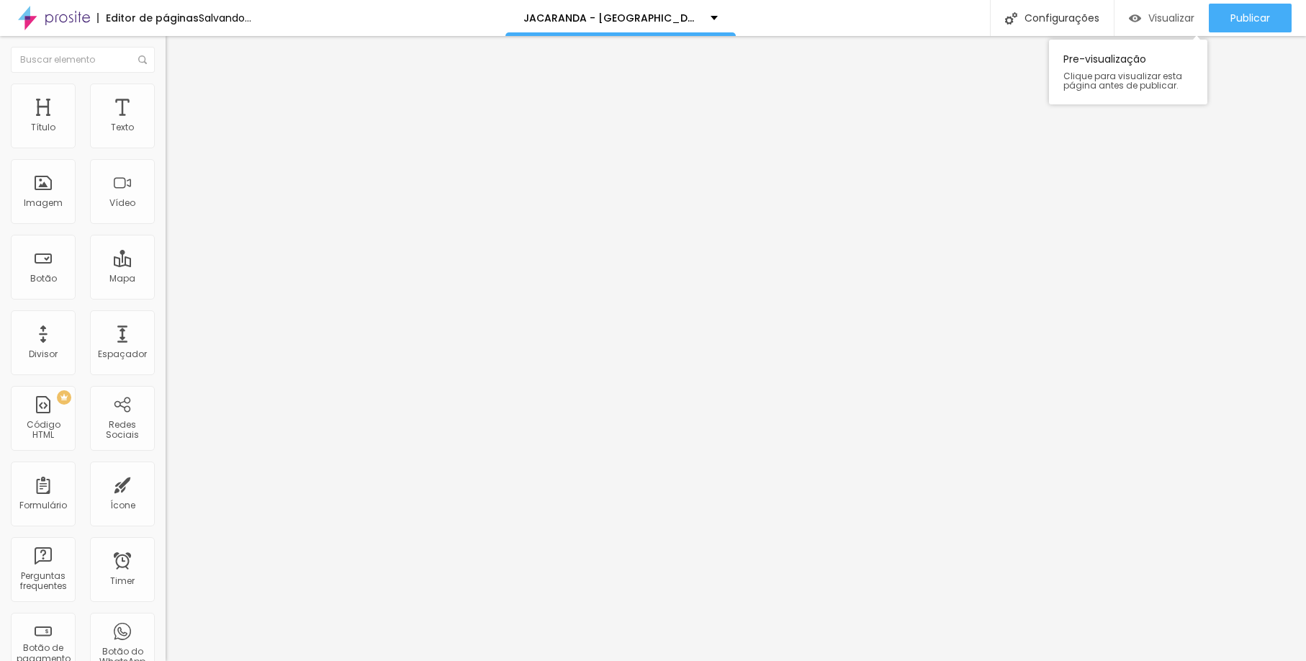
click at [1176, 12] on span "Visualizar" at bounding box center [1171, 18] width 46 height 12
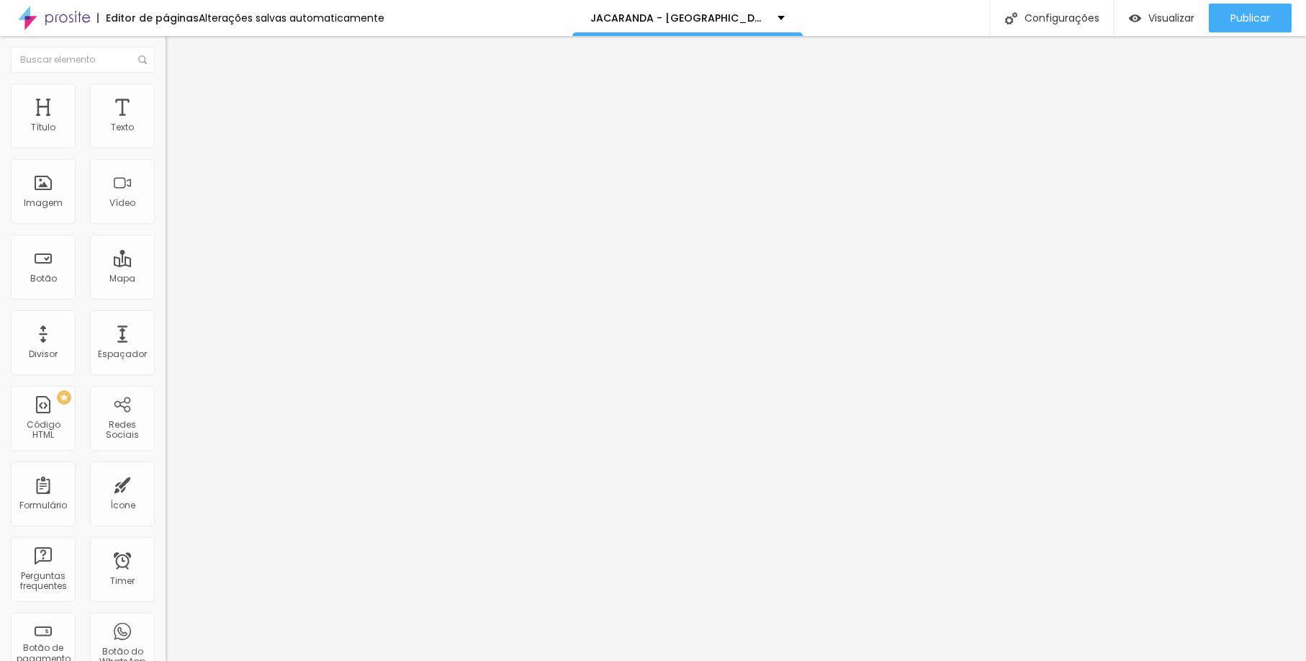
click at [166, 124] on span "Trocar imagem" at bounding box center [205, 118] width 78 height 12
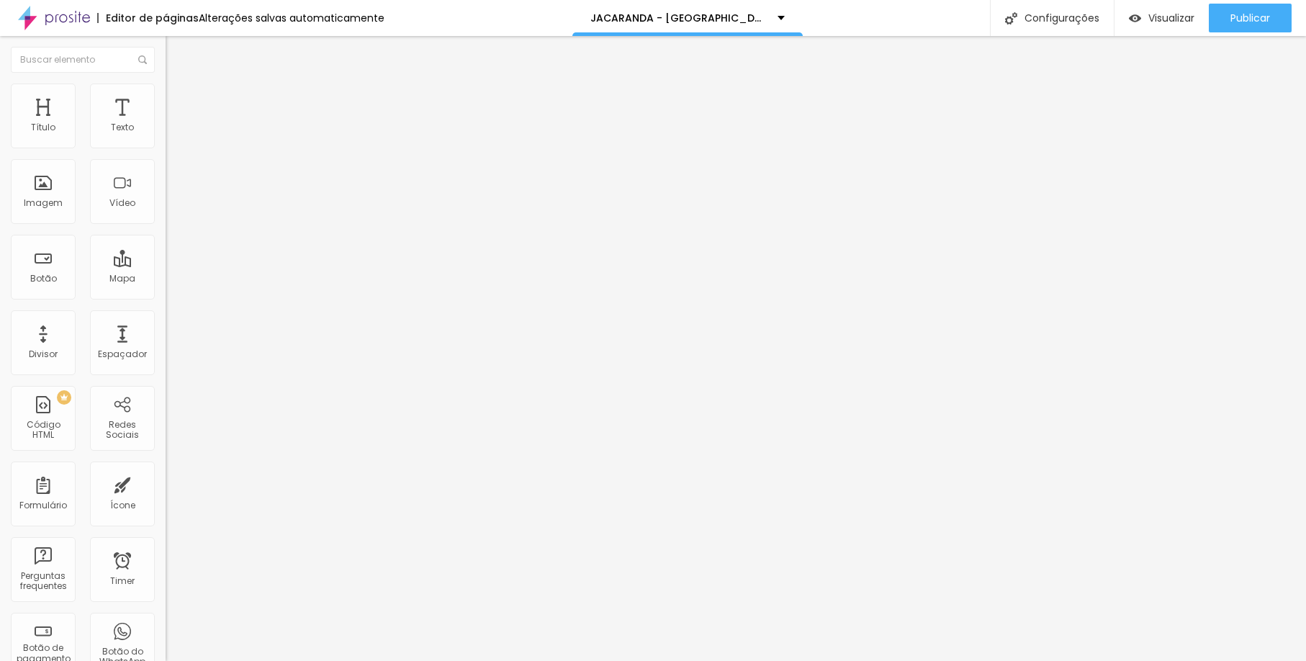
scroll to position [1388, 0]
click at [1143, 27] on div "Visualizar" at bounding box center [1162, 18] width 66 height 29
click at [166, 124] on span "Trocar imagem" at bounding box center [205, 118] width 78 height 12
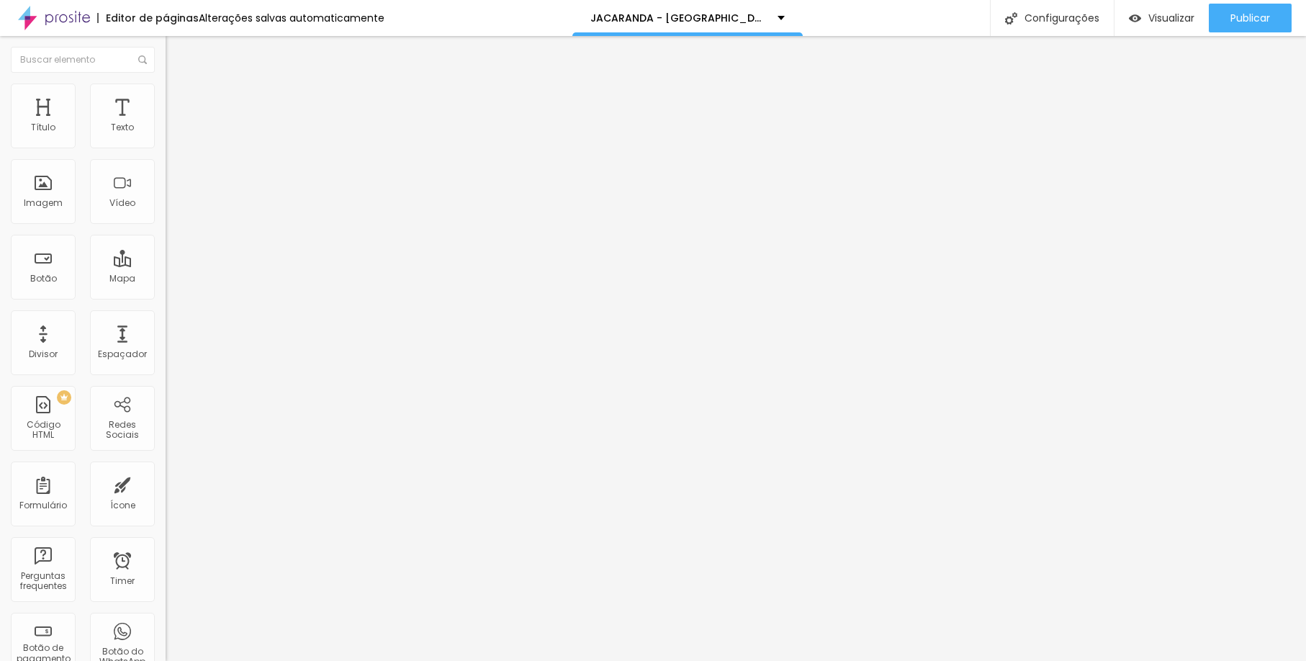
scroll to position [1308, 0]
click at [166, 124] on span "Trocar imagem" at bounding box center [205, 118] width 78 height 12
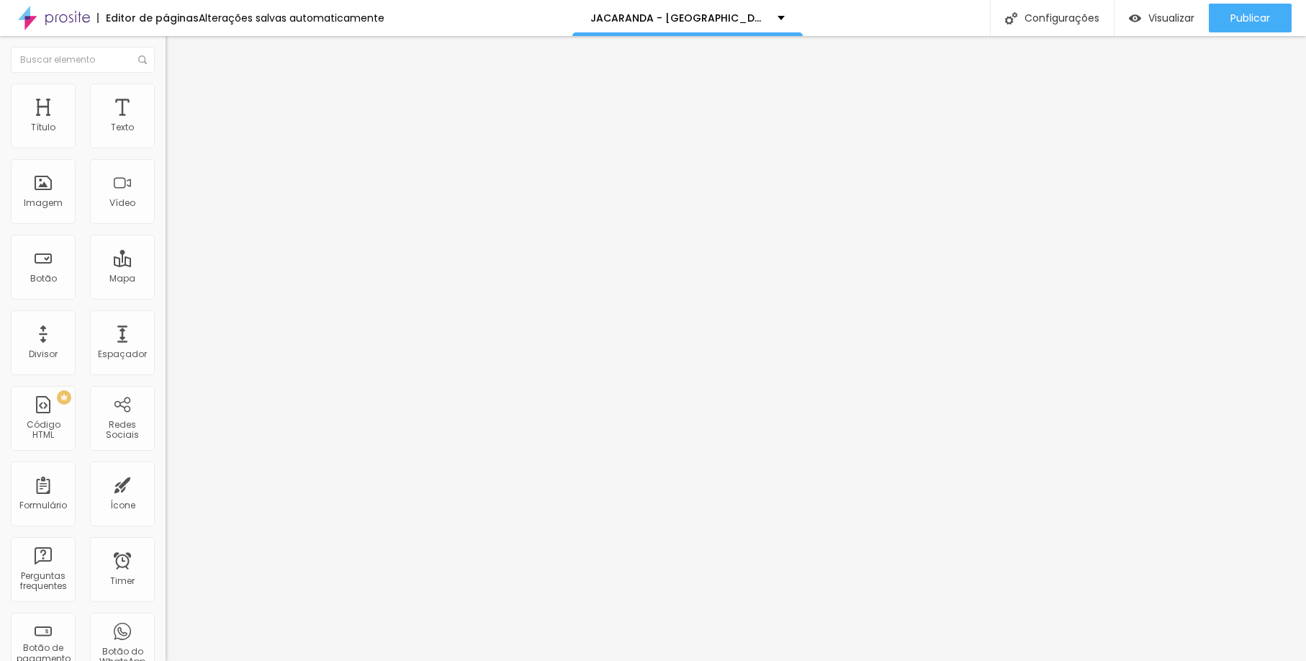
scroll to position [1027, 0]
click at [166, 124] on span "Trocar imagem" at bounding box center [205, 118] width 78 height 12
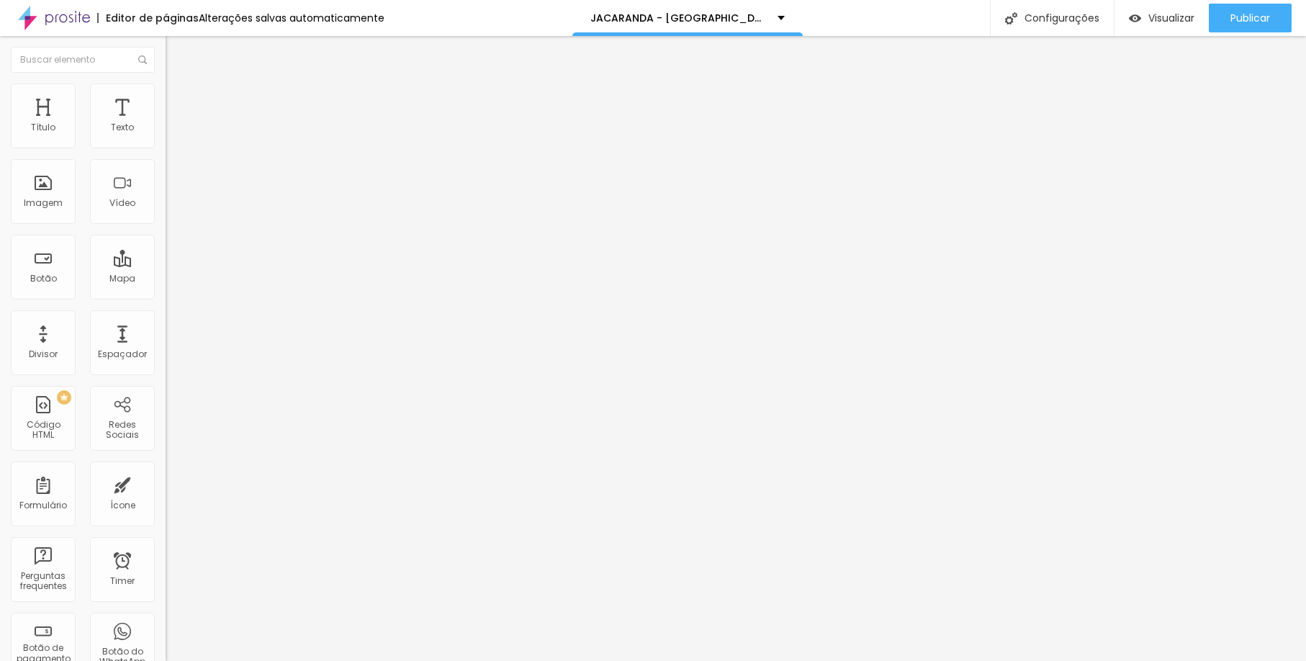
click at [1174, 17] on span "Visualizar" at bounding box center [1171, 18] width 46 height 12
click at [166, 124] on span "Trocar imagem" at bounding box center [205, 118] width 78 height 12
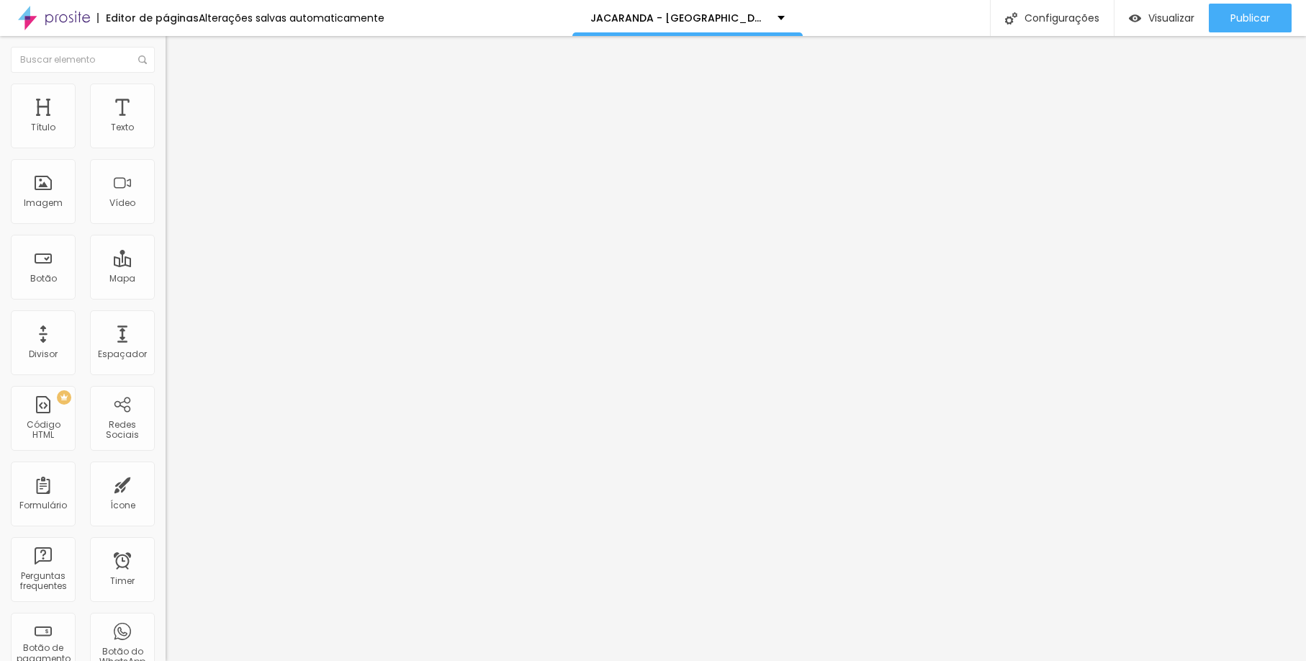
click at [1184, 23] on span "Visualizar" at bounding box center [1171, 18] width 46 height 12
click at [166, 124] on span "Trocar imagem" at bounding box center [205, 118] width 78 height 12
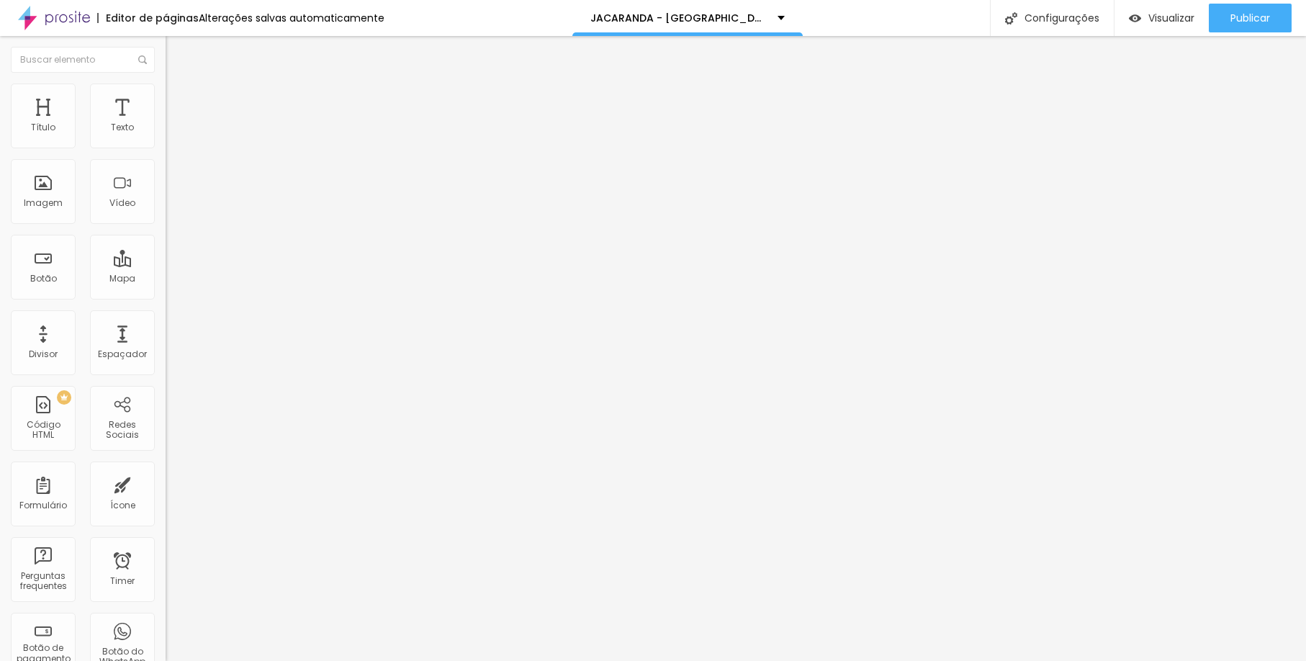
click at [166, 121] on img at bounding box center [170, 116] width 9 height 9
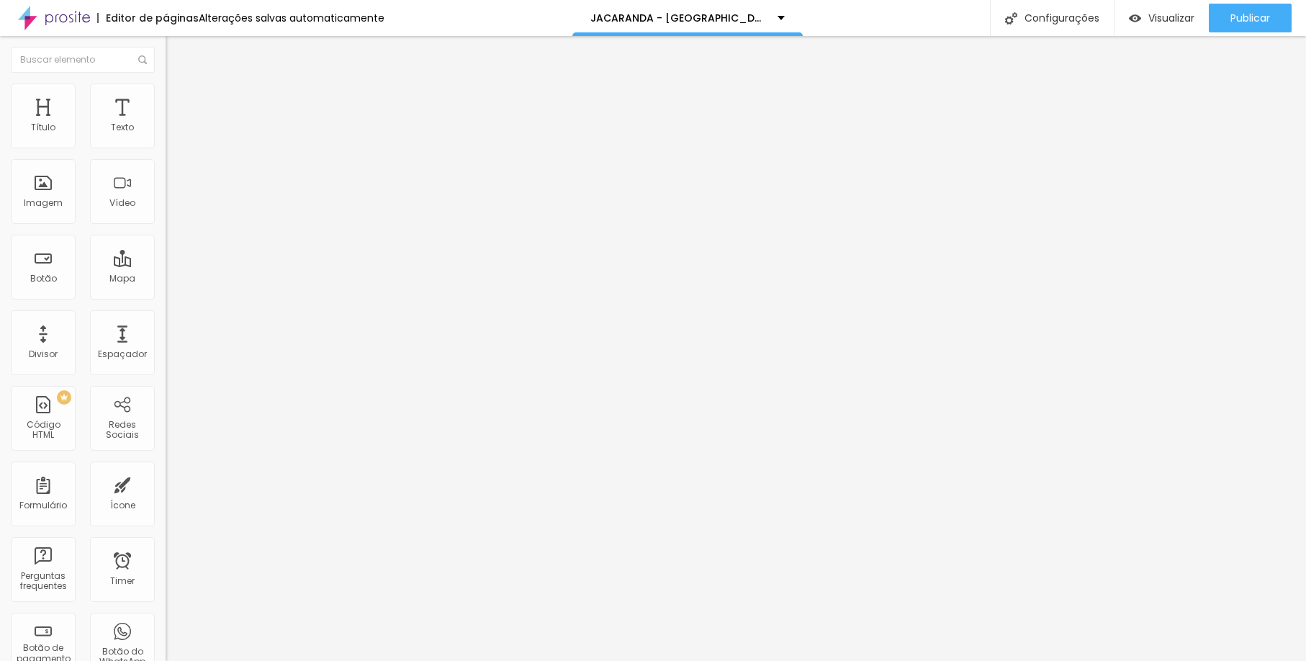
click at [166, 124] on span "Trocar imagem" at bounding box center [205, 118] width 78 height 12
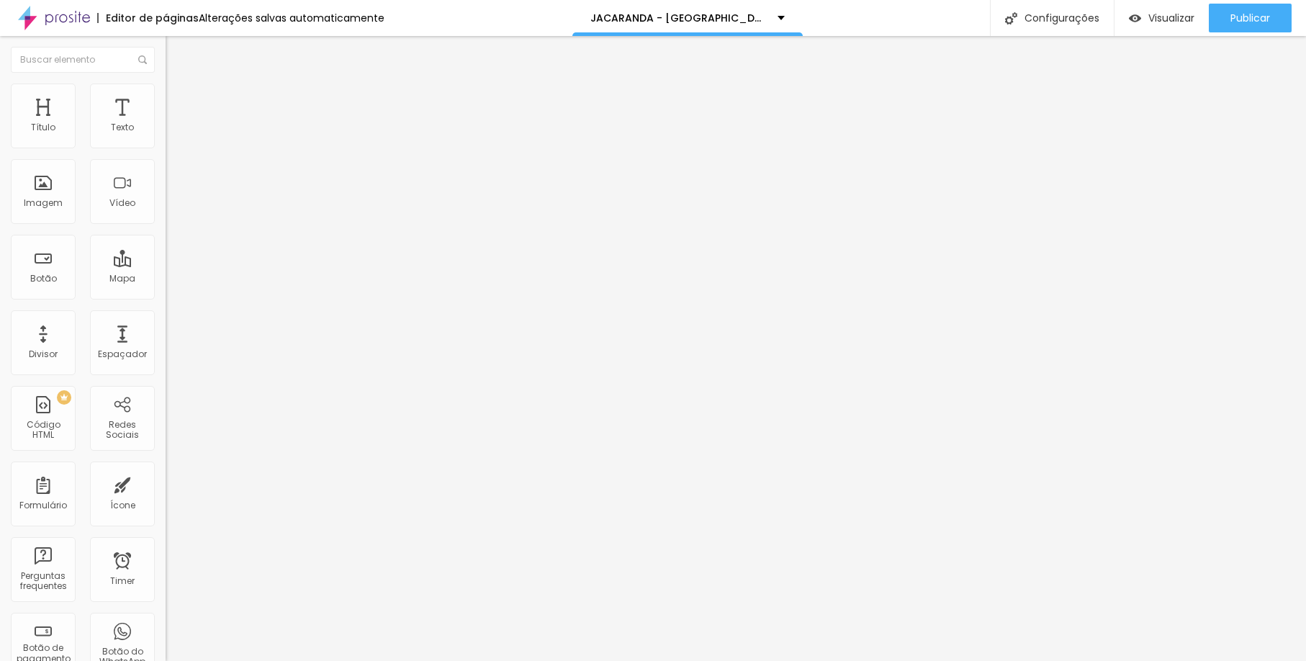
click at [166, 124] on span "Trocar imagem" at bounding box center [205, 118] width 78 height 12
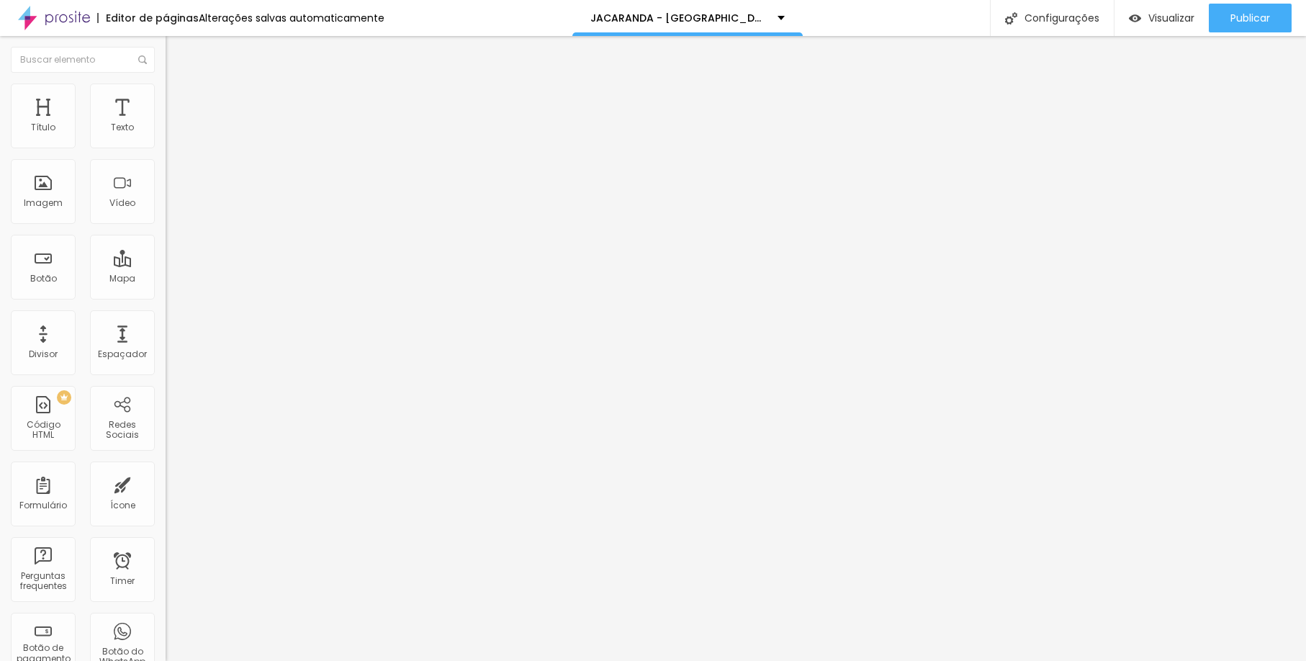
click at [166, 124] on span "Trocar imagem" at bounding box center [205, 118] width 78 height 12
click at [1166, 24] on span "Visualizar" at bounding box center [1171, 18] width 46 height 12
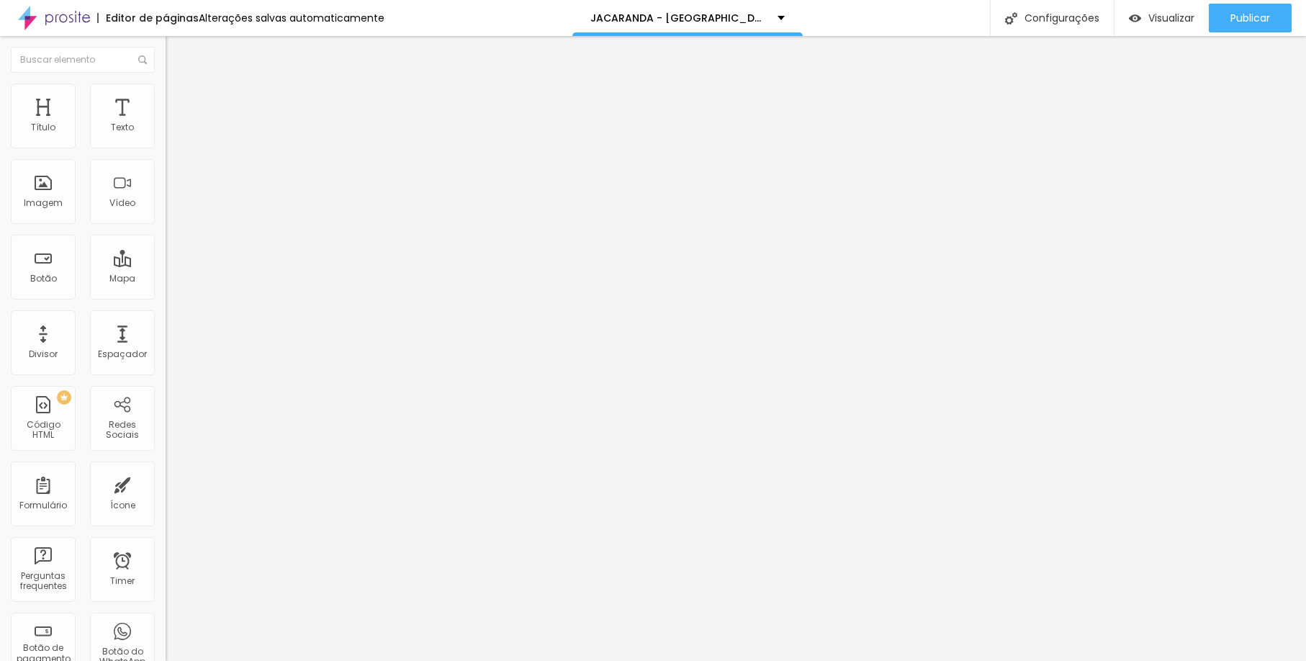
click at [166, 124] on span "Trocar imagem" at bounding box center [205, 118] width 78 height 12
click at [1143, 28] on div "Visualizar" at bounding box center [1162, 18] width 66 height 29
click at [166, 124] on span "Trocar imagem" at bounding box center [205, 118] width 78 height 12
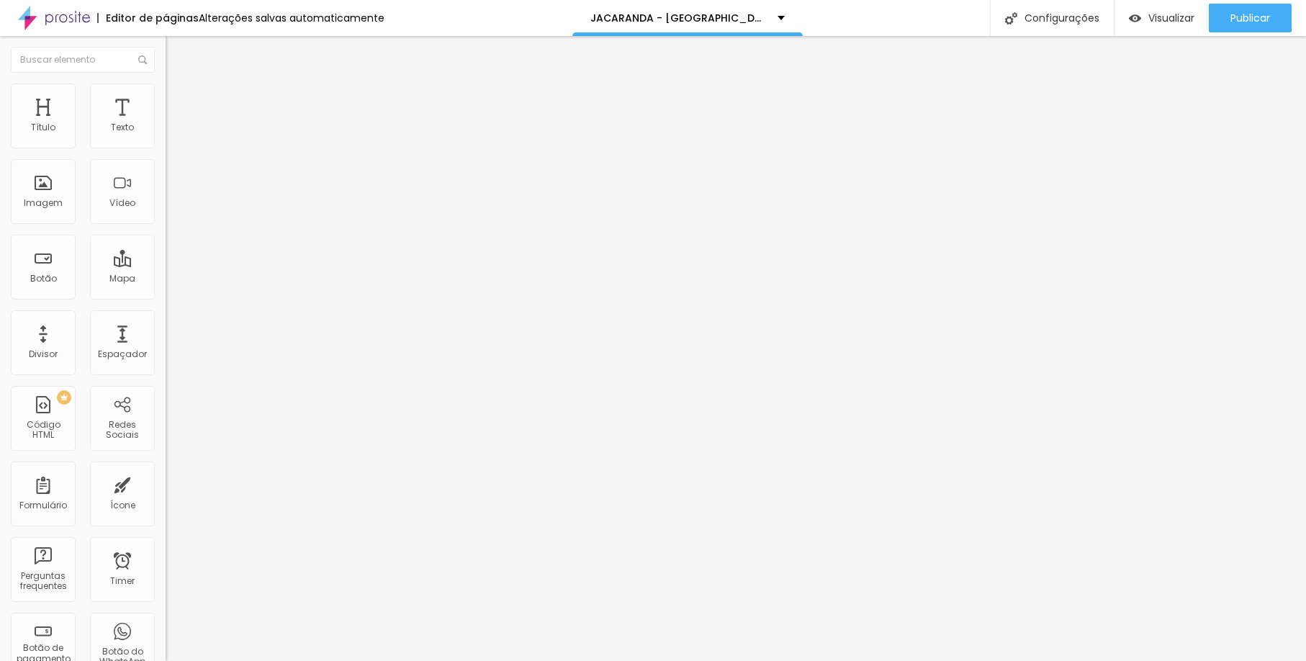
scroll to position [1189, 0]
click at [1162, 24] on span "Visualizar" at bounding box center [1171, 18] width 46 height 12
click at [166, 124] on span "Trocar imagem" at bounding box center [205, 118] width 78 height 12
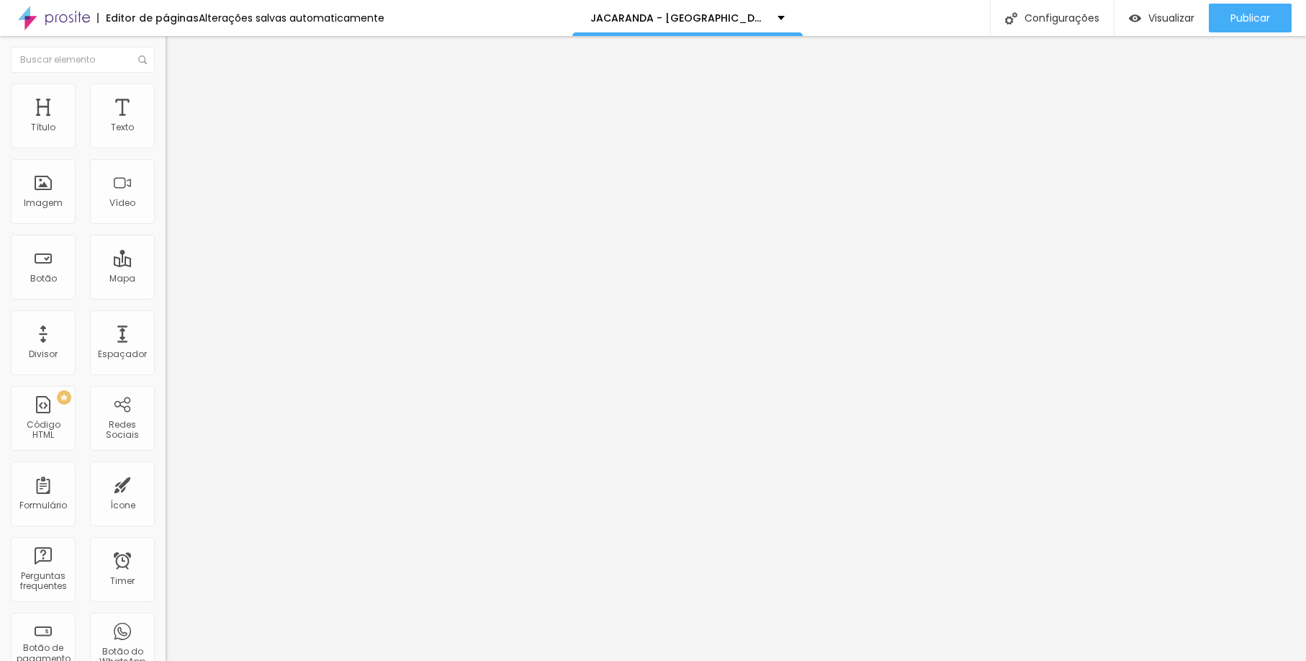
scroll to position [1256, 0]
click at [166, 124] on span "Trocar imagem" at bounding box center [205, 118] width 78 height 12
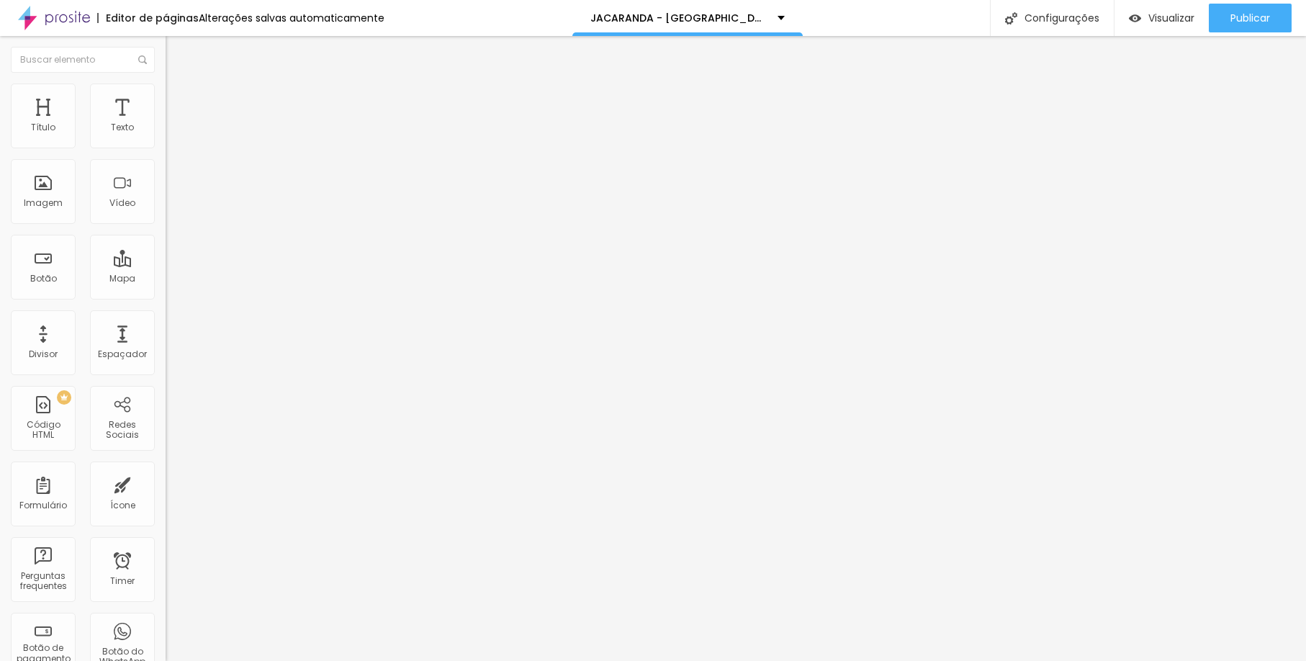
click at [166, 124] on span "Trocar imagem" at bounding box center [205, 118] width 78 height 12
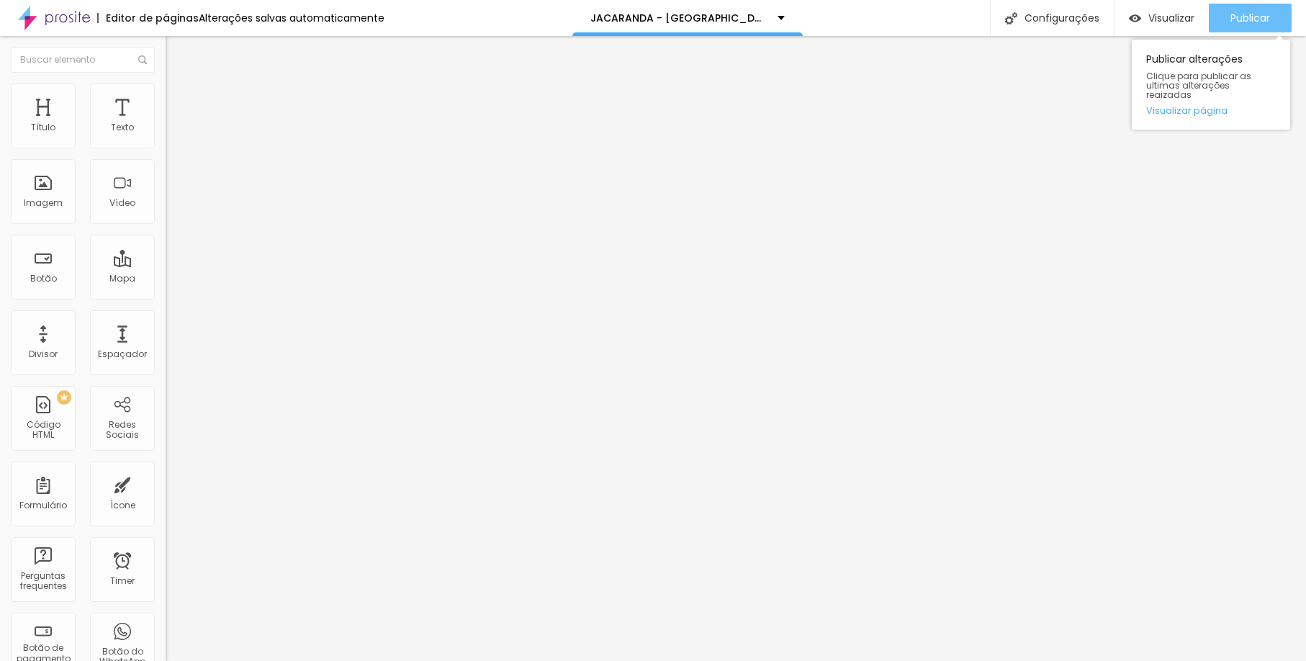
click at [1251, 8] on div "Publicar" at bounding box center [1251, 18] width 40 height 29
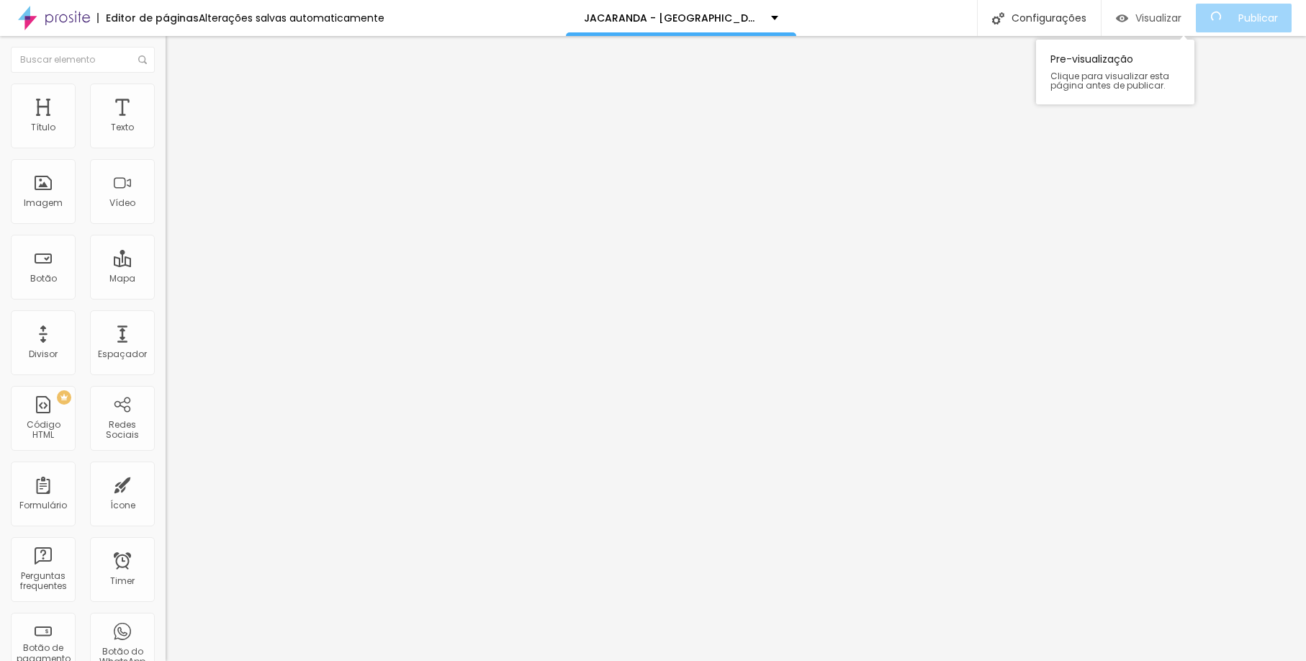
click at [1172, 20] on span "Visualizar" at bounding box center [1158, 18] width 46 height 12
click at [166, 124] on span "Trocar imagem" at bounding box center [205, 118] width 78 height 12
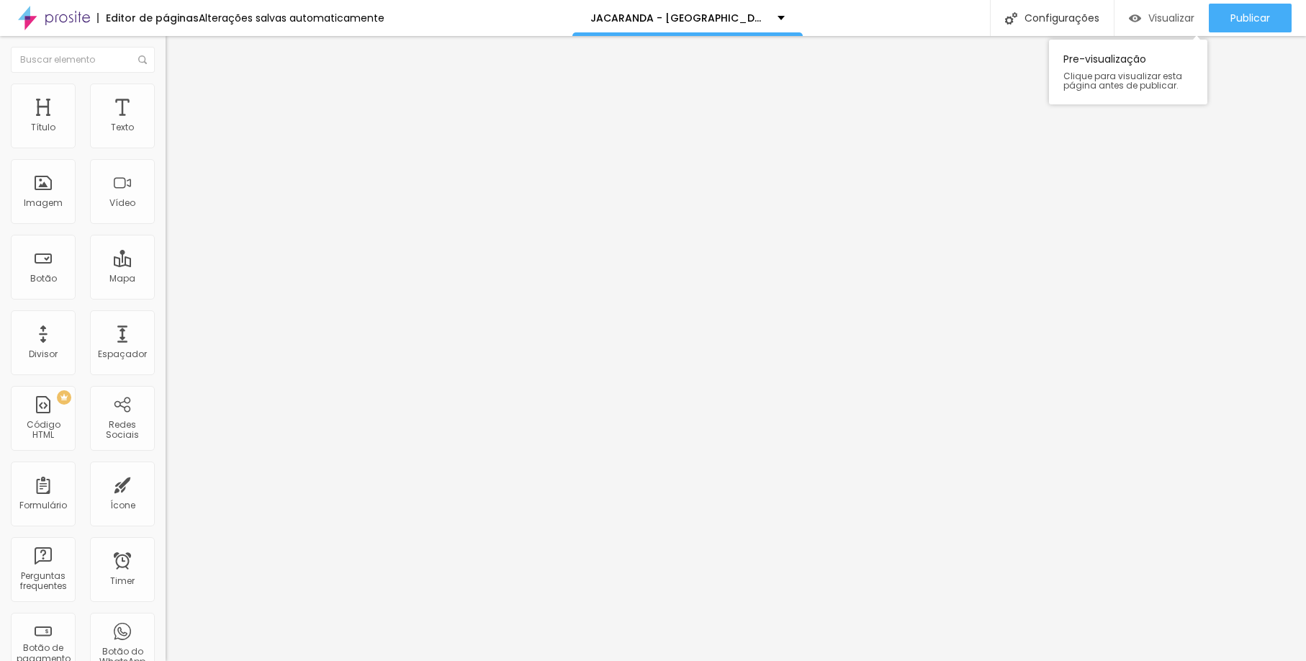
click at [1142, 17] on div "Visualizar" at bounding box center [1162, 18] width 66 height 12
click at [166, 124] on span "Trocar imagem" at bounding box center [205, 118] width 78 height 12
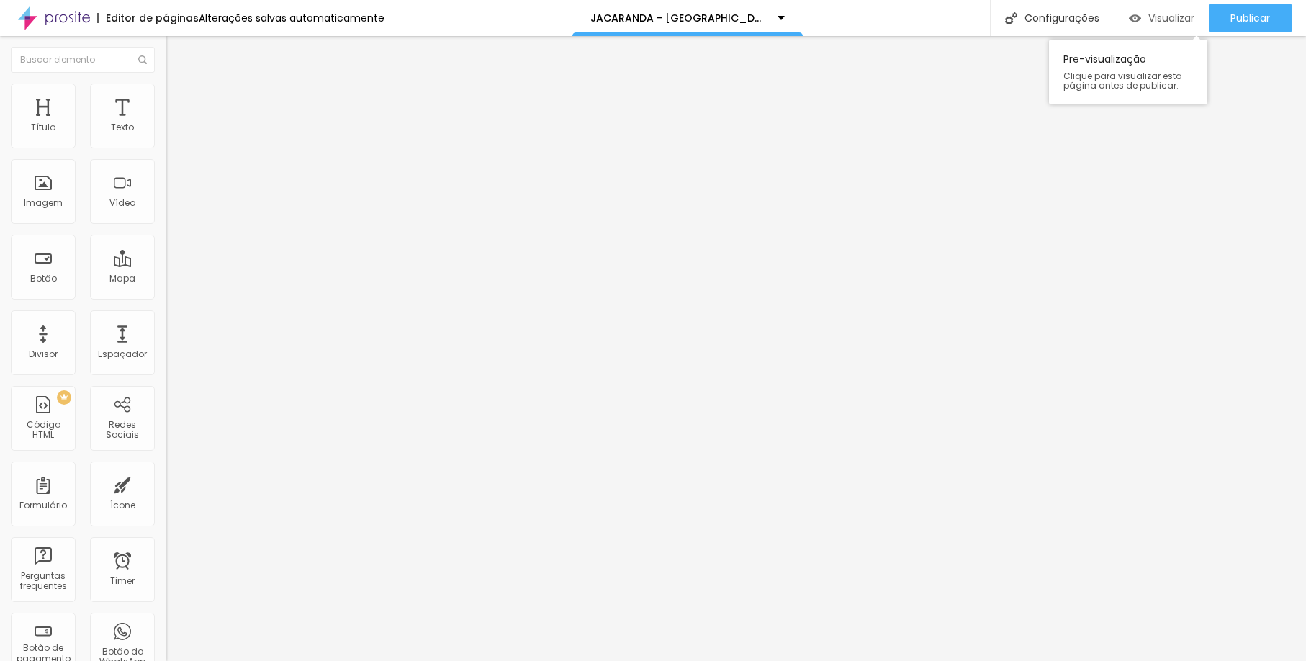
click at [1182, 30] on div "Visualizar" at bounding box center [1162, 18] width 66 height 29
click at [166, 124] on span "Trocar imagem" at bounding box center [205, 118] width 78 height 12
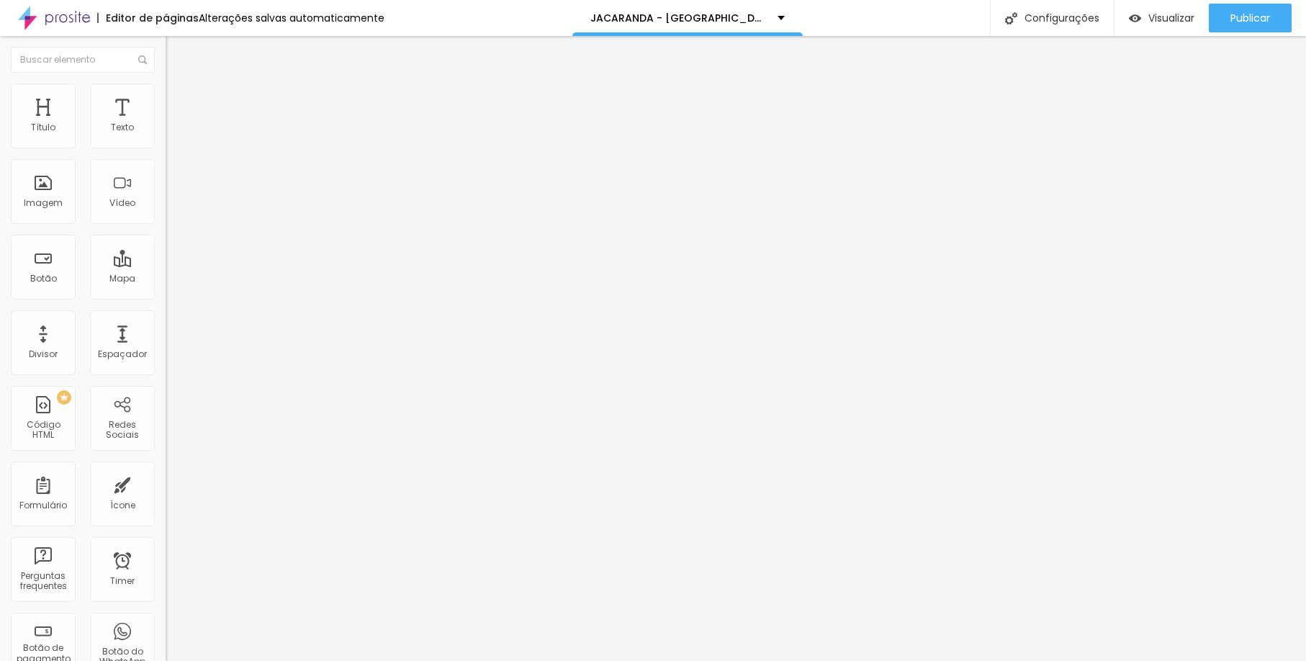
click at [166, 122] on div "Trocar imagem" at bounding box center [249, 117] width 166 height 10
click at [166, 124] on span "Trocar imagem" at bounding box center [205, 118] width 78 height 12
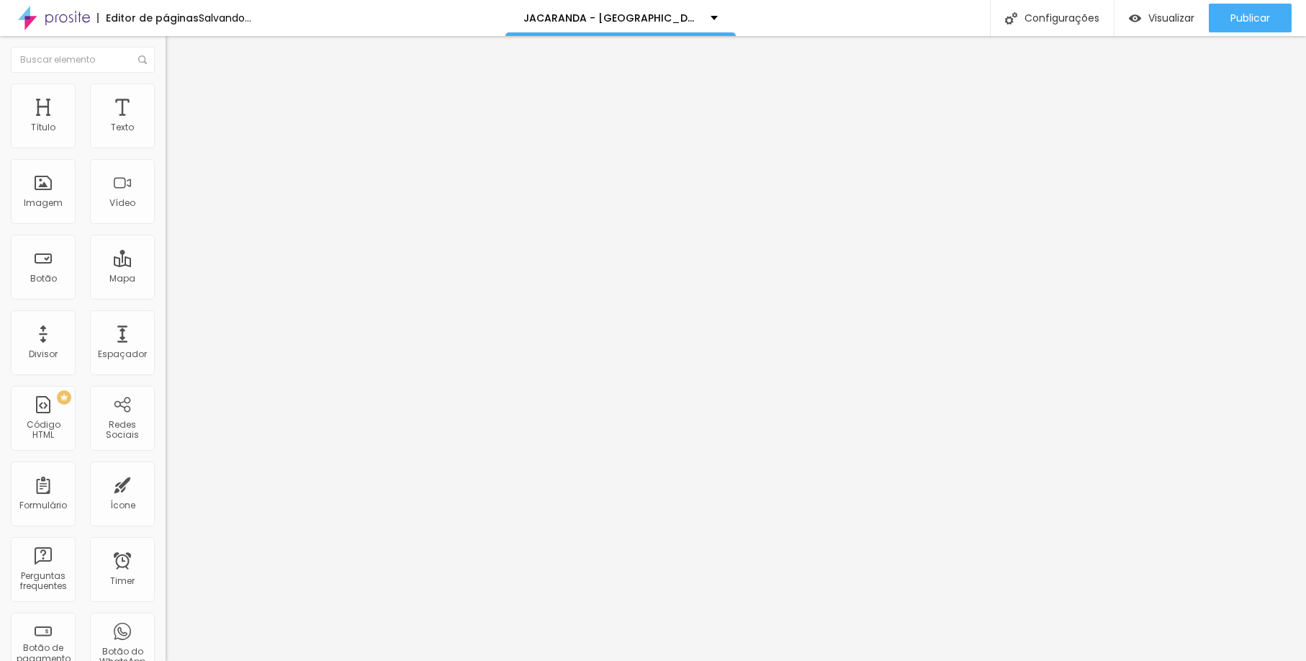
click at [166, 124] on span "Trocar imagem" at bounding box center [205, 118] width 78 height 12
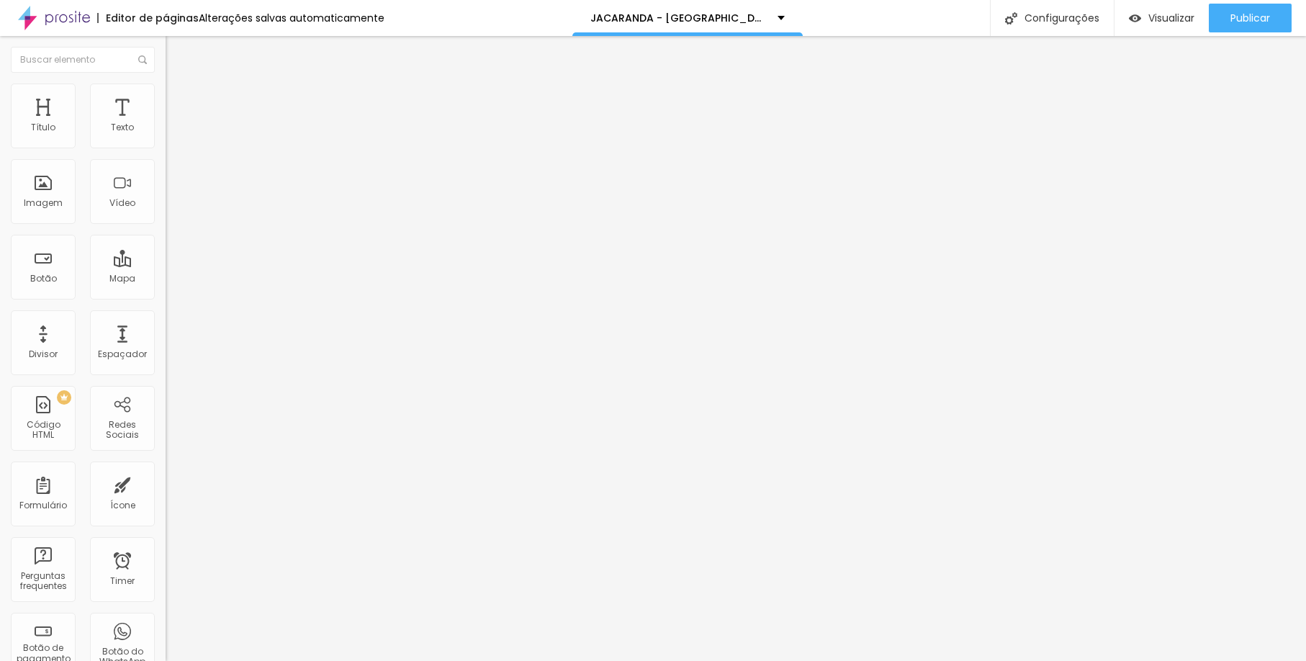
click at [1262, 33] on div "Publicar alterações Clique para publicar as ultimas alterações reaizadas Visual…" at bounding box center [1211, 80] width 158 height 97
click at [1259, 28] on div "Publicar" at bounding box center [1251, 18] width 40 height 29
click at [1239, 27] on div "Publicar" at bounding box center [1251, 18] width 40 height 29
click at [1254, 26] on div "Publicar" at bounding box center [1251, 18] width 40 height 29
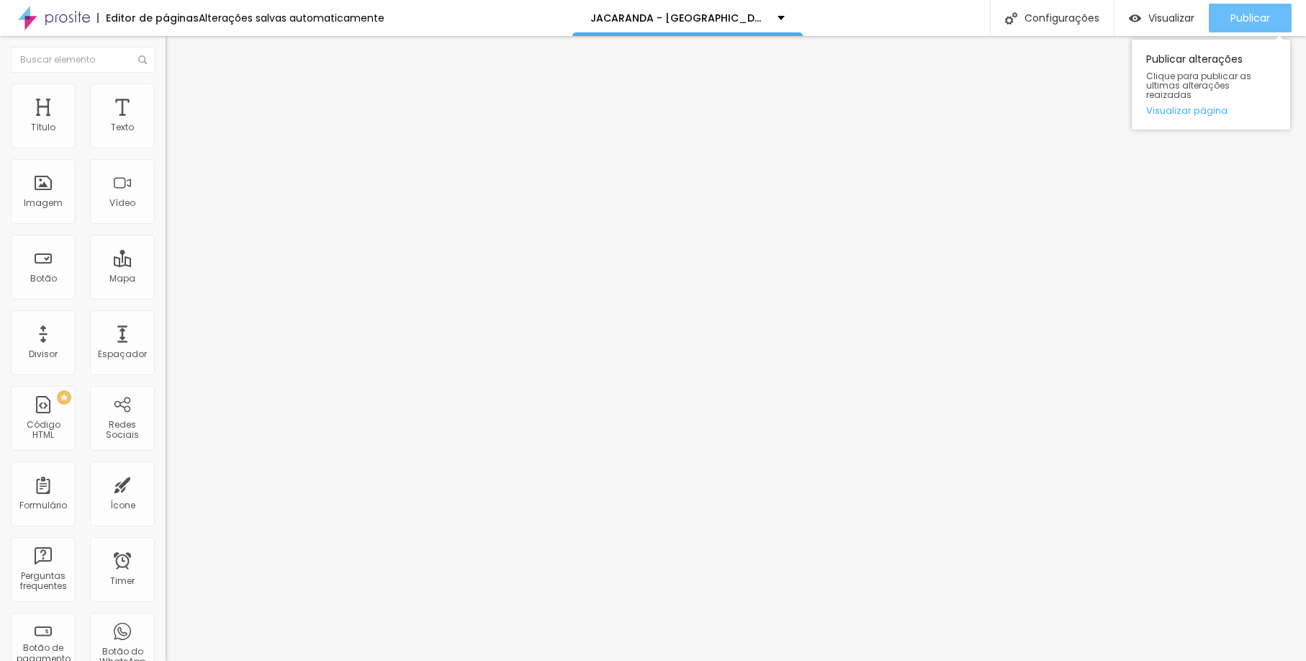
click at [1231, 17] on span "Publicar" at bounding box center [1251, 18] width 40 height 12
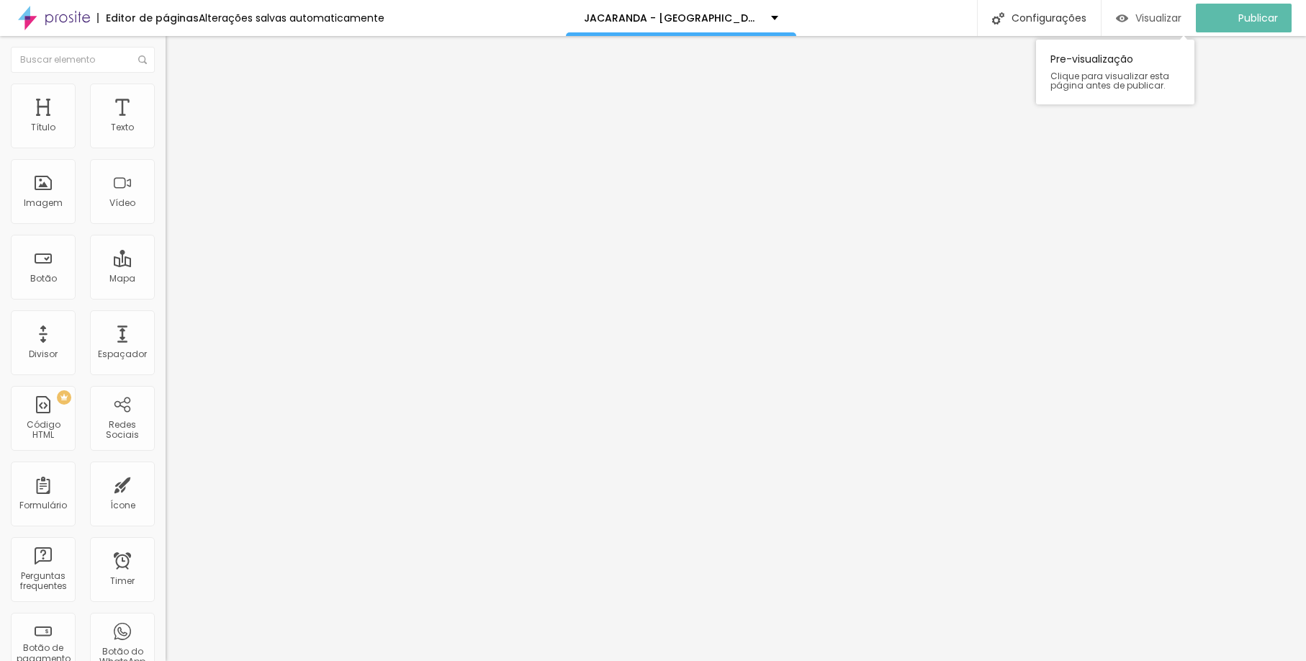
click at [1128, 20] on img "button" at bounding box center [1122, 18] width 12 height 12
click at [166, 124] on span "Trocar imagem" at bounding box center [205, 118] width 78 height 12
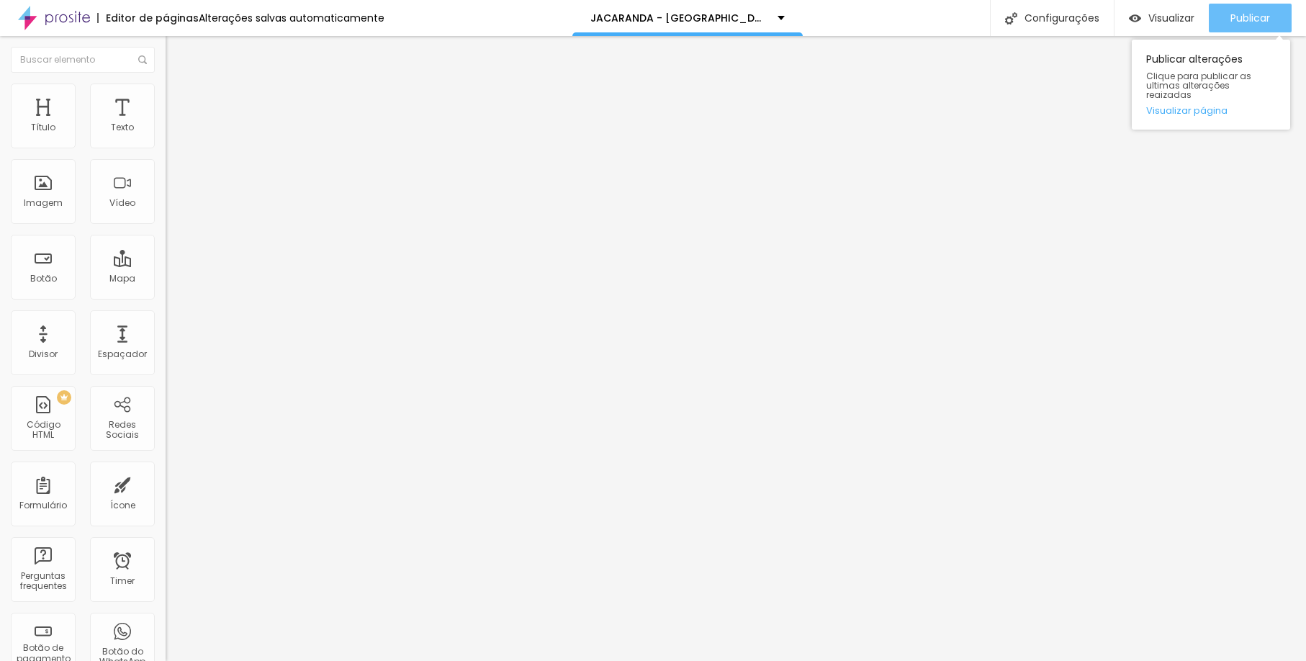
click at [1236, 15] on span "Publicar" at bounding box center [1251, 18] width 40 height 12
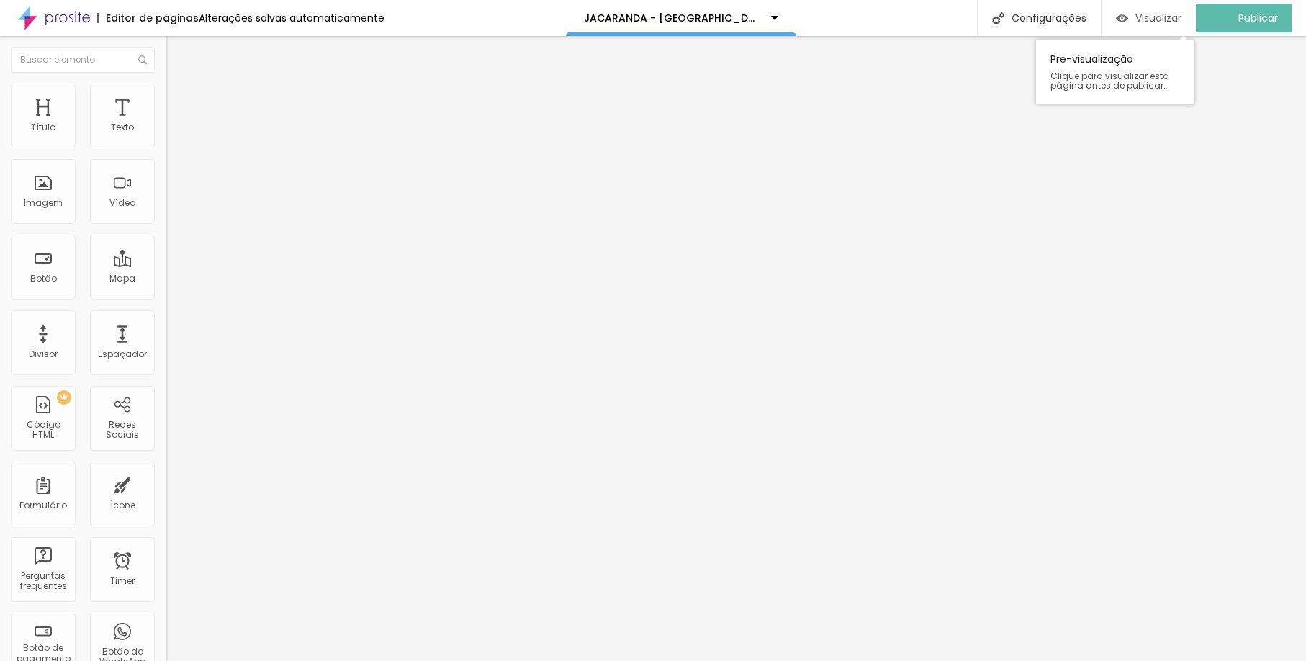
click at [1165, 10] on div "Visualizar" at bounding box center [1149, 18] width 66 height 29
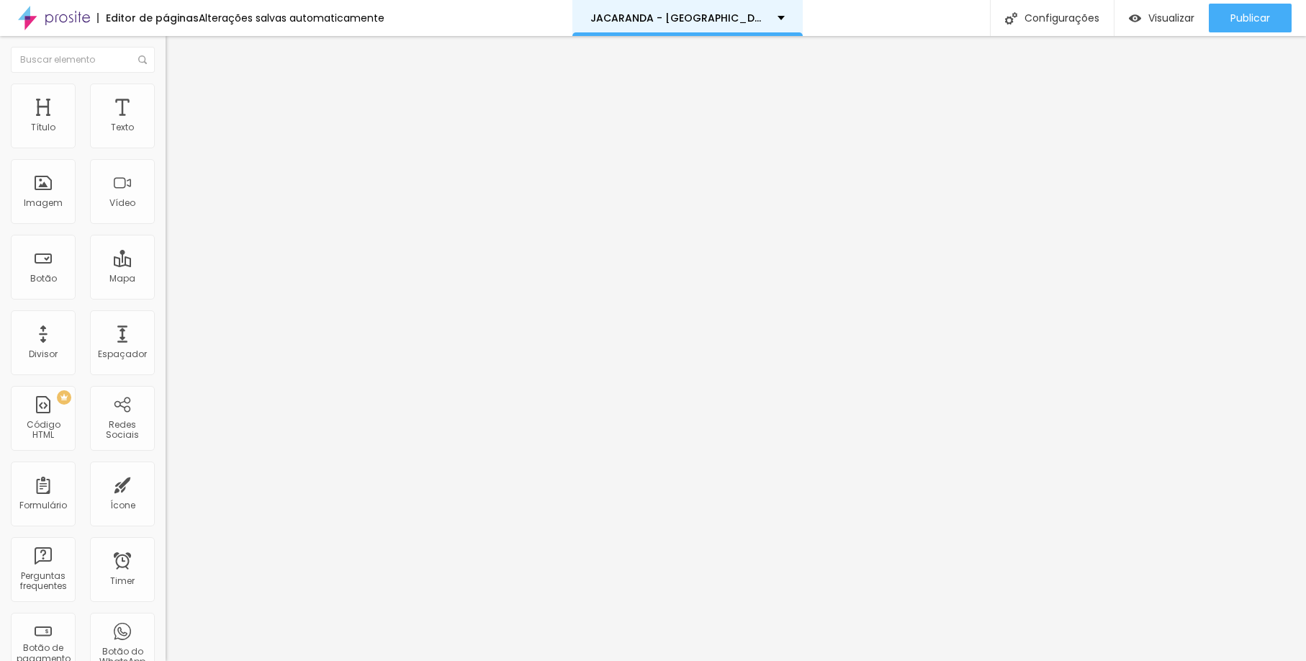
click at [716, 28] on div "JACARANDA - [GEOGRAPHIC_DATA]" at bounding box center [687, 18] width 230 height 36
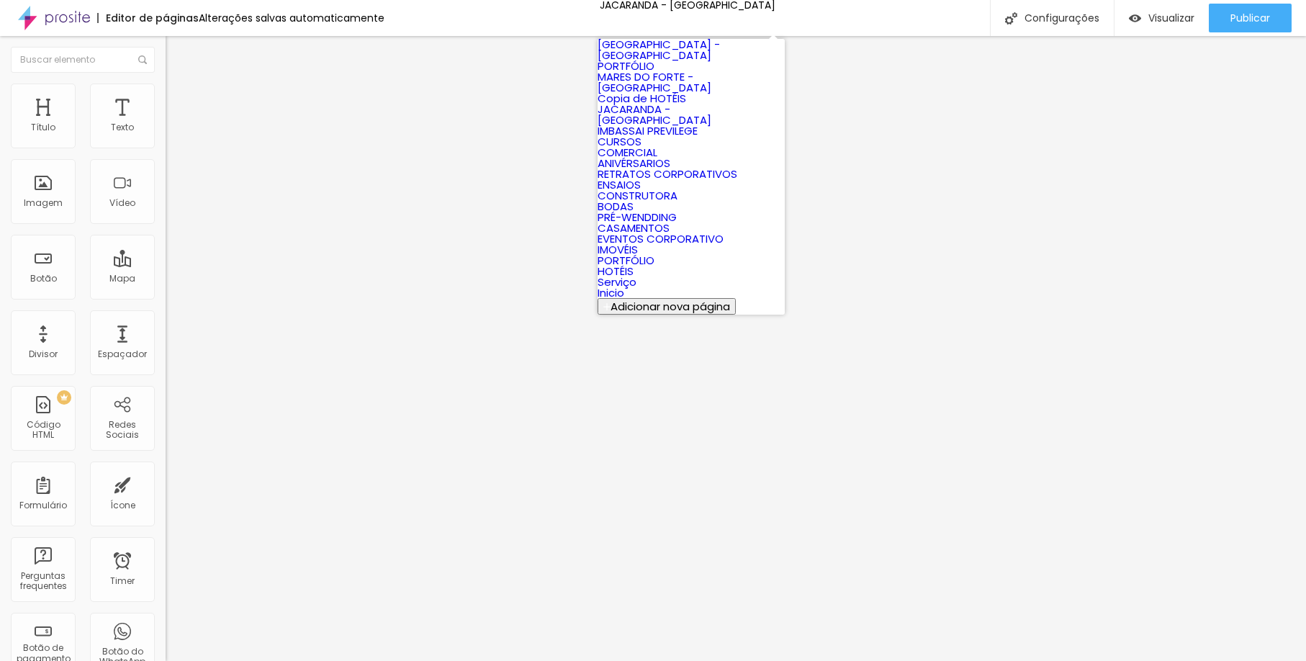
scroll to position [435, 0]
click at [634, 264] on link "HOTÉIS" at bounding box center [616, 271] width 36 height 15
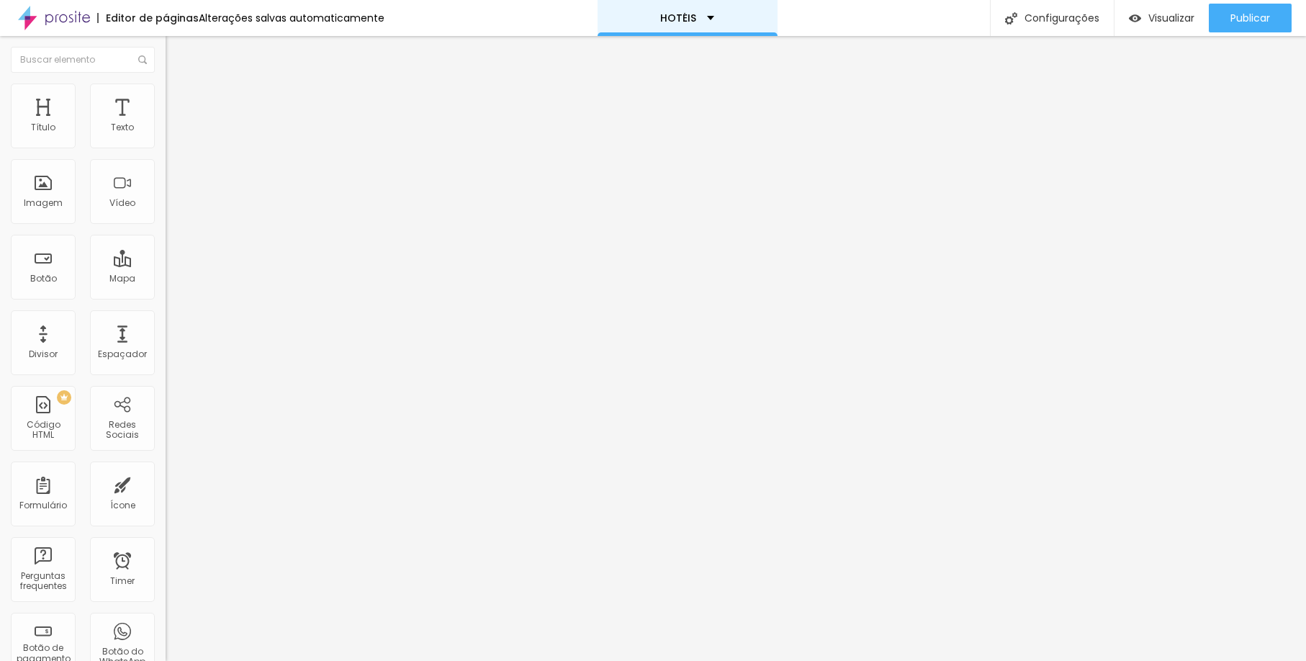
click at [665, 32] on div "HOTÉIS" at bounding box center [688, 18] width 180 height 36
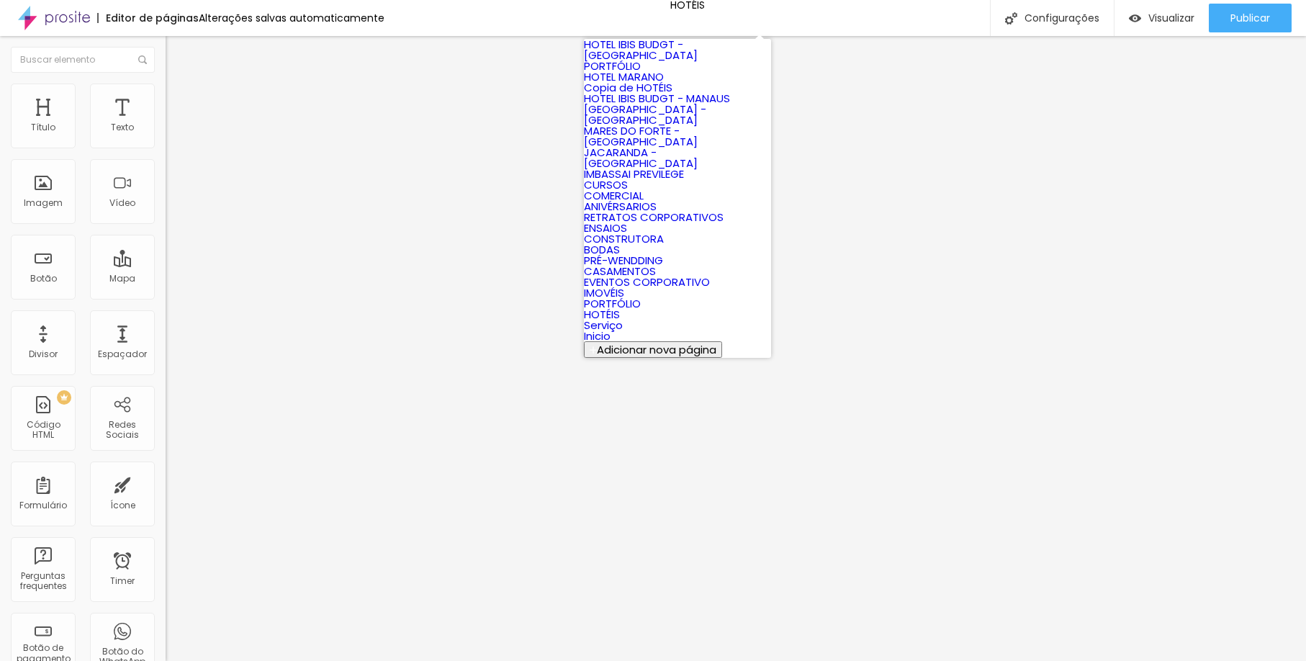
scroll to position [523, 0]
click at [624, 285] on link "IMOVÉIS" at bounding box center [604, 292] width 40 height 15
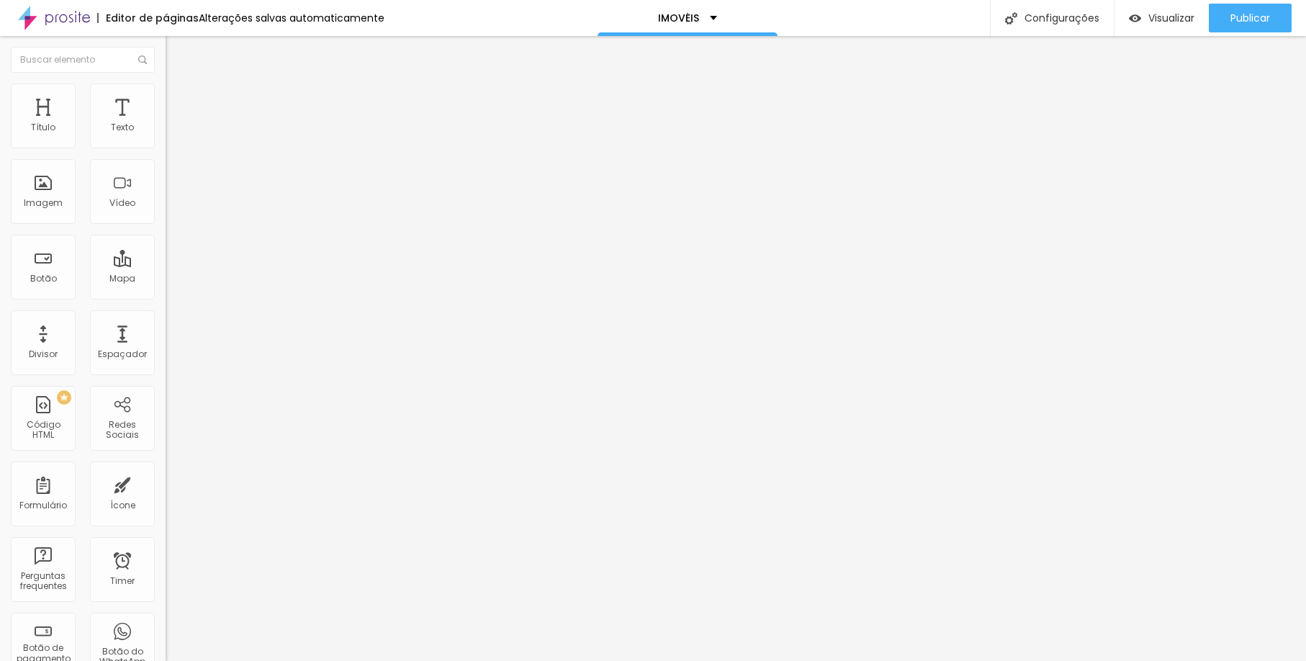
drag, startPoint x: 18, startPoint y: 394, endPoint x: 165, endPoint y: 395, distance: 146.9
click at [166, 329] on div "Trocar imagem Descrição da imagem (Alt) IMBASSAI/BA Alinhamento Proporção 16:9 …" at bounding box center [249, 220] width 166 height 217
paste input "[URL][DOMAIN_NAME]"
type input "https://www.scorpionframe.com.br/imbassai-previlege"
click at [1221, 14] on button "Publicar" at bounding box center [1250, 18] width 83 height 29
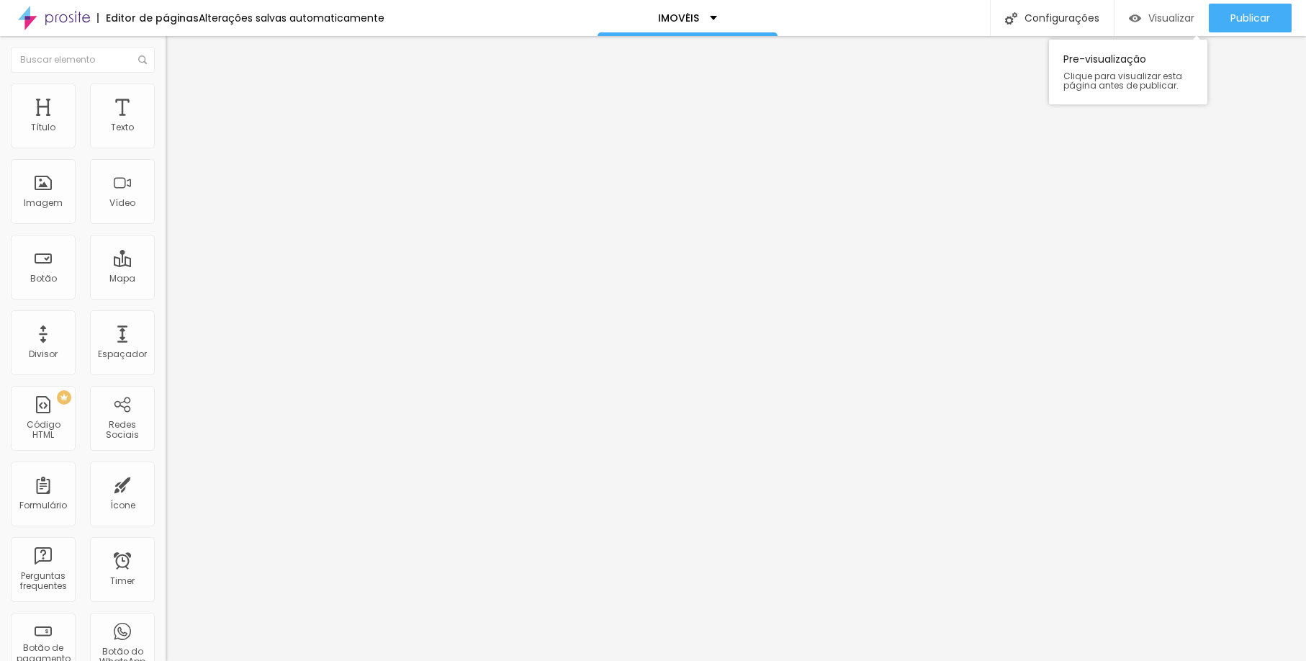
click at [1170, 18] on span "Visualizar" at bounding box center [1171, 18] width 46 height 12
click at [166, 281] on div "URL" at bounding box center [249, 276] width 166 height 9
click at [166, 295] on input "https://" at bounding box center [252, 288] width 173 height 14
paste input "www.scorpionframe.com.br/jacaranda-praia-do-forte"
type input "https://www.scorpionframe.com.br/jacaranda-praia-do-forte"
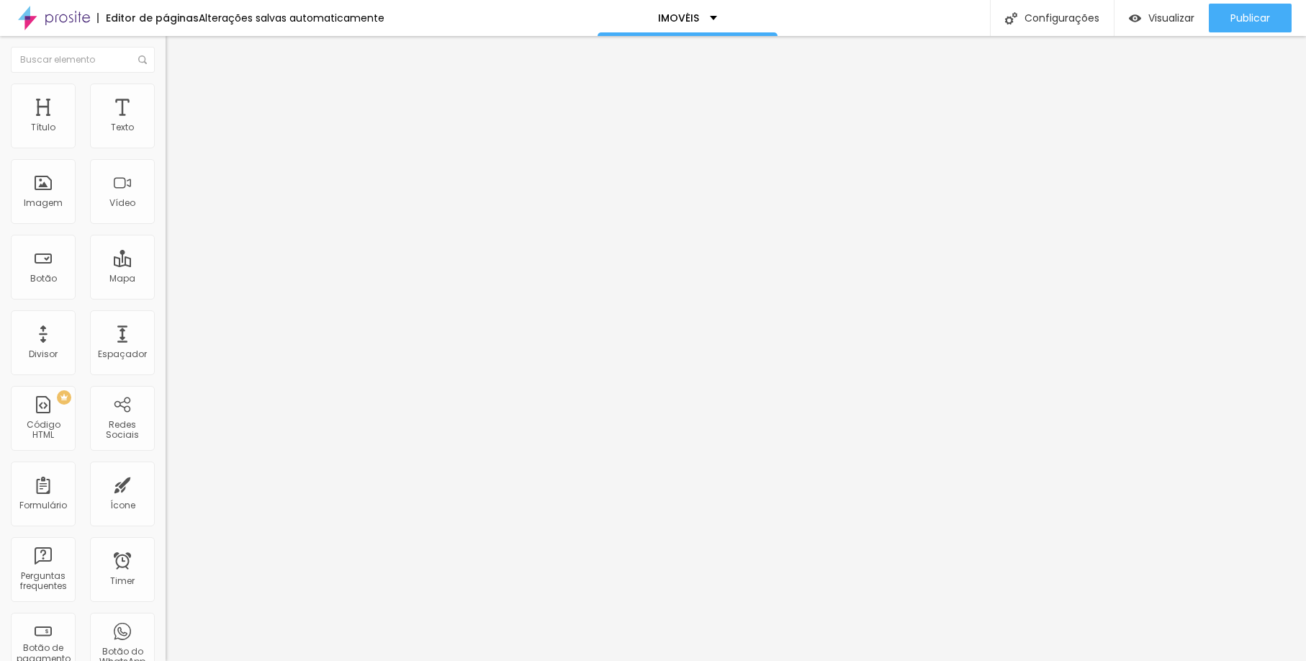
click at [166, 145] on input "PRAIA DO FORTE/BA" at bounding box center [252, 138] width 173 height 14
drag, startPoint x: 107, startPoint y: 262, endPoint x: 5, endPoint y: 263, distance: 102.2
click at [166, 263] on div "Trocar imagem Descrição da imagem (Alt) PRAIA DO FORTE/BA Alinhamento Proporção…" at bounding box center [249, 220] width 166 height 217
click at [166, 295] on input "https://" at bounding box center [252, 288] width 173 height 14
paste input "www.scorpionframe.com.br/mares-do-forte-praia-do-forte"
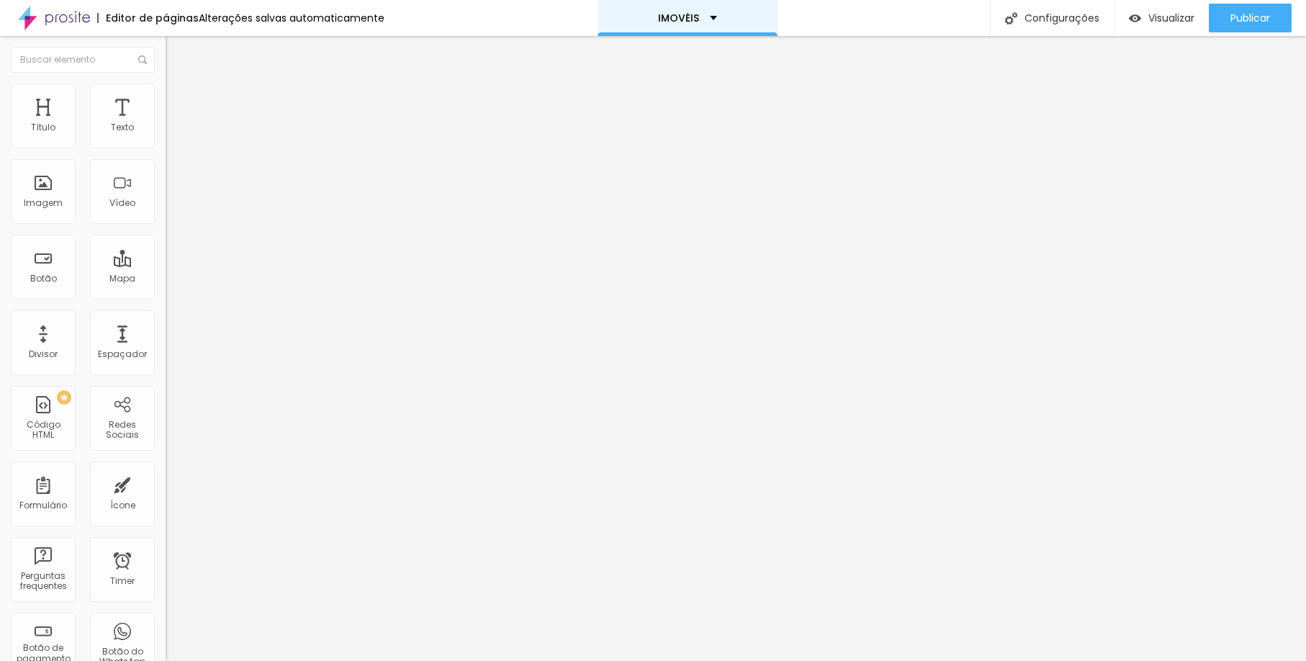
type input "https://www.scorpionframe.com.br/mares-do-forte-praia-do-forte"
click at [166, 295] on input "https://" at bounding box center [252, 288] width 173 height 14
paste input "www.scorpionframe.com.br/quinta-das-lagoas-itacimirim"
type input "https://www.scorpionframe.com.br/quinta-das-lagoas-itacimirim"
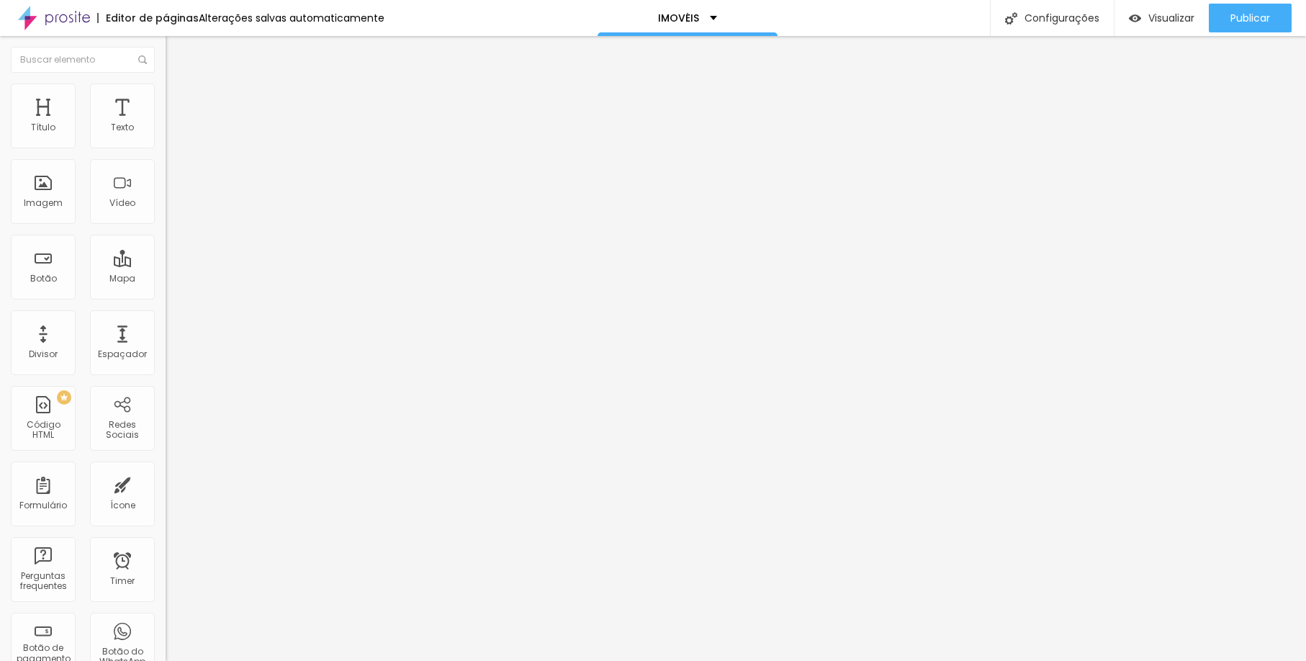
paste input "www.scorpionframe.com.br/quinta-das-lagoas-itacimirim"
type input "www.scorpionframe.com.br/quinta-das-lagoas-itacimirim"
click at [1272, 22] on button "Publicar" at bounding box center [1250, 18] width 83 height 29
click at [1170, 28] on div "Visualizar" at bounding box center [1162, 18] width 66 height 29
click at [711, 18] on div "IMOVÉIS" at bounding box center [688, 18] width 180 height 36
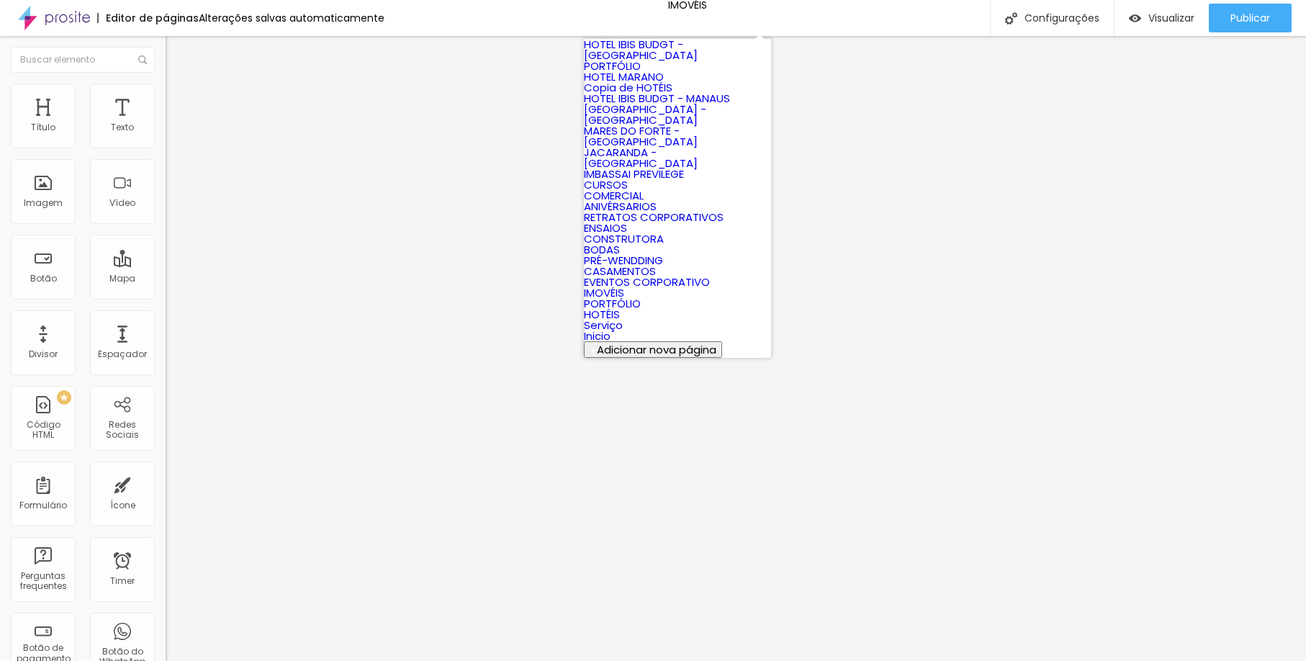
scroll to position [48, 0]
click at [676, 171] on link "JACARANDA - [GEOGRAPHIC_DATA]" at bounding box center [641, 158] width 114 height 26
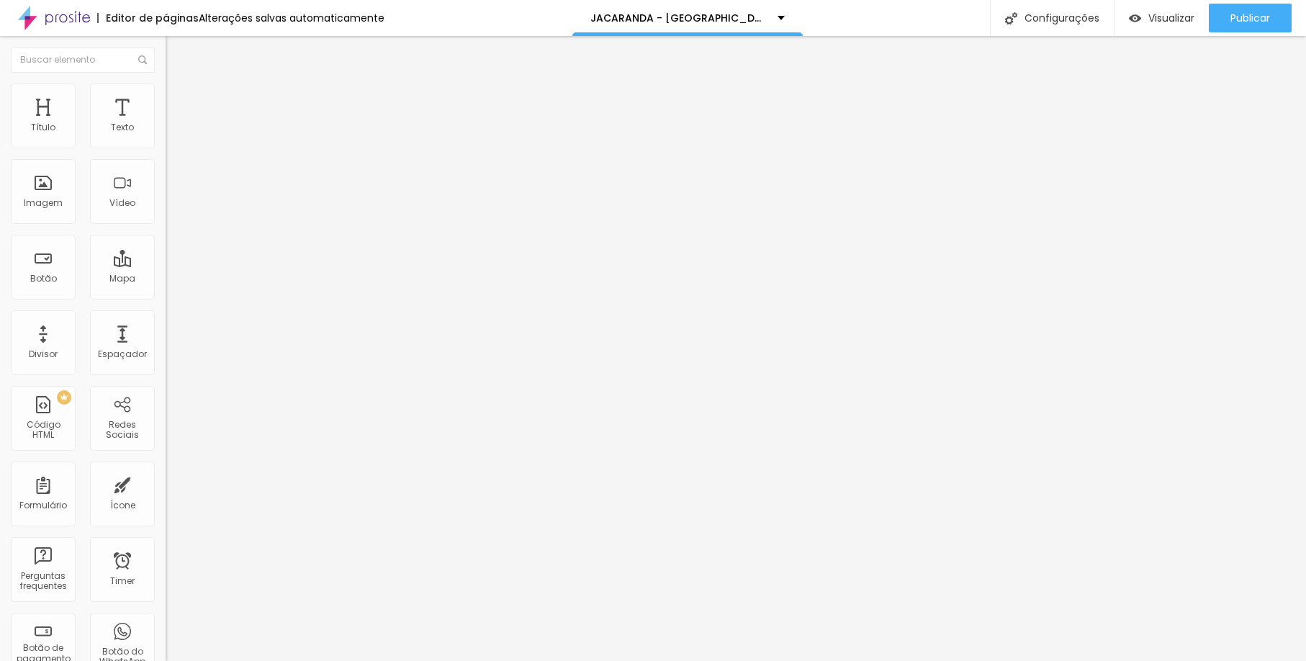
click at [166, 124] on span "Trocar imagem" at bounding box center [205, 118] width 78 height 12
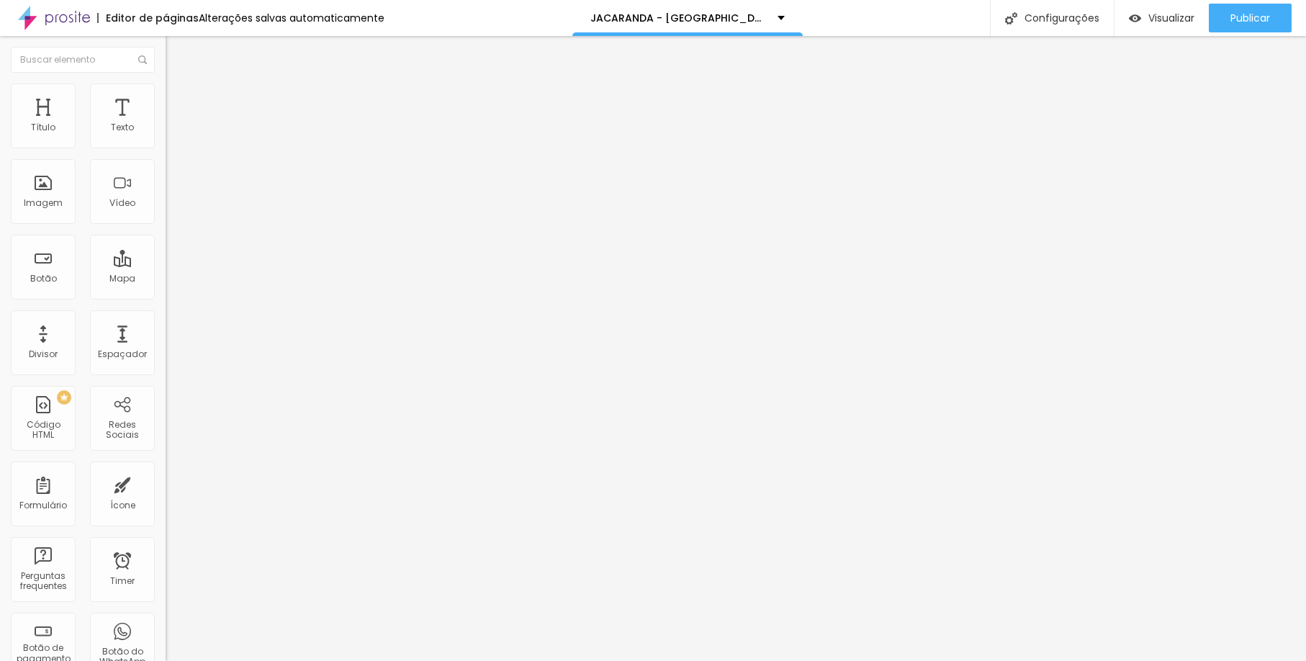
scroll to position [1139, 0]
click at [166, 124] on span "Trocar imagem" at bounding box center [205, 118] width 78 height 12
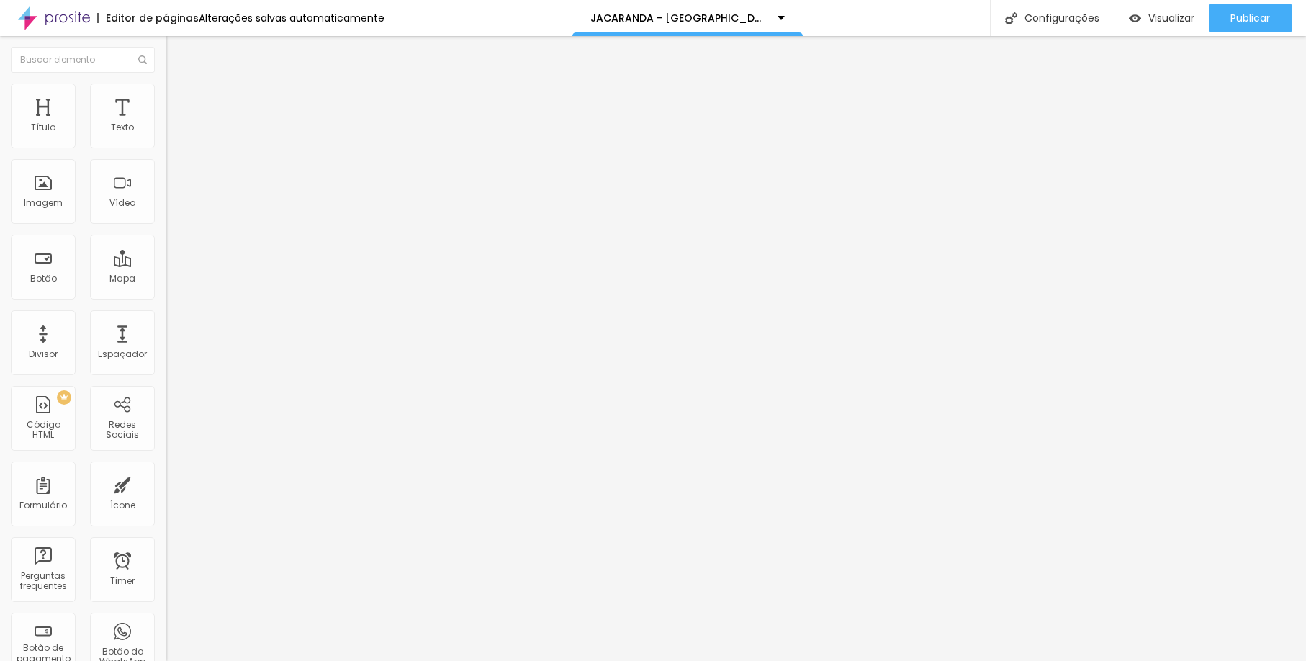
click at [1170, 20] on span "Visualizar" at bounding box center [1171, 18] width 46 height 12
click at [166, 124] on span "Trocar imagem" at bounding box center [205, 118] width 78 height 12
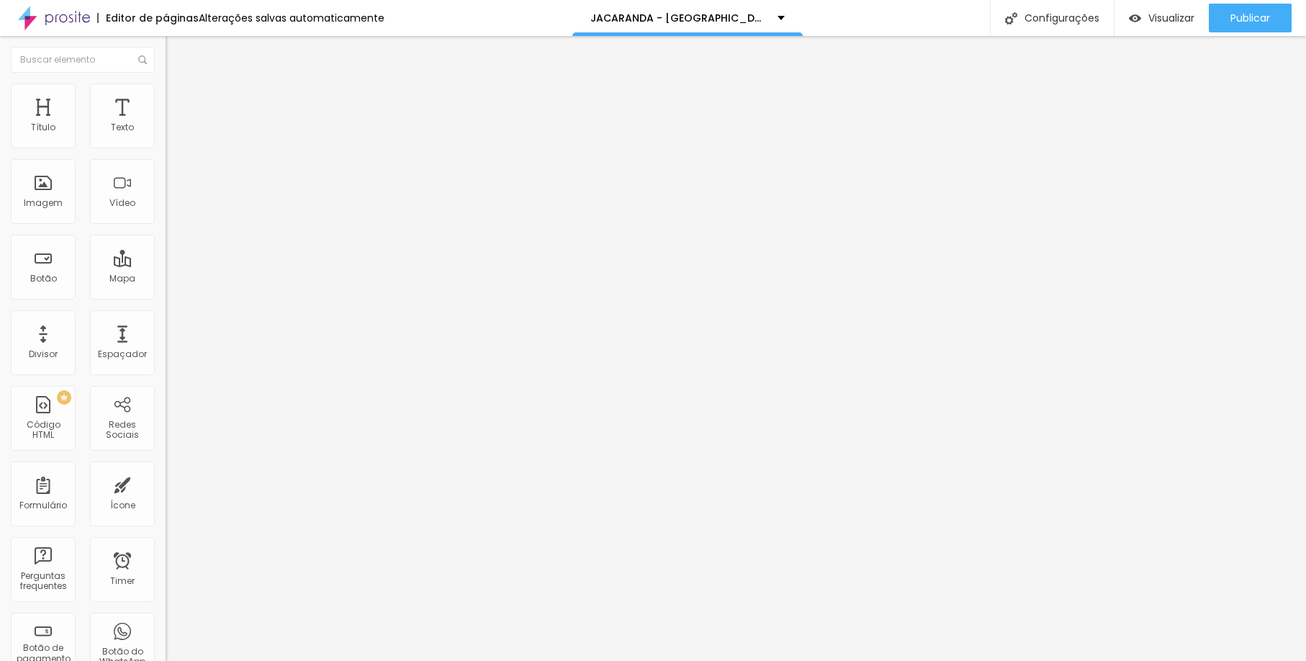
click at [166, 124] on span "Trocar imagem" at bounding box center [205, 118] width 78 height 12
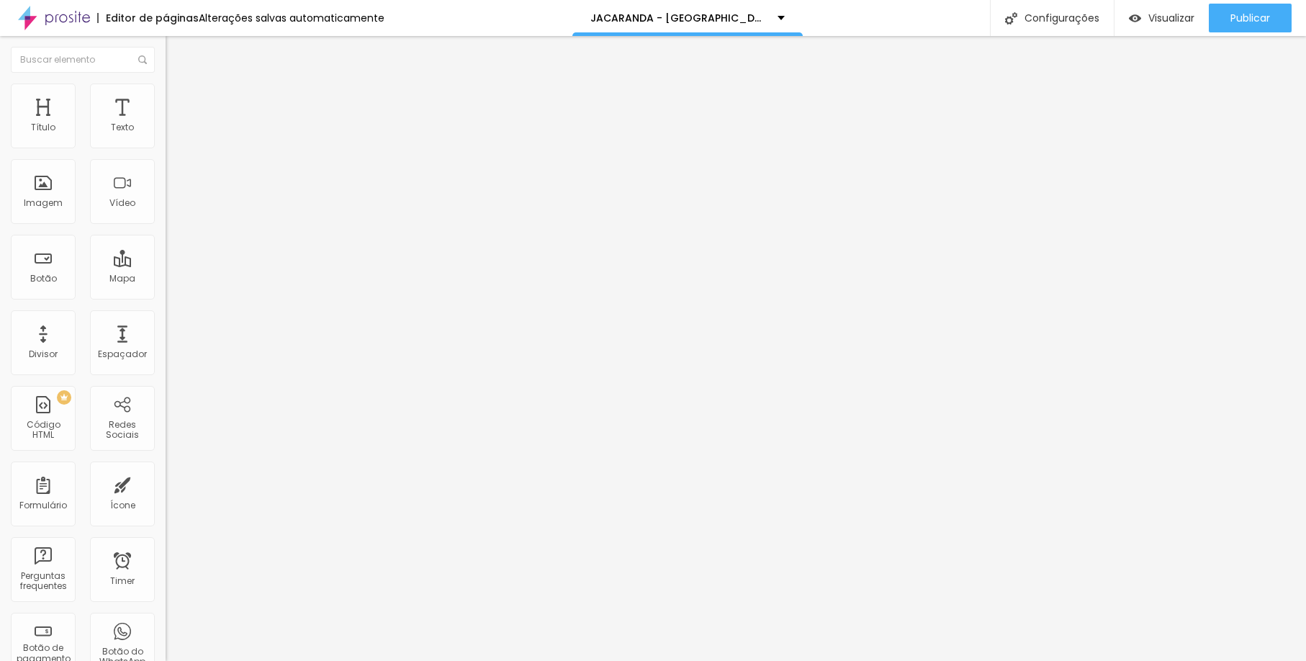
click at [166, 124] on span "Trocar imagem" at bounding box center [205, 118] width 78 height 12
click at [629, 27] on div "JACARANDA - [GEOGRAPHIC_DATA]" at bounding box center [687, 18] width 230 height 36
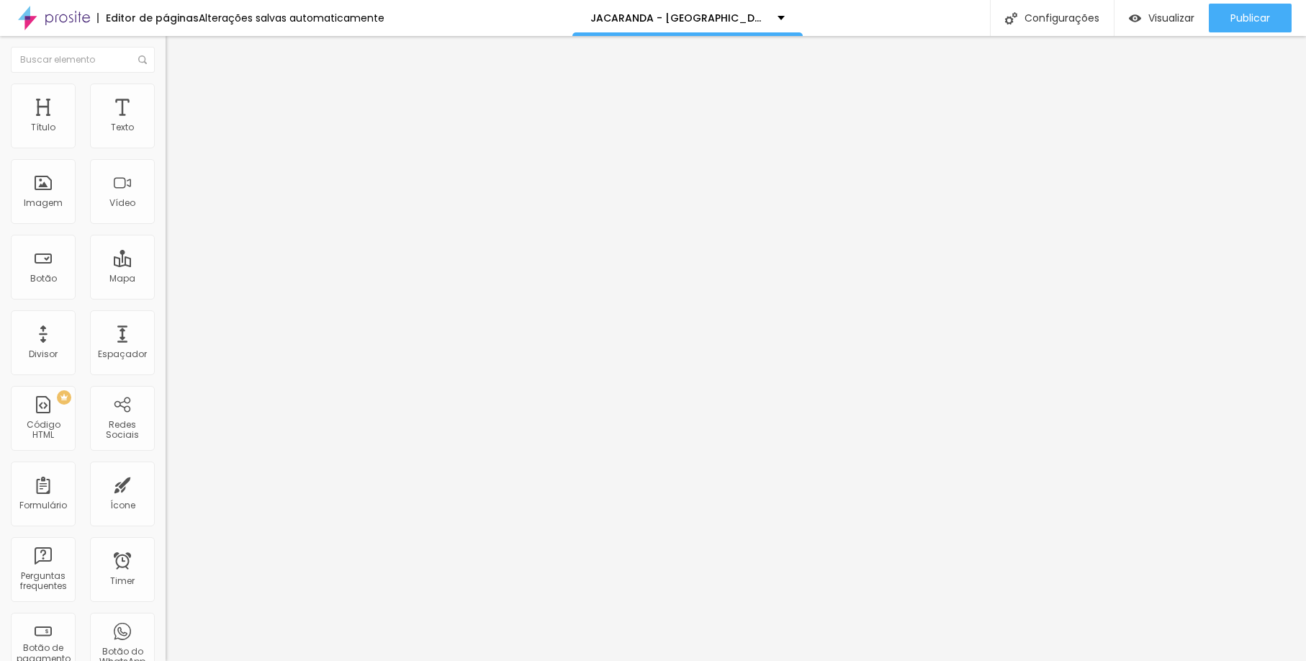
click at [244, 124] on span at bounding box center [248, 118] width 9 height 12
drag, startPoint x: 84, startPoint y: 96, endPoint x: 83, endPoint y: 89, distance: 8.0
click at [166, 94] on li "Estilo" at bounding box center [249, 91] width 166 height 14
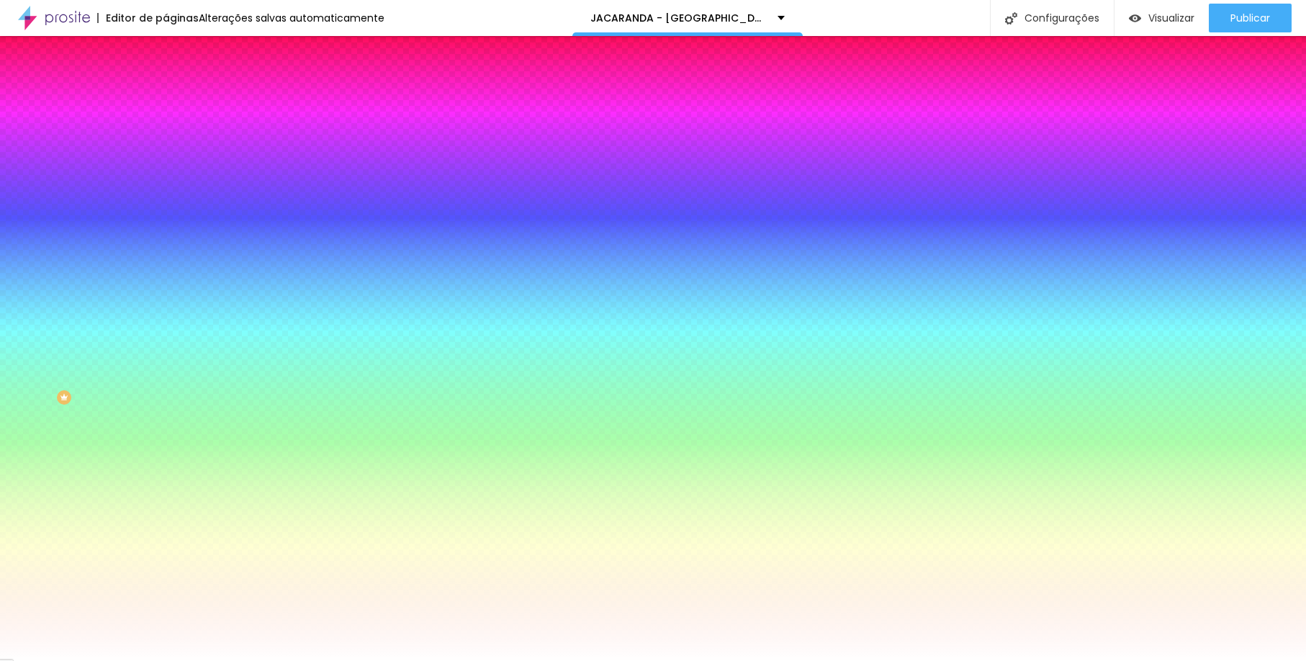
click at [166, 84] on li "Estilo" at bounding box center [249, 91] width 166 height 14
click at [166, 89] on img at bounding box center [172, 90] width 13 height 13
click at [166, 58] on button "Editar Coluna" at bounding box center [249, 52] width 166 height 33
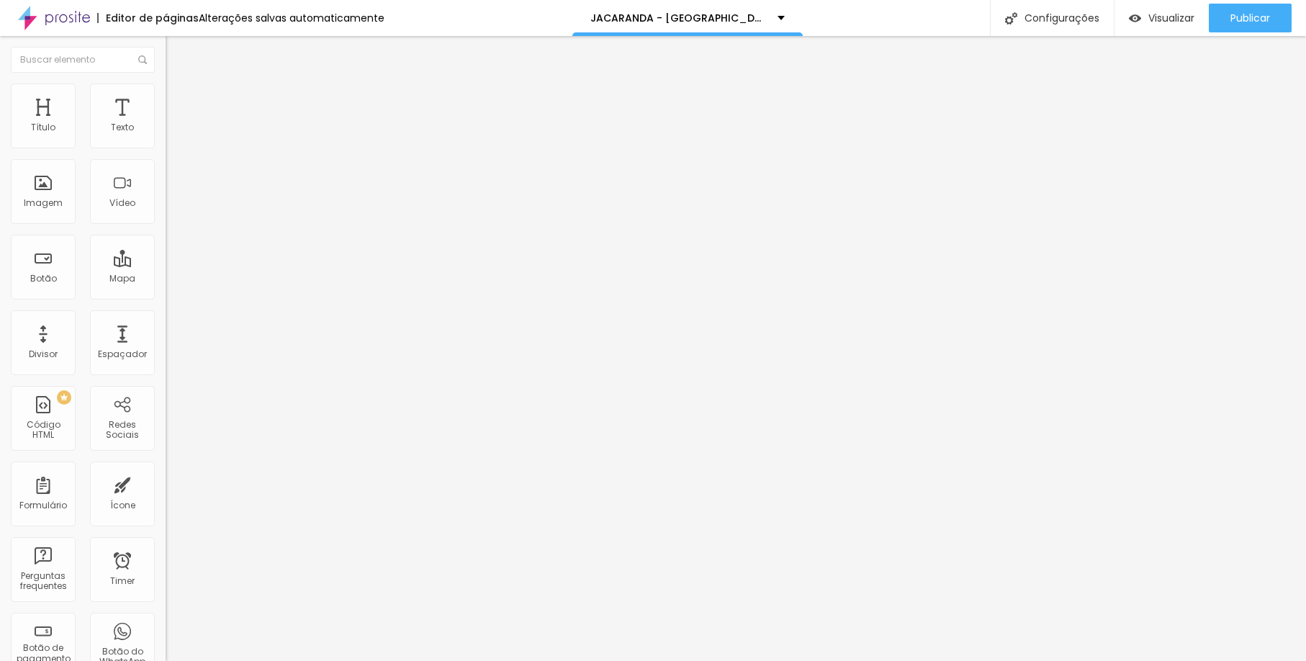
click at [166, 124] on span "Trocar imagem" at bounding box center [205, 118] width 78 height 12
click at [691, 14] on p "IMOVÉIS" at bounding box center [678, 18] width 41 height 10
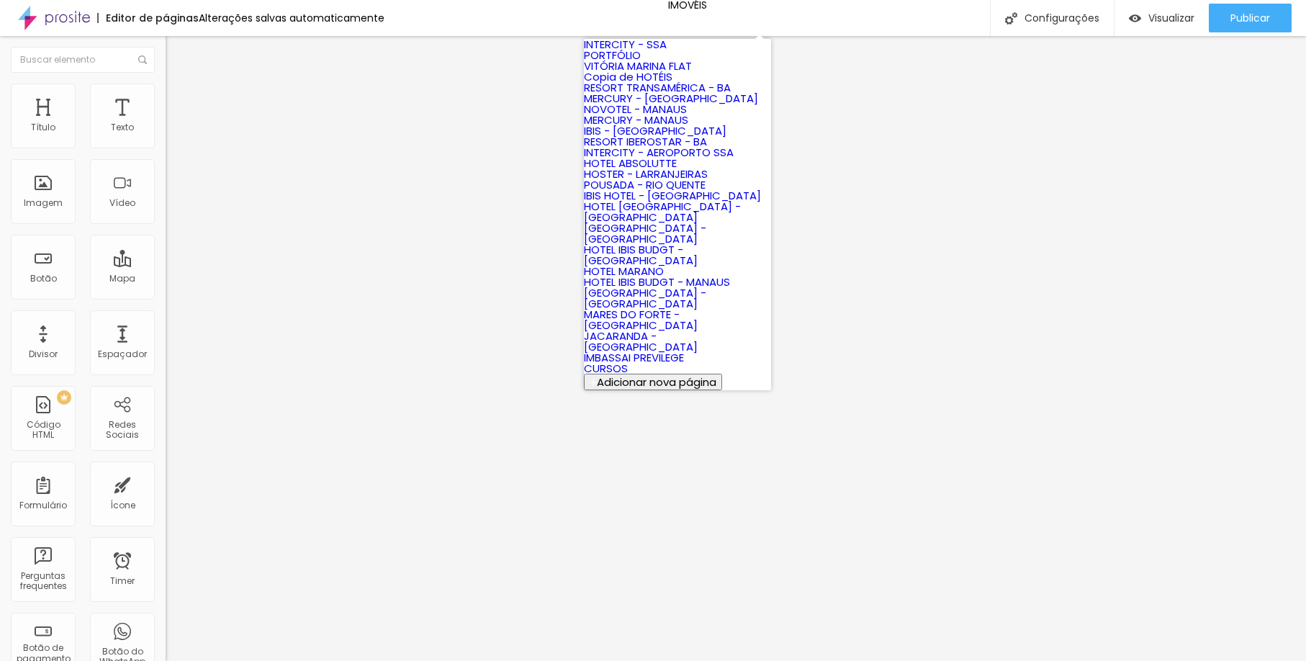
scroll to position [563, 0]
click at [659, 328] on link "JACARANDA - [GEOGRAPHIC_DATA]" at bounding box center [641, 341] width 114 height 26
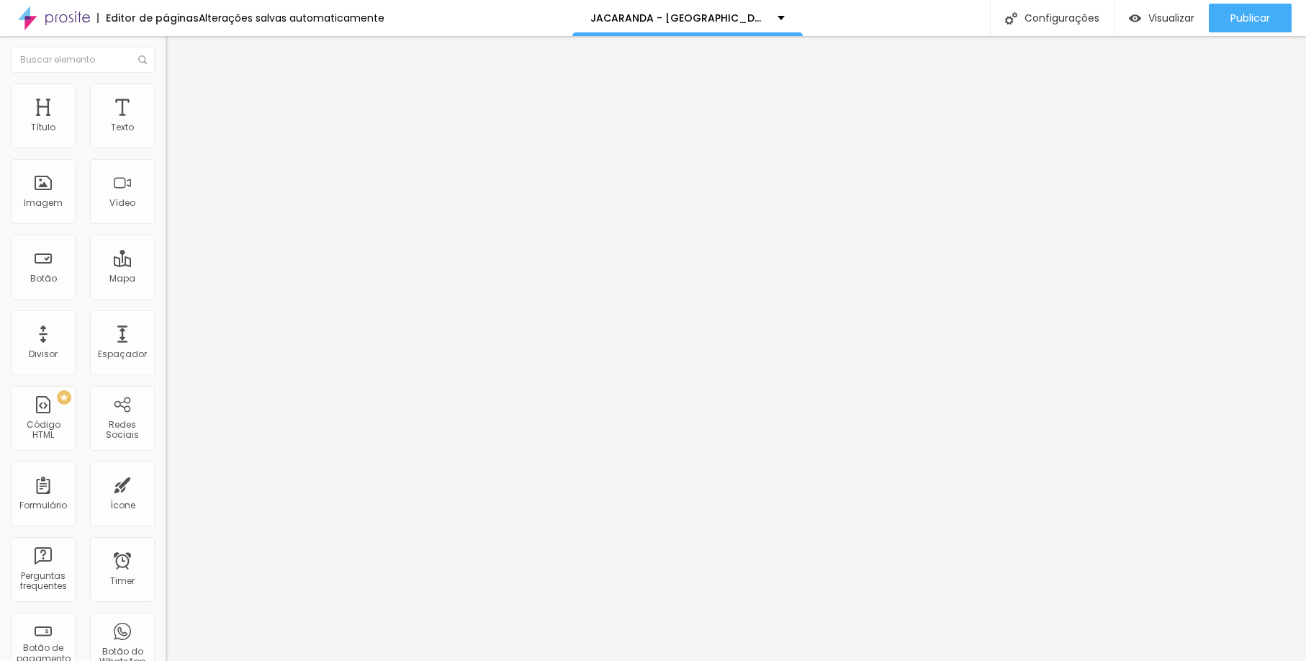
click at [166, 124] on span "Trocar imagem" at bounding box center [205, 118] width 78 height 12
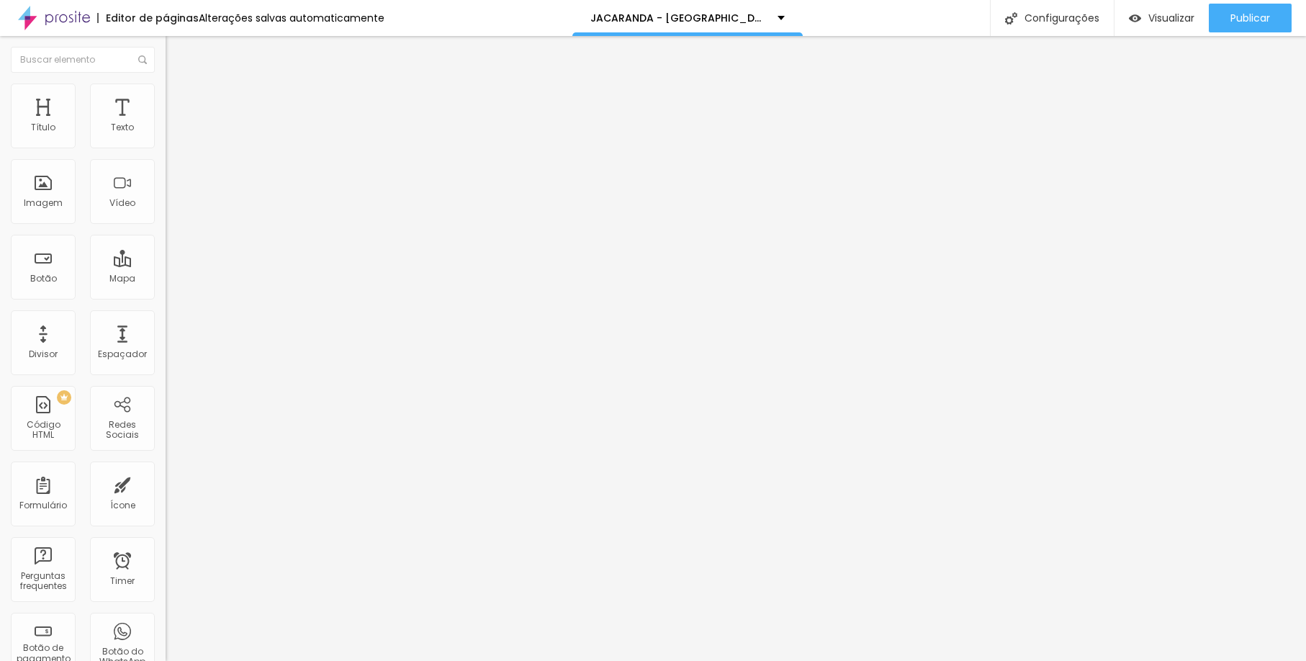
scroll to position [1292, 0]
click at [1160, 24] on span "Visualizar" at bounding box center [1171, 18] width 46 height 12
click at [166, 124] on span "Trocar imagem" at bounding box center [205, 118] width 78 height 12
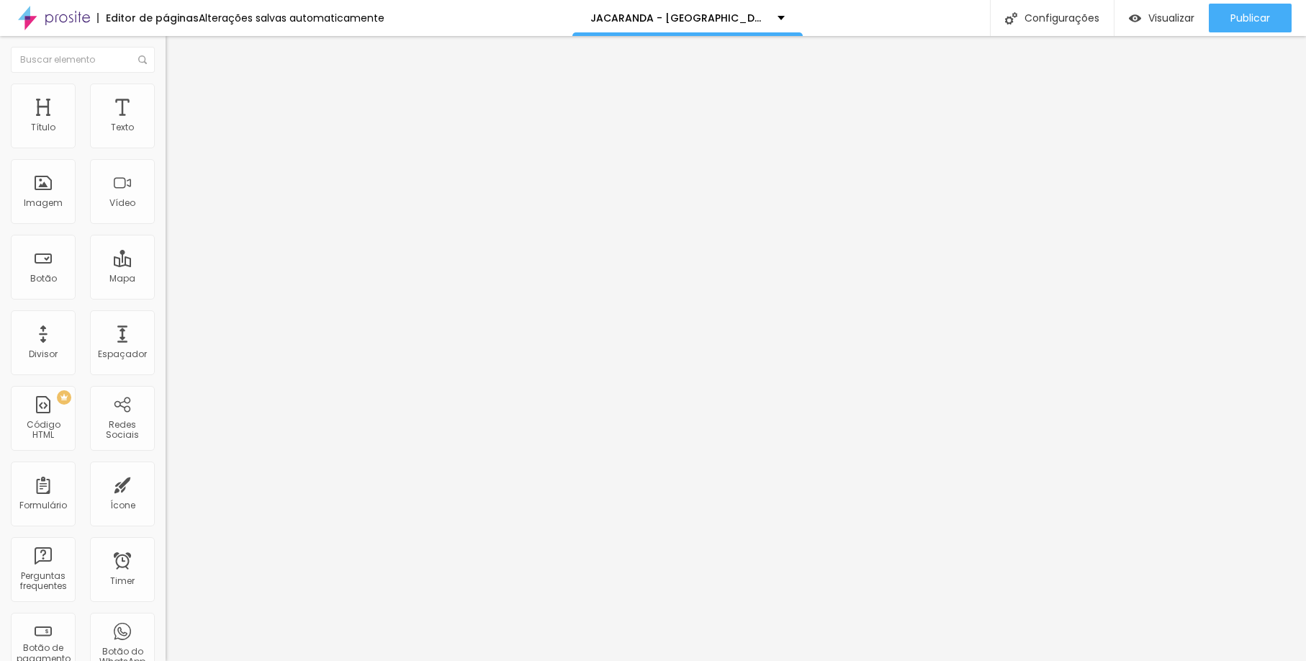
scroll to position [1143, 0]
click at [166, 124] on span "Trocar imagem" at bounding box center [205, 118] width 78 height 12
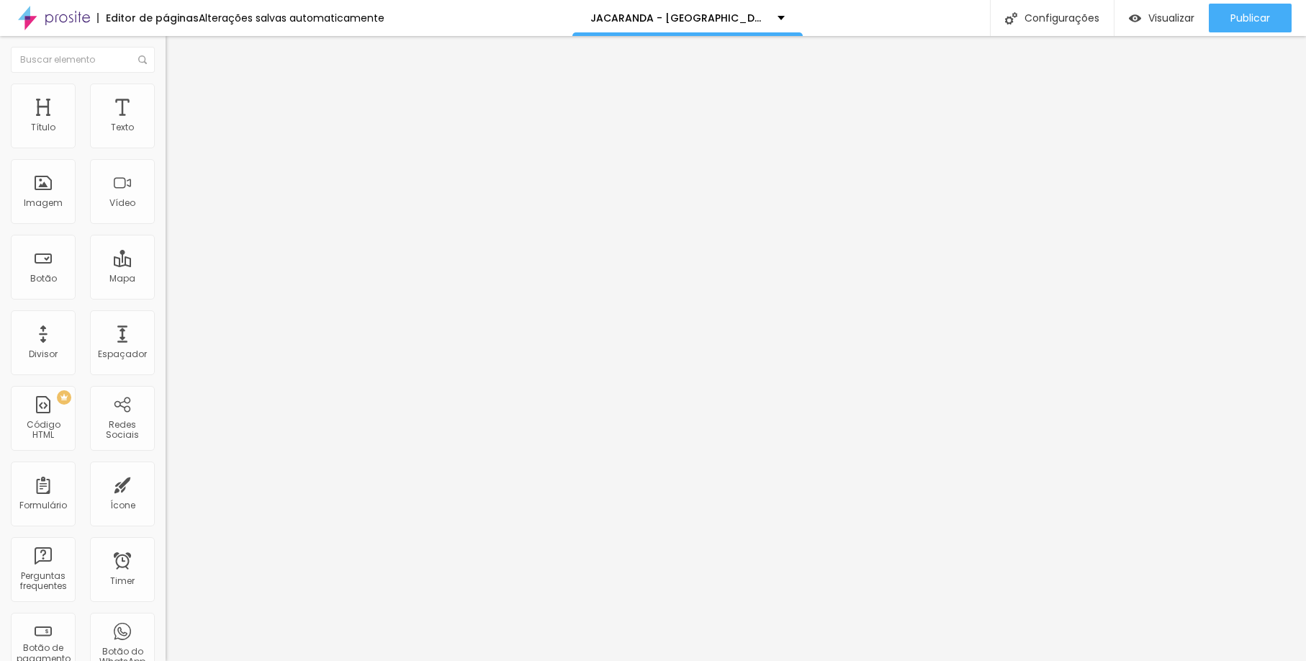
click at [1154, 17] on span "Visualizar" at bounding box center [1171, 18] width 46 height 12
click at [1264, 14] on span "Publicar" at bounding box center [1251, 18] width 40 height 12
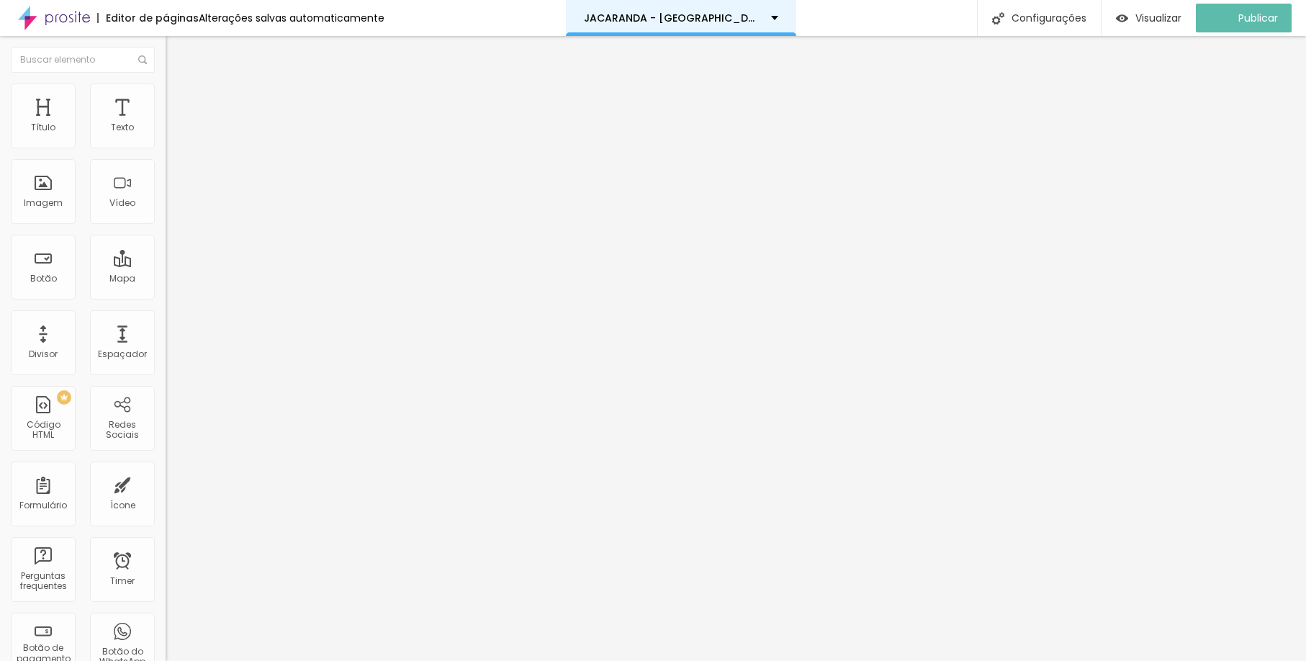
click at [631, 20] on p "JACARANDA - PRAIA DO FORTE" at bounding box center [672, 18] width 176 height 10
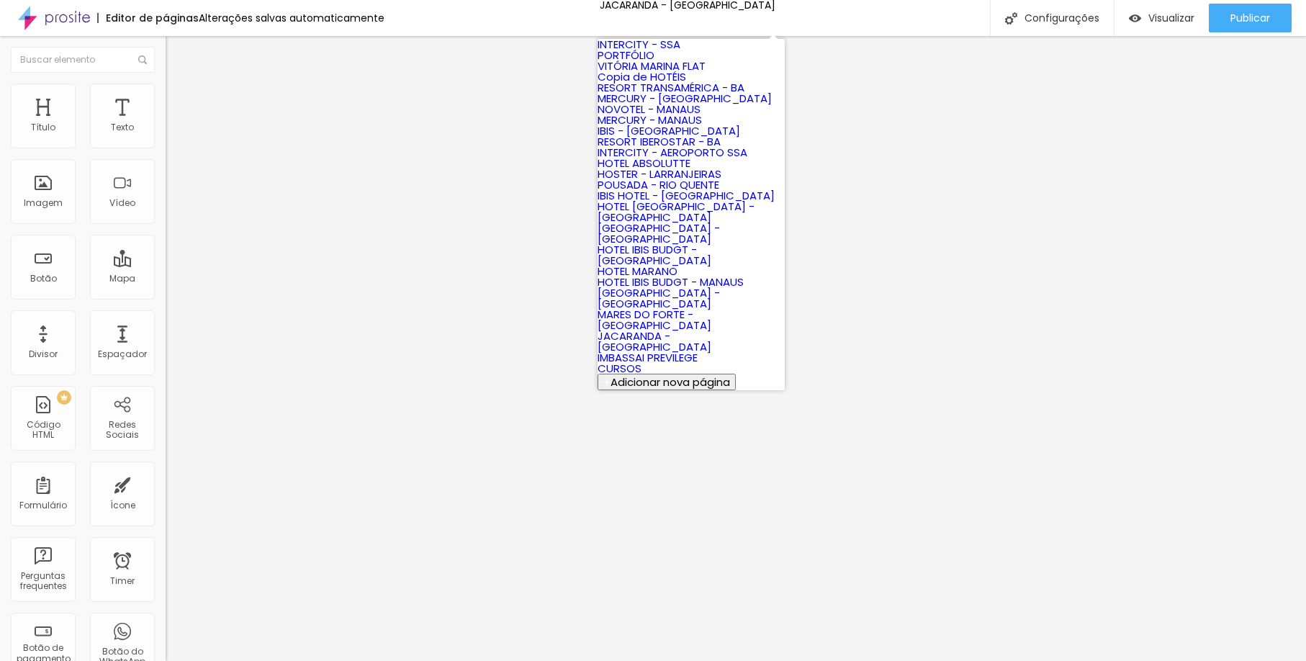
click at [868, 19] on div "Editor de páginas Alterações salvas automaticamente JACARANDA - PRAIA DO FORTE …" at bounding box center [653, 18] width 1306 height 36
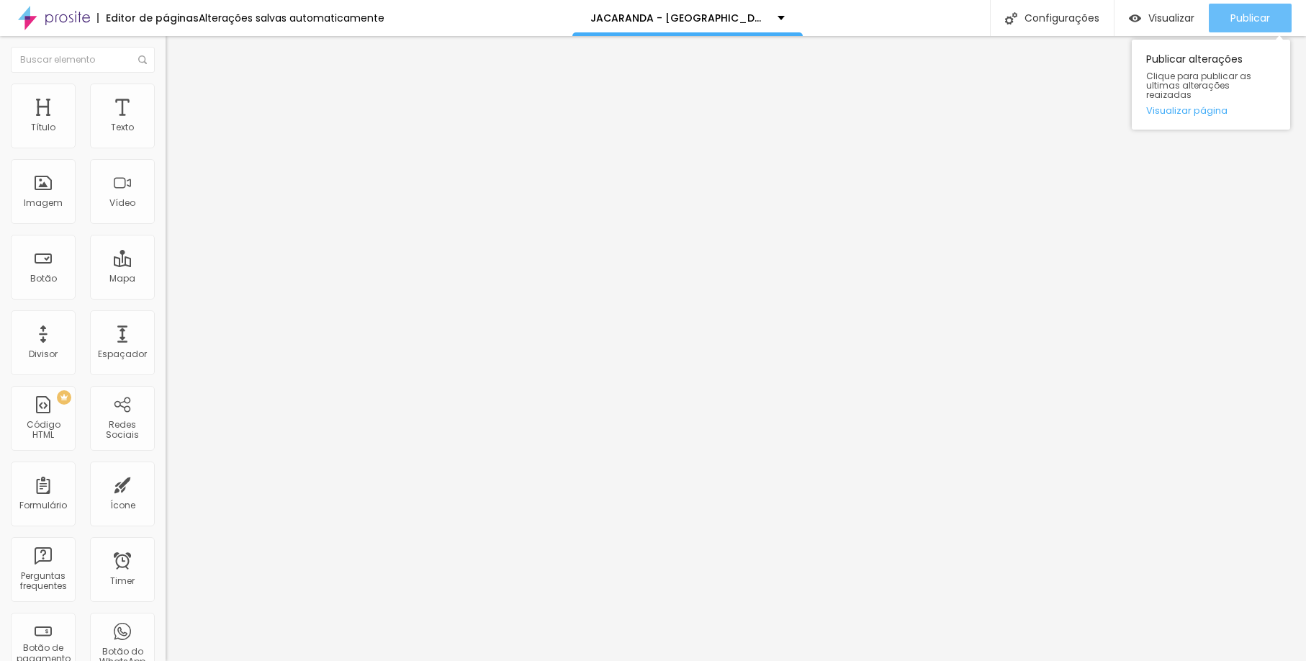
click at [1234, 13] on span "Publicar" at bounding box center [1251, 18] width 40 height 12
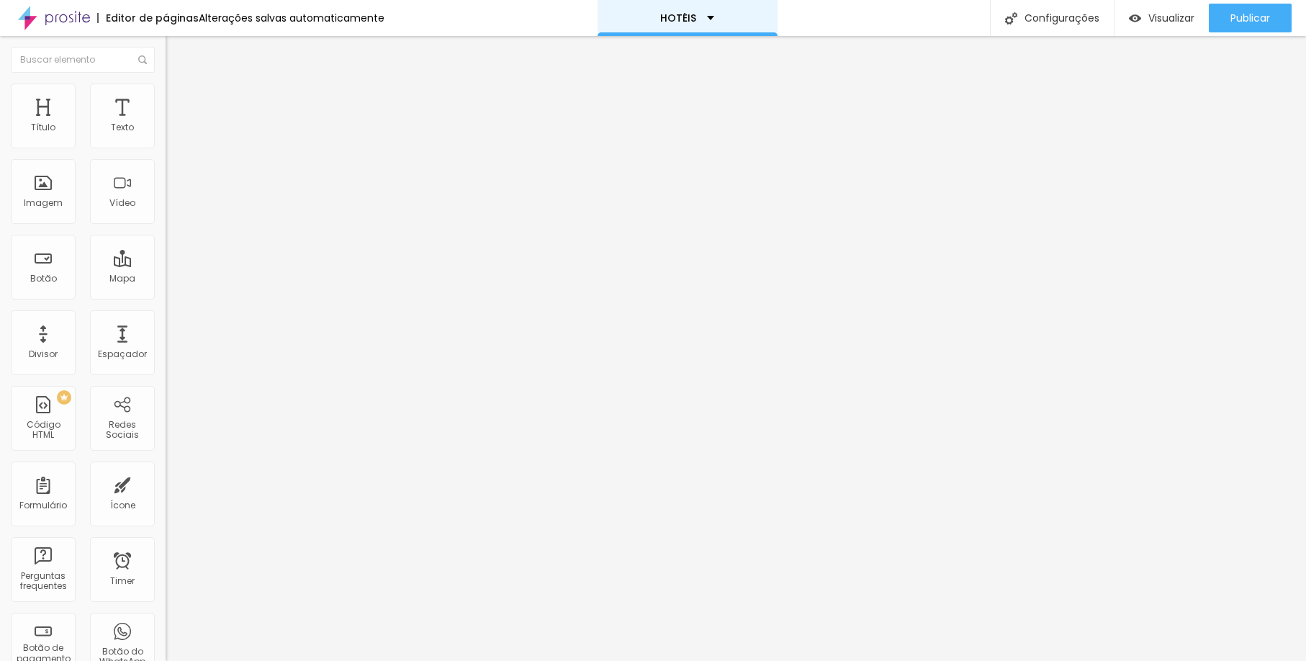
click at [665, 19] on p "HOTÉIS" at bounding box center [678, 18] width 36 height 10
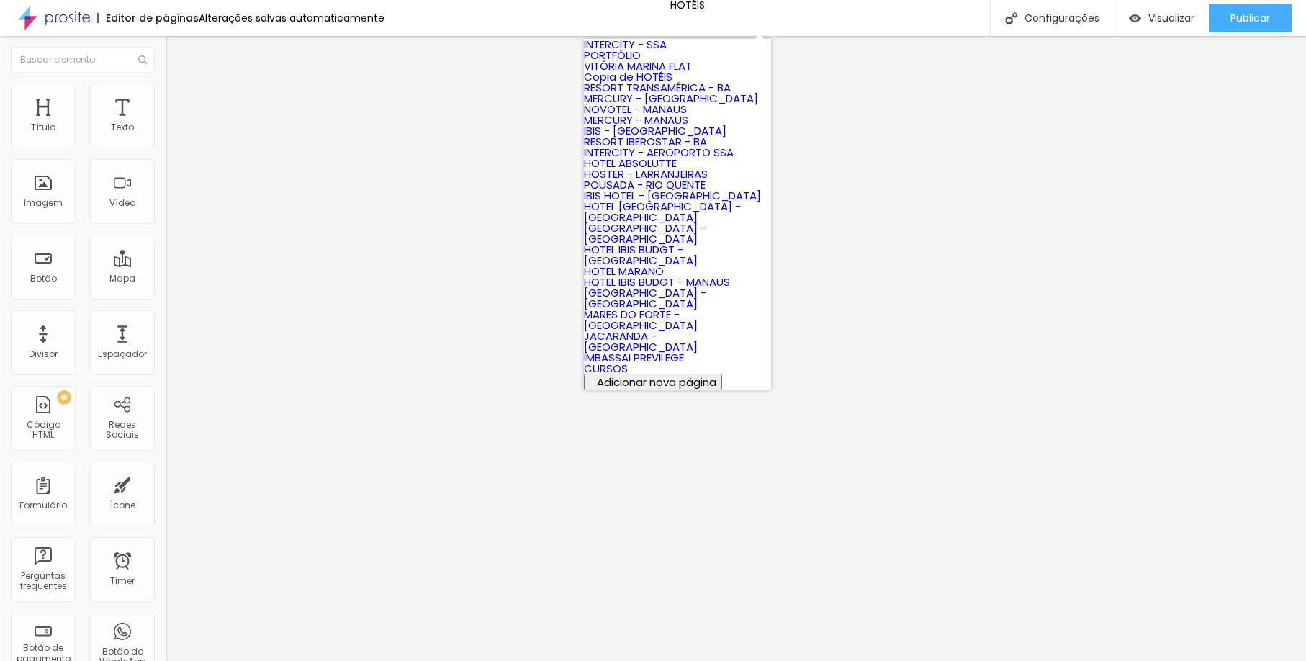
click at [781, 26] on div "Editor de páginas Alterações salvas automaticamente HOTÉIS Configurações Config…" at bounding box center [653, 18] width 1306 height 36
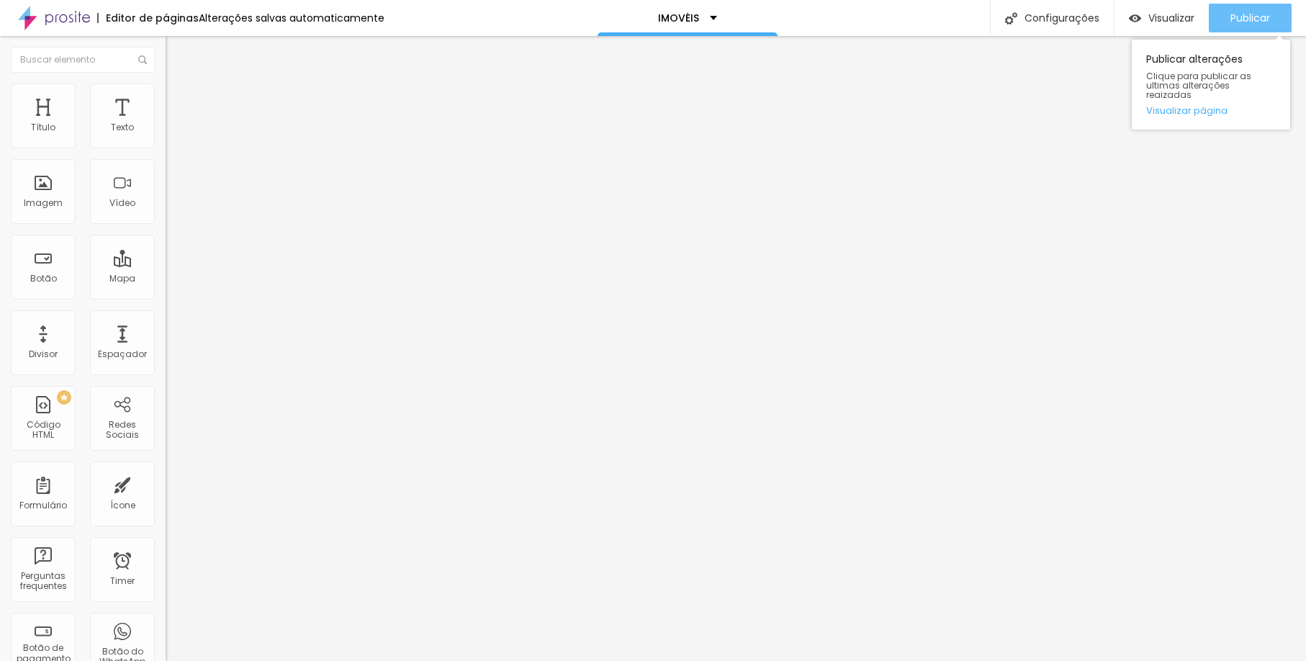
click at [1238, 27] on div "Publicar" at bounding box center [1251, 18] width 40 height 29
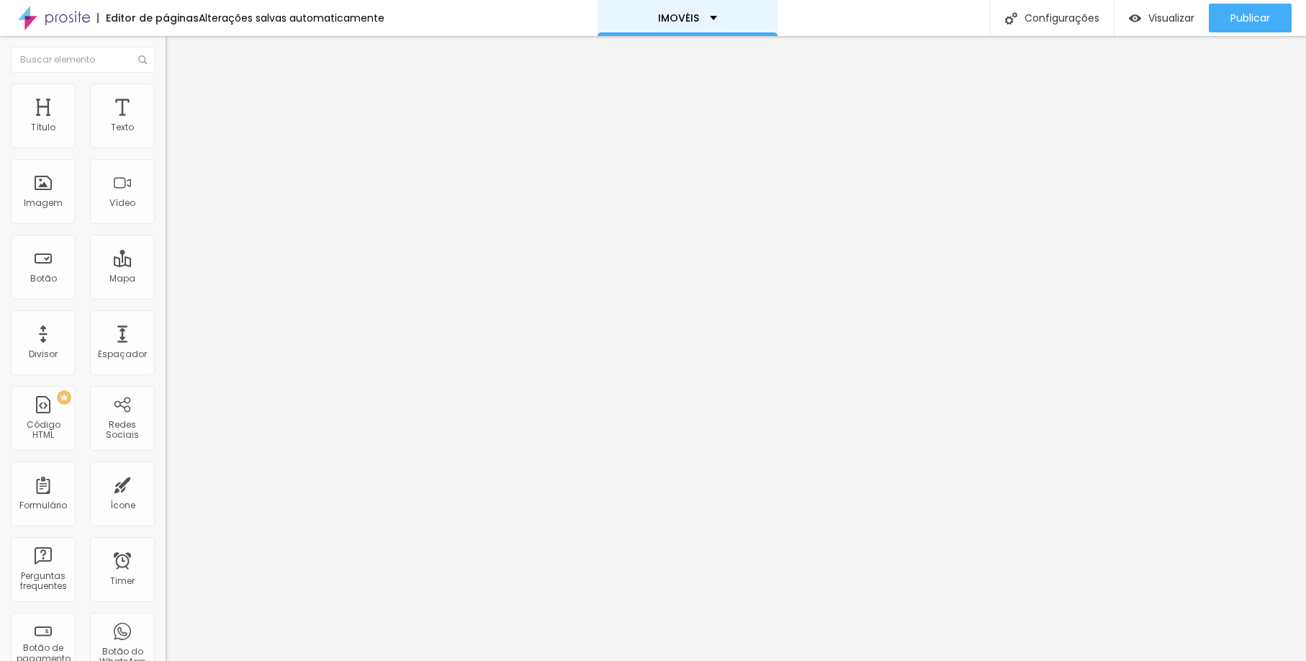
click at [677, 22] on p "IMOVÉIS" at bounding box center [678, 18] width 41 height 10
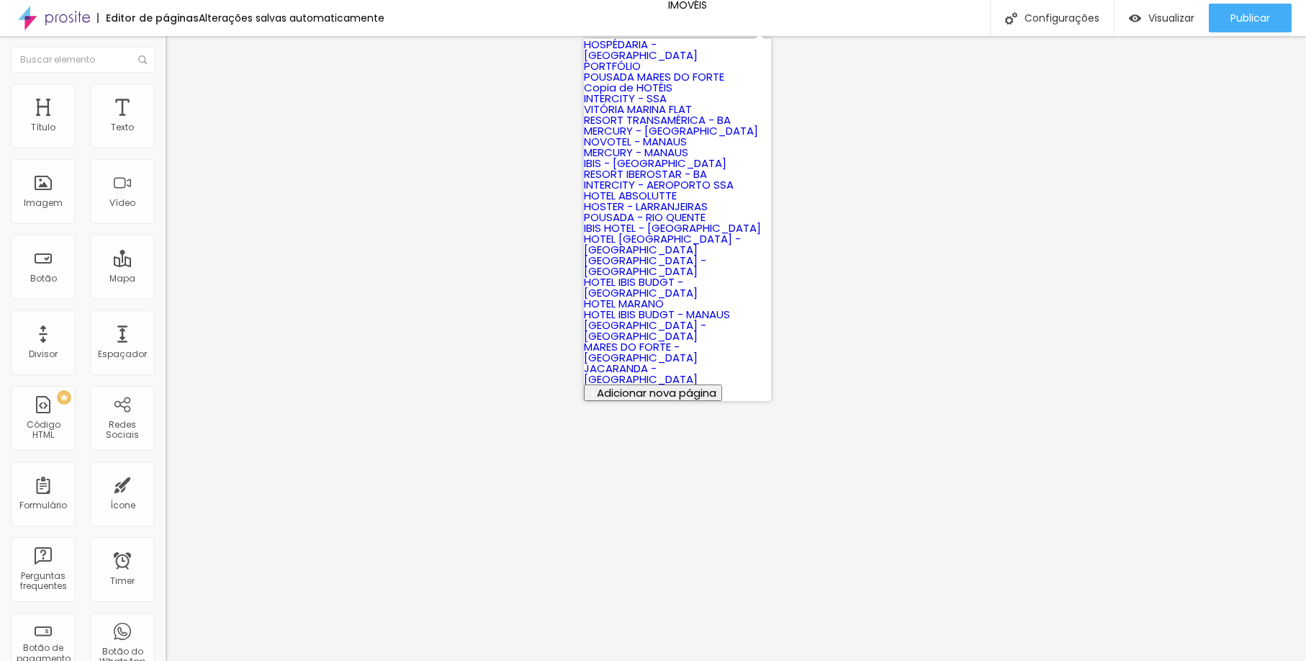
scroll to position [573, 0]
click at [684, 339] on link "MARES DO FORTE - PRAIA DO FORTE" at bounding box center [641, 352] width 114 height 26
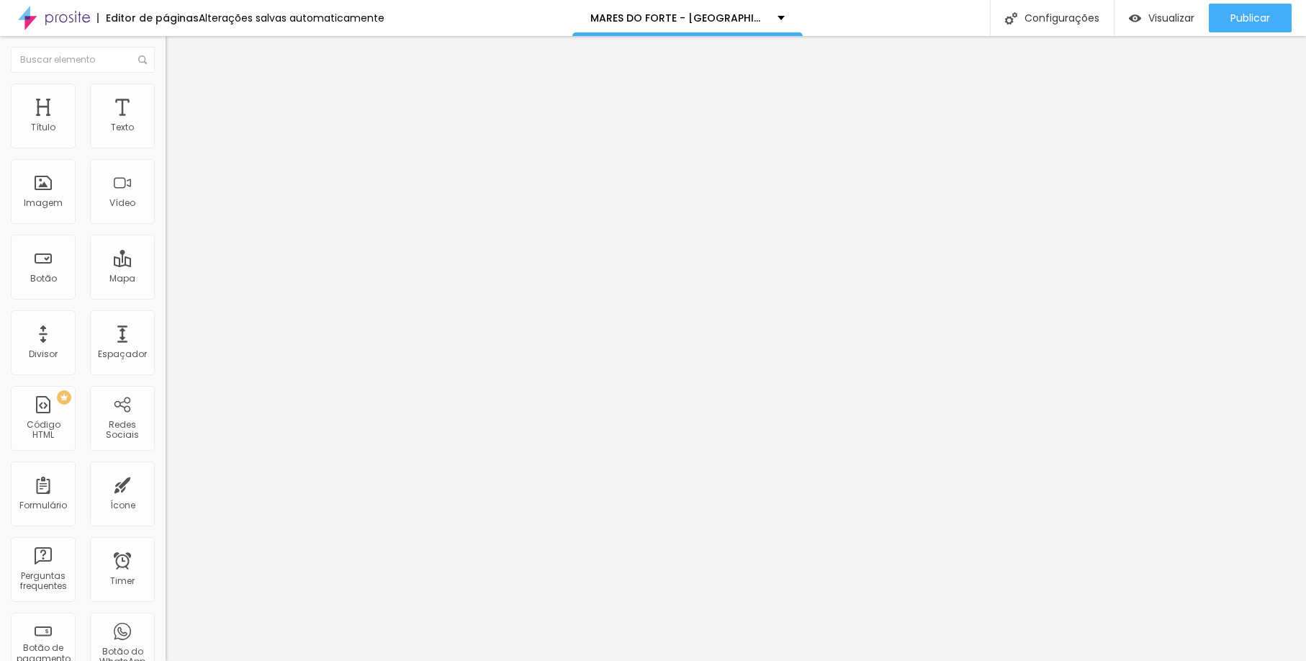
click at [166, 124] on span "Trocar imagem" at bounding box center [205, 118] width 78 height 12
click at [749, 8] on div "MARES DO FORTE - PRAIA DO FORTE" at bounding box center [687, 18] width 230 height 36
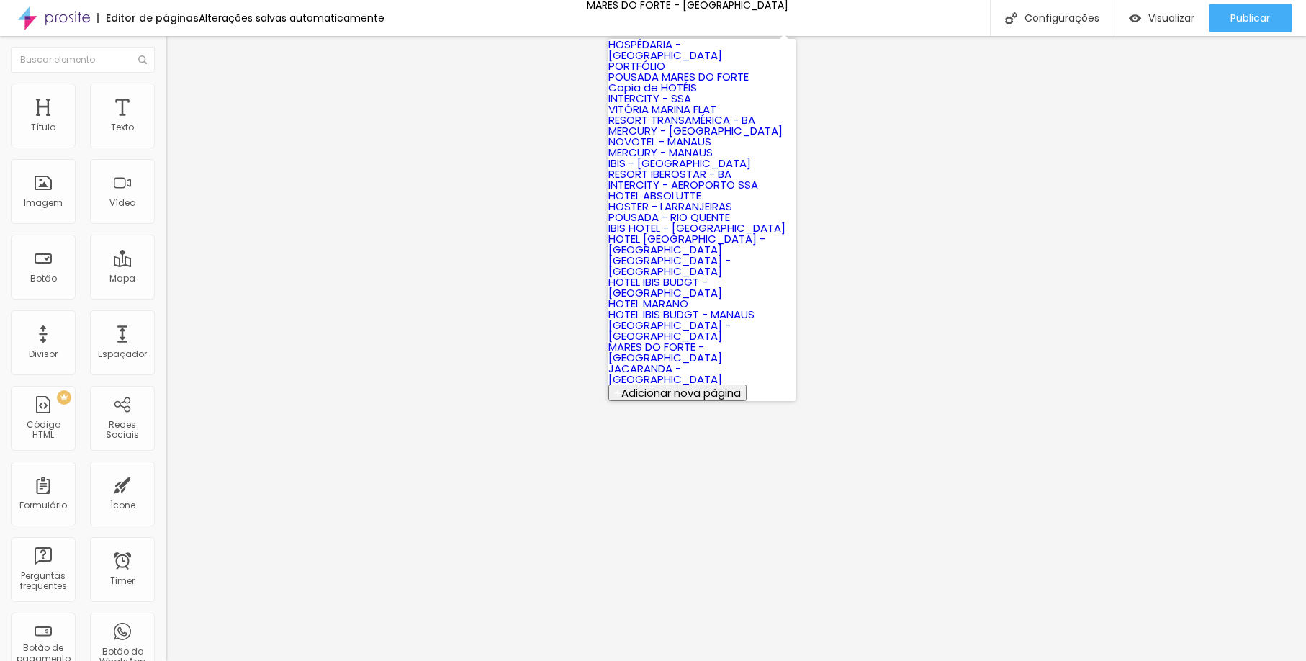
scroll to position [573, 0]
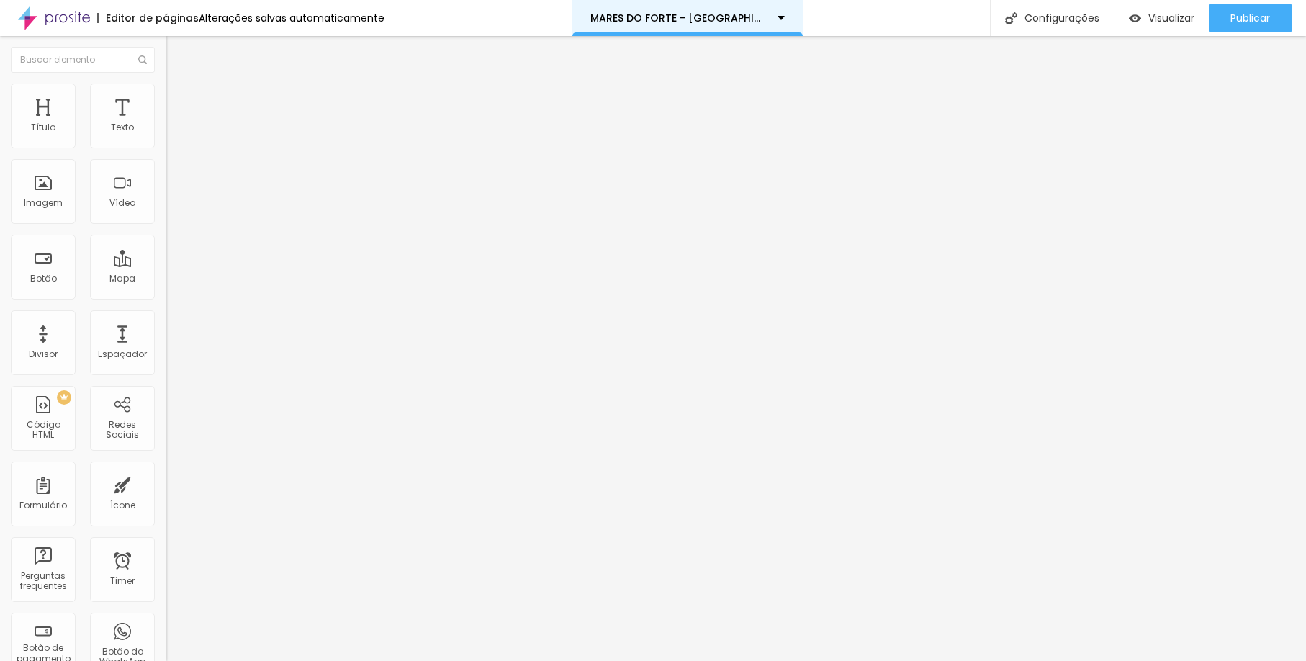
click at [612, 18] on p "MARES DO FORTE - PRAIA DO FORTE" at bounding box center [678, 18] width 176 height 10
click at [166, 124] on span "Trocar imagem" at bounding box center [205, 118] width 78 height 12
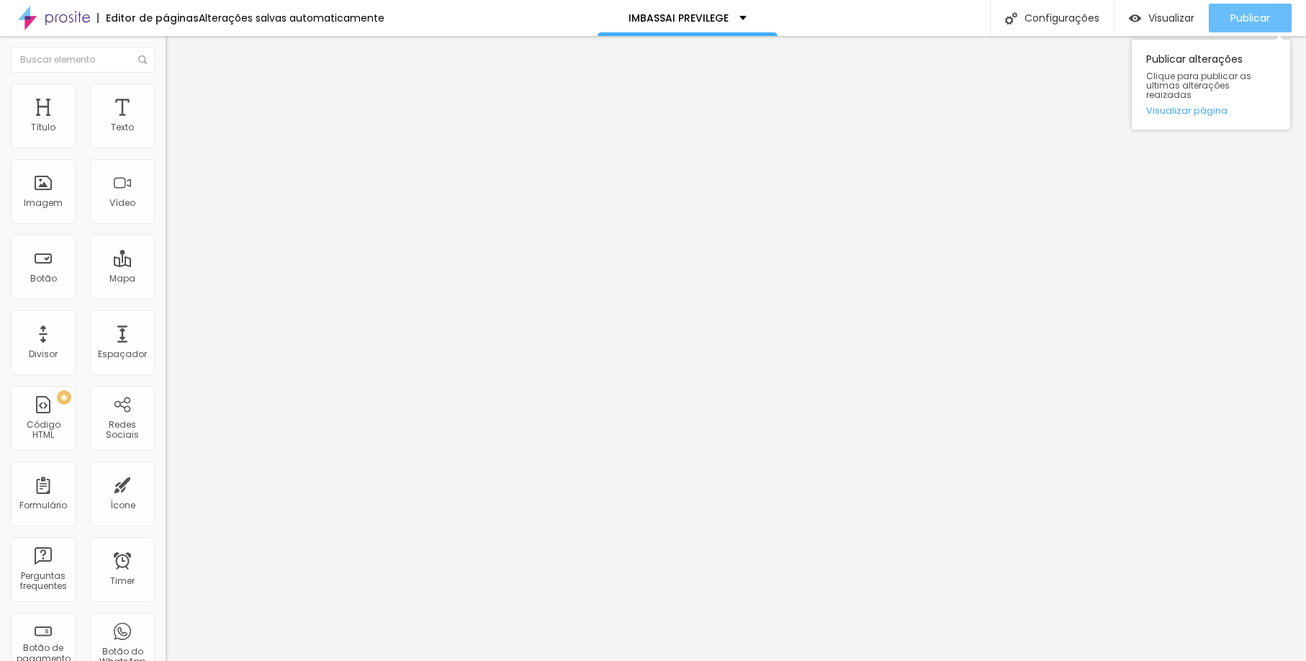
click at [1243, 12] on span "Publicar" at bounding box center [1251, 18] width 40 height 12
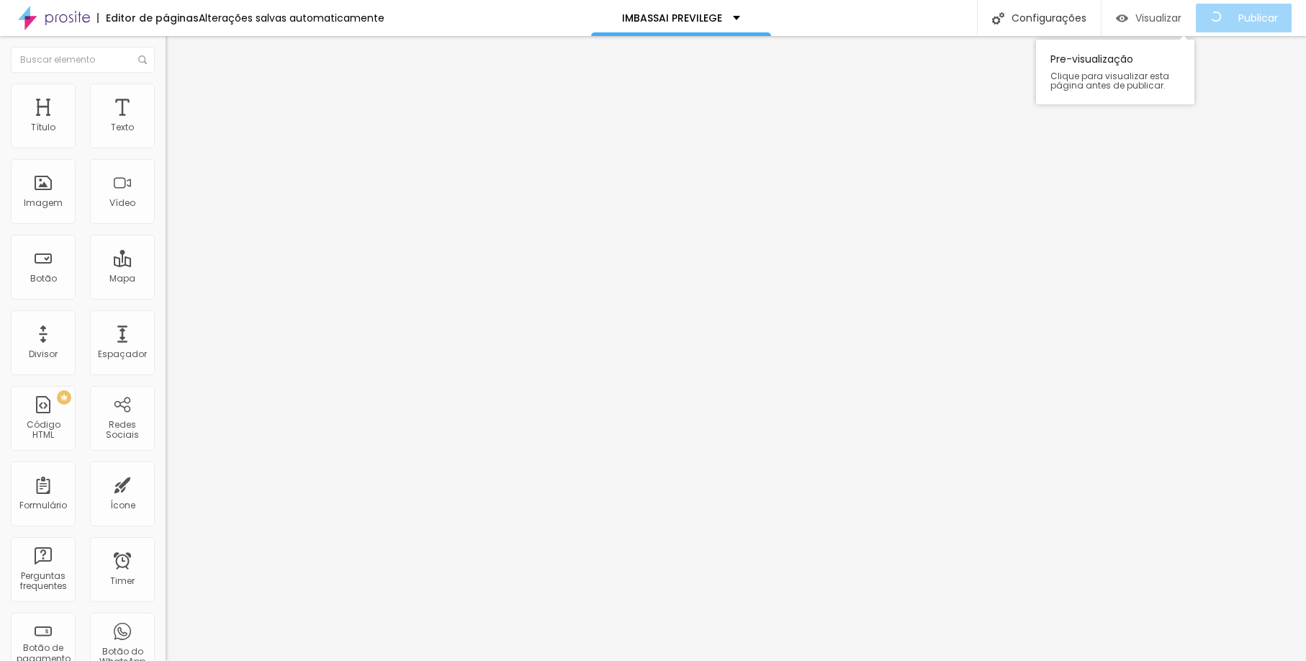
click at [1181, 14] on span "Visualizar" at bounding box center [1158, 18] width 46 height 12
click at [166, 122] on div "Trocar imagem" at bounding box center [249, 117] width 166 height 10
click at [166, 124] on span "Trocar imagem" at bounding box center [205, 118] width 78 height 12
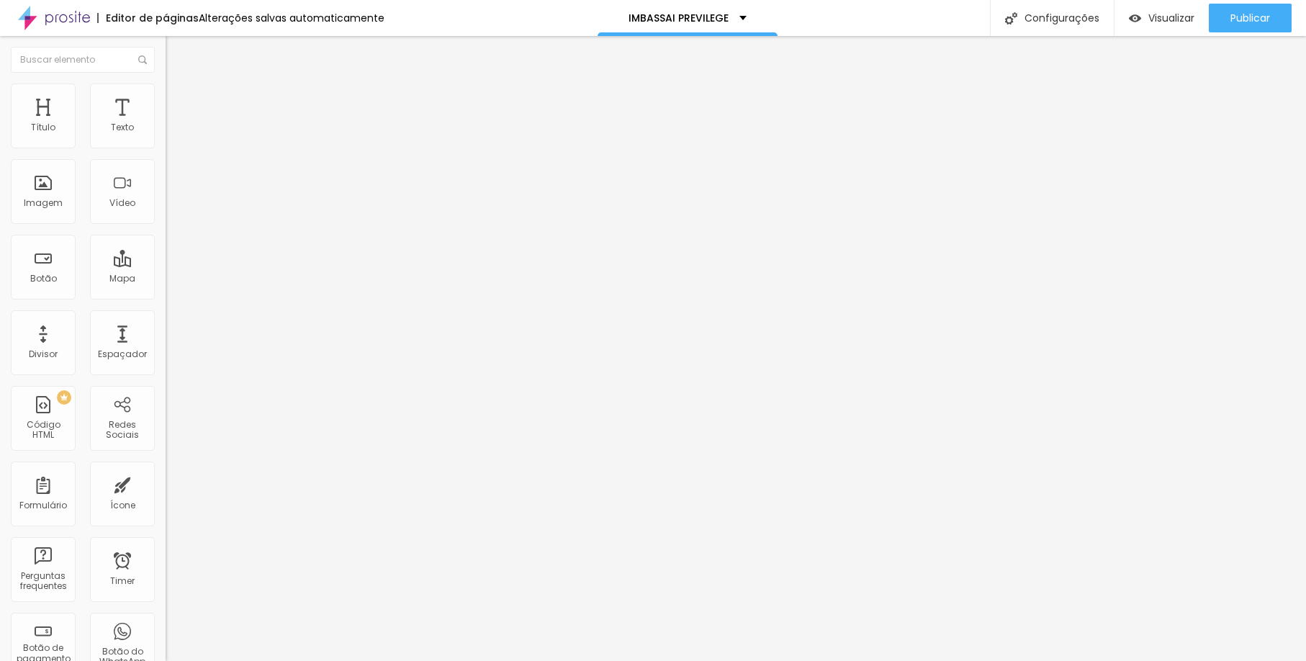
click at [1236, 24] on span "Publicar" at bounding box center [1251, 18] width 40 height 12
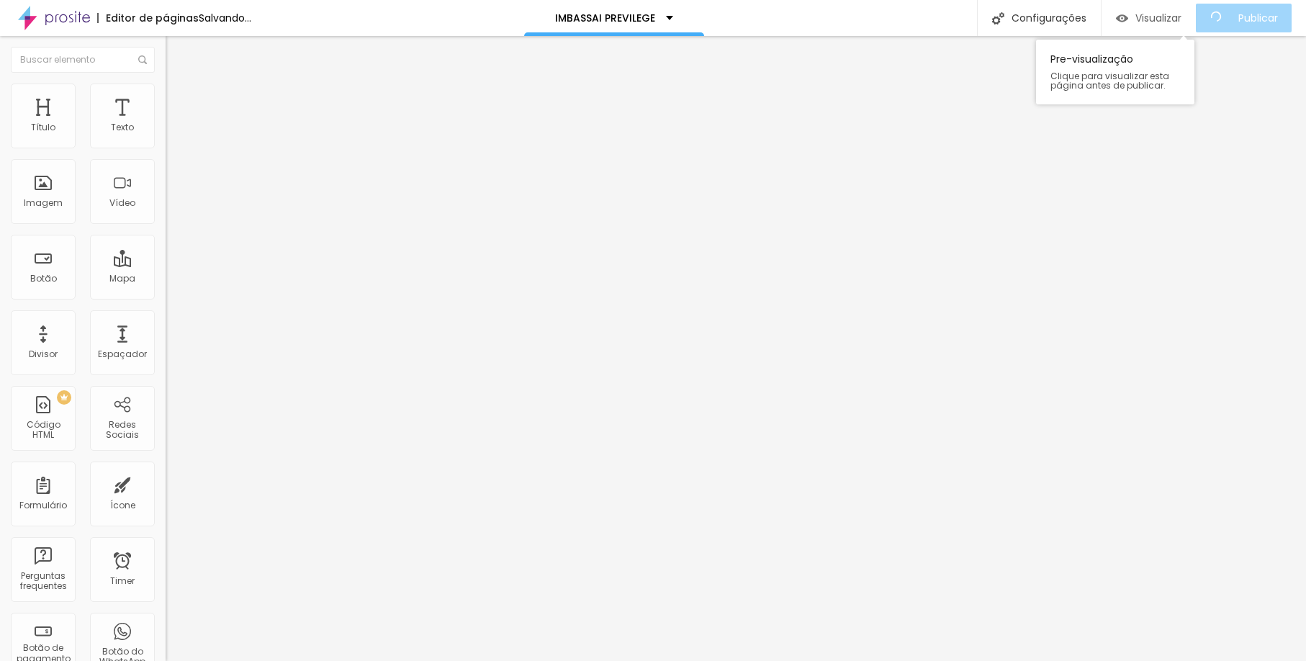
click at [1182, 19] on span "Visualizar" at bounding box center [1158, 18] width 46 height 12
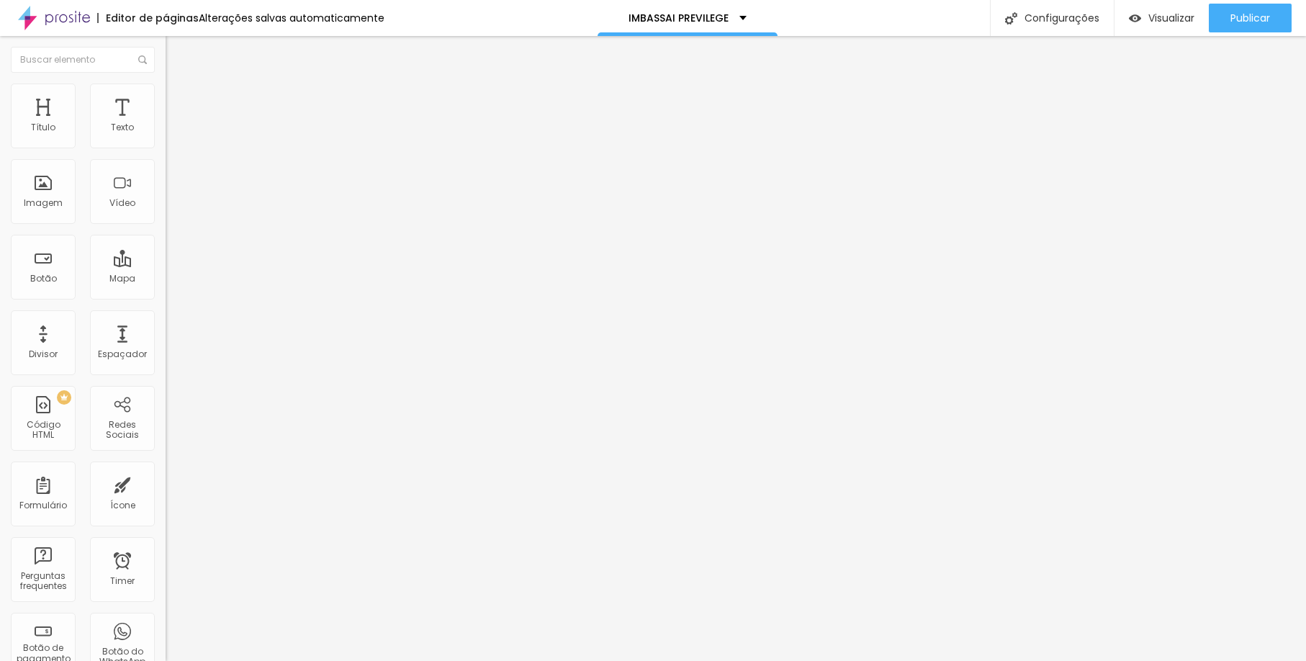
click at [166, 124] on span "Trocar imagem" at bounding box center [205, 118] width 78 height 12
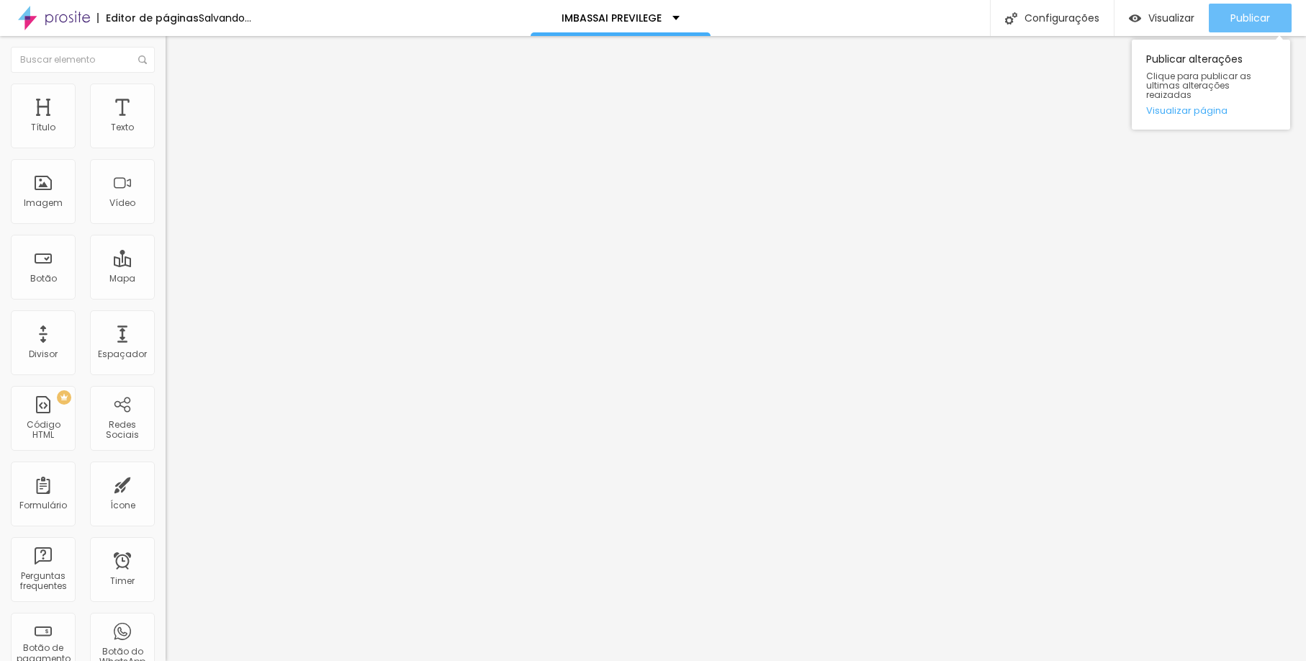
click at [1235, 16] on span "Publicar" at bounding box center [1251, 18] width 40 height 12
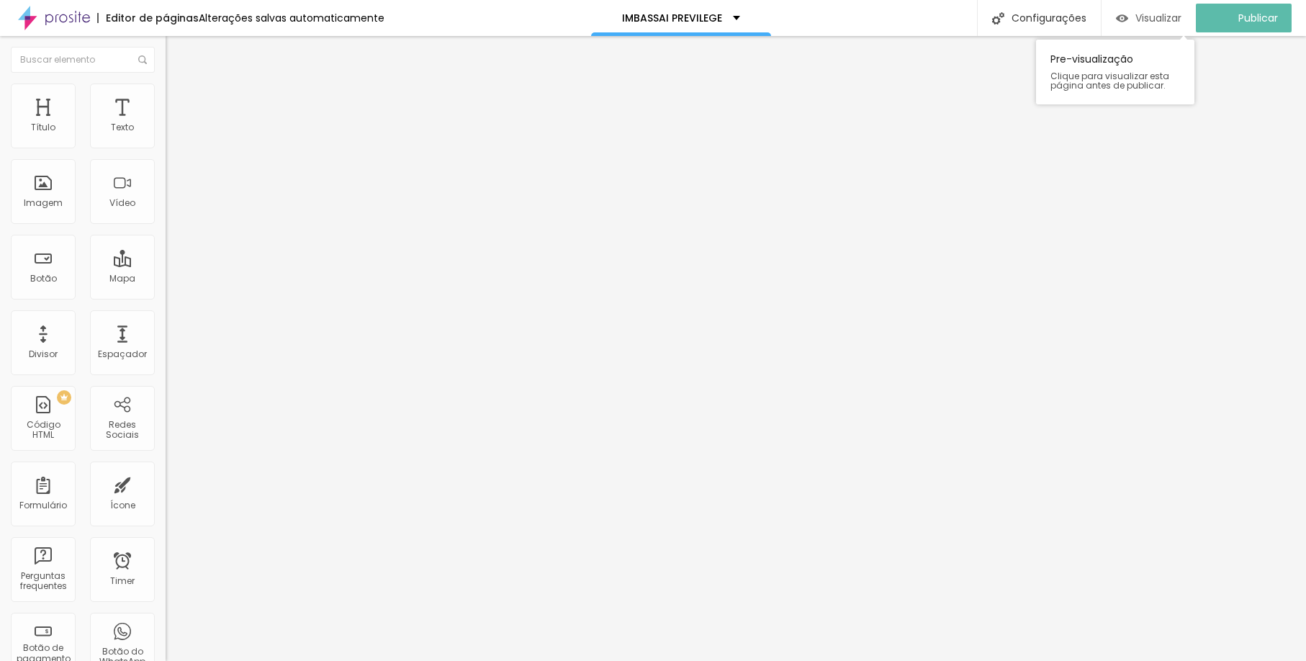
click at [1157, 16] on span "Visualizar" at bounding box center [1158, 18] width 46 height 12
click at [166, 124] on span "Trocar imagem" at bounding box center [205, 118] width 78 height 12
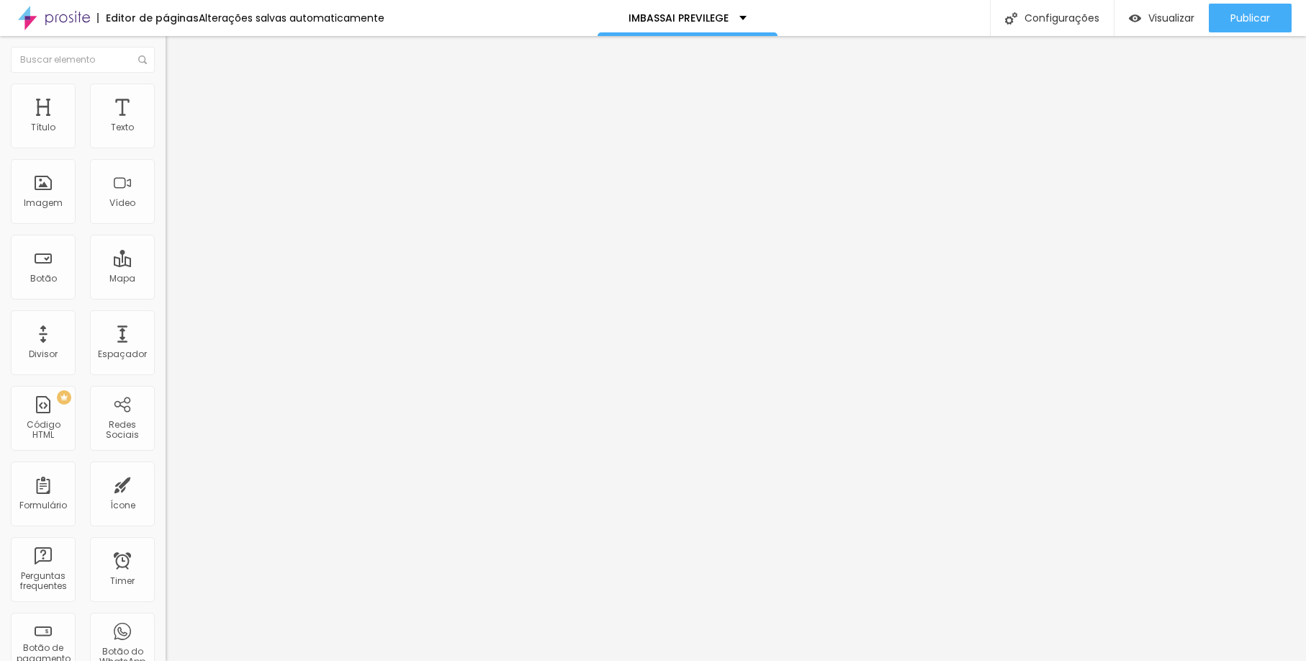
click at [166, 124] on span "Trocar imagem" at bounding box center [205, 118] width 78 height 12
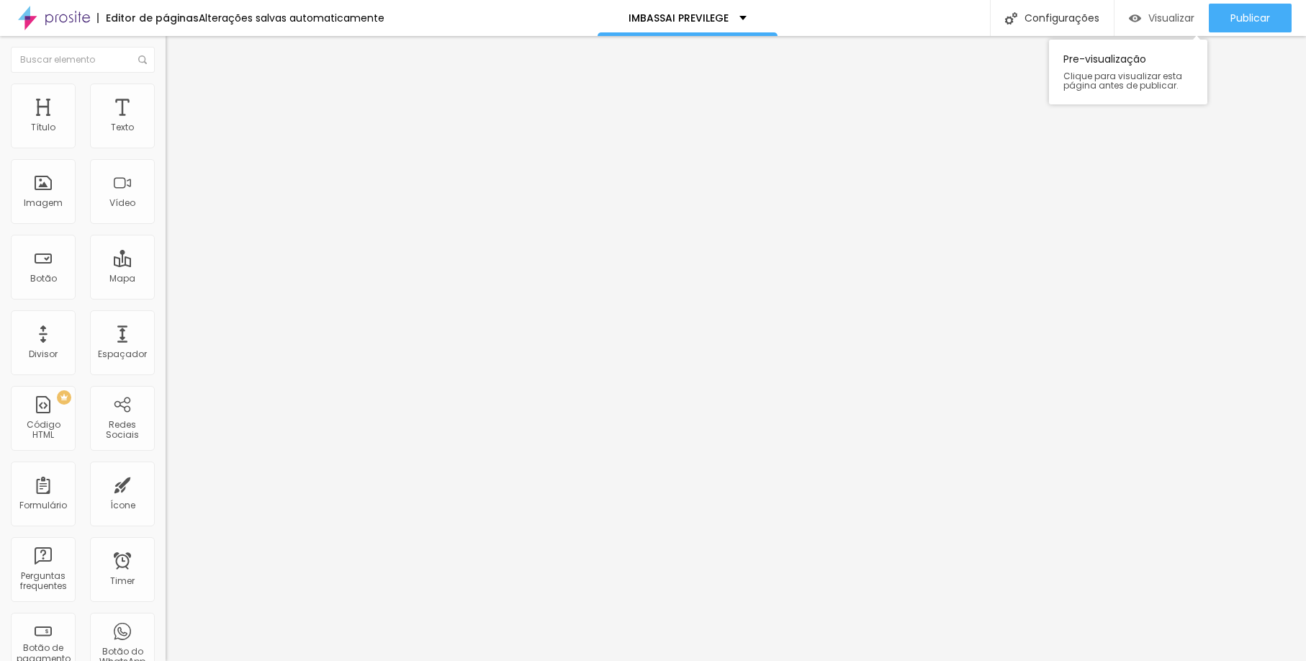
click at [1155, 21] on span "Visualizar" at bounding box center [1171, 18] width 46 height 12
click at [166, 124] on span "Trocar imagem" at bounding box center [205, 118] width 78 height 12
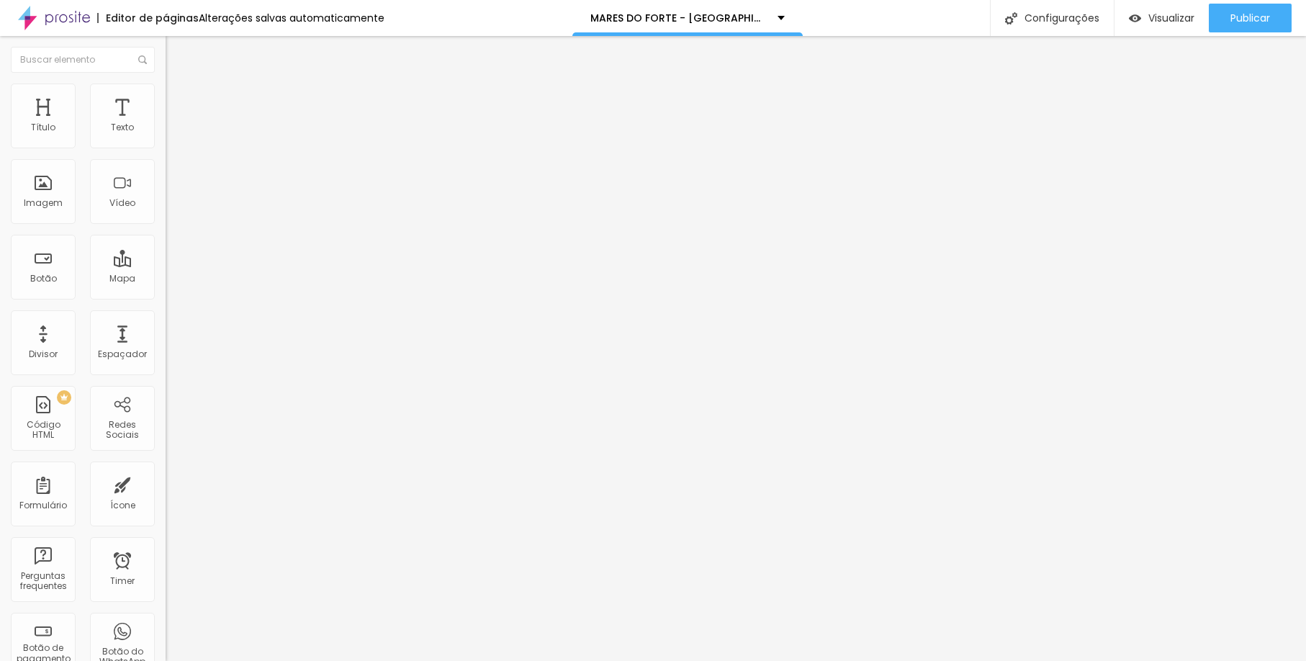
click at [166, 121] on img at bounding box center [170, 116] width 9 height 9
click at [166, 124] on span "Trocar imagem" at bounding box center [205, 118] width 78 height 12
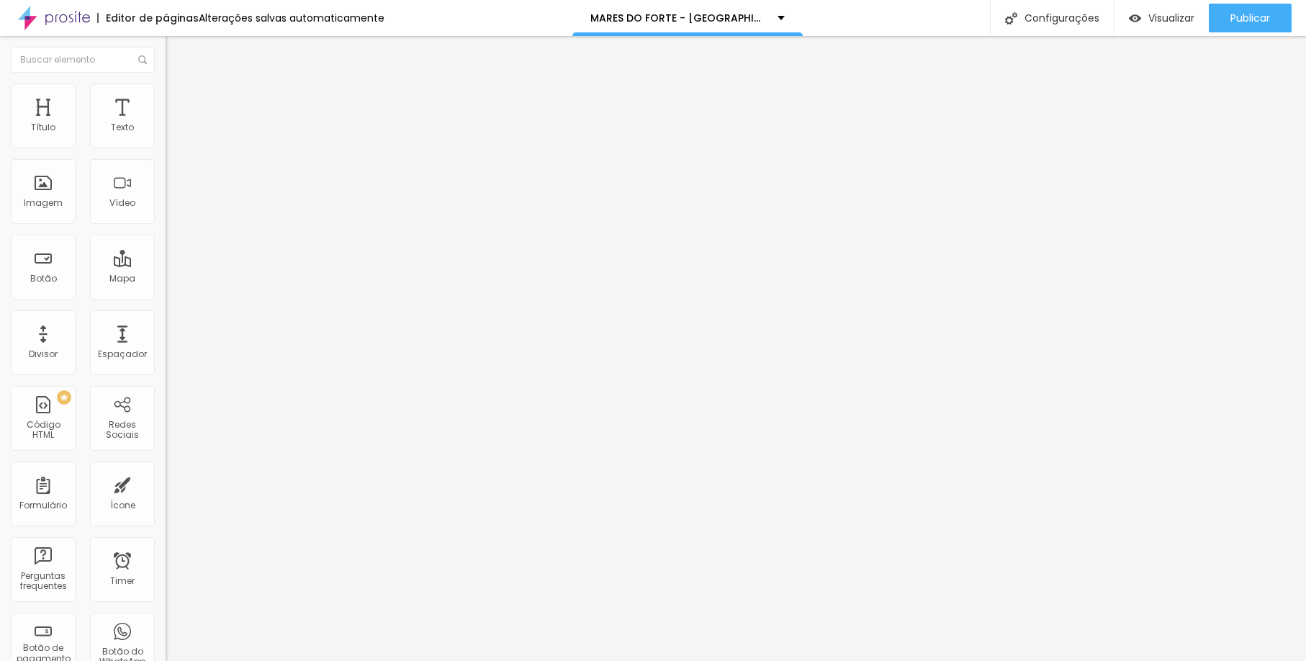
scroll to position [978, 0]
click at [166, 122] on div "Trocar imagem" at bounding box center [249, 117] width 166 height 10
click at [166, 124] on span "Trocar imagem" at bounding box center [205, 118] width 78 height 12
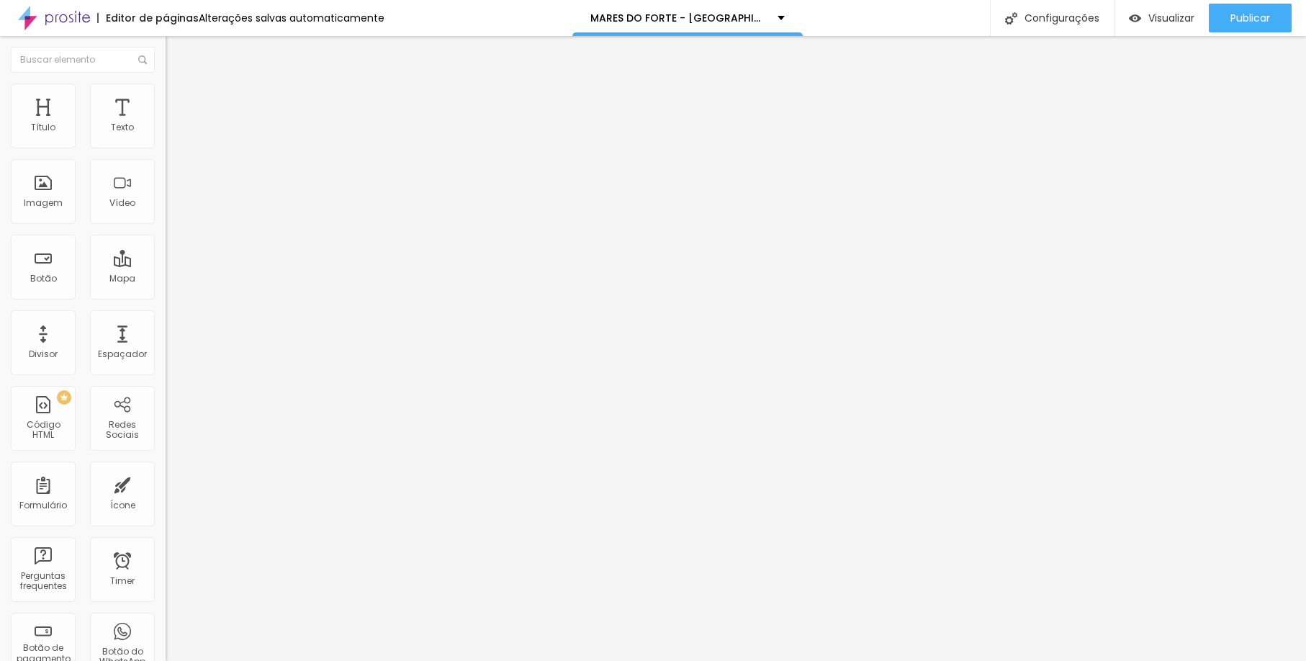
scroll to position [950, 0]
click at [166, 124] on span "Trocar imagem" at bounding box center [205, 118] width 78 height 12
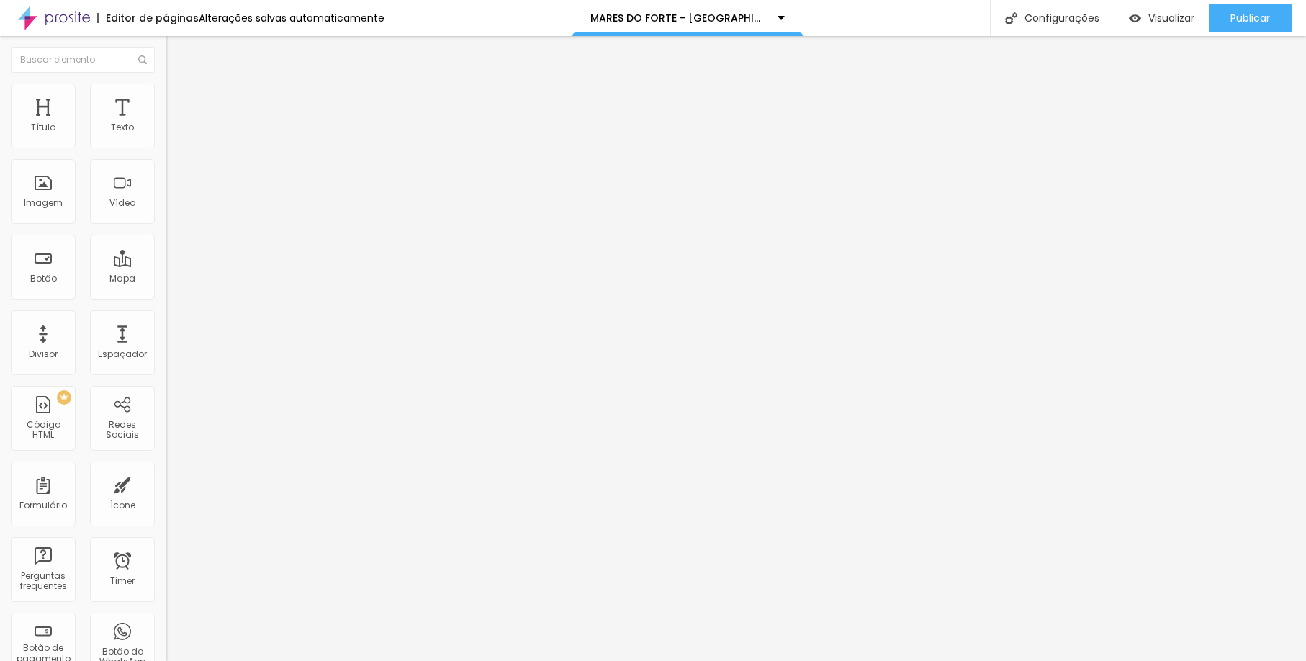
click at [166, 124] on span "Trocar imagem" at bounding box center [205, 118] width 78 height 12
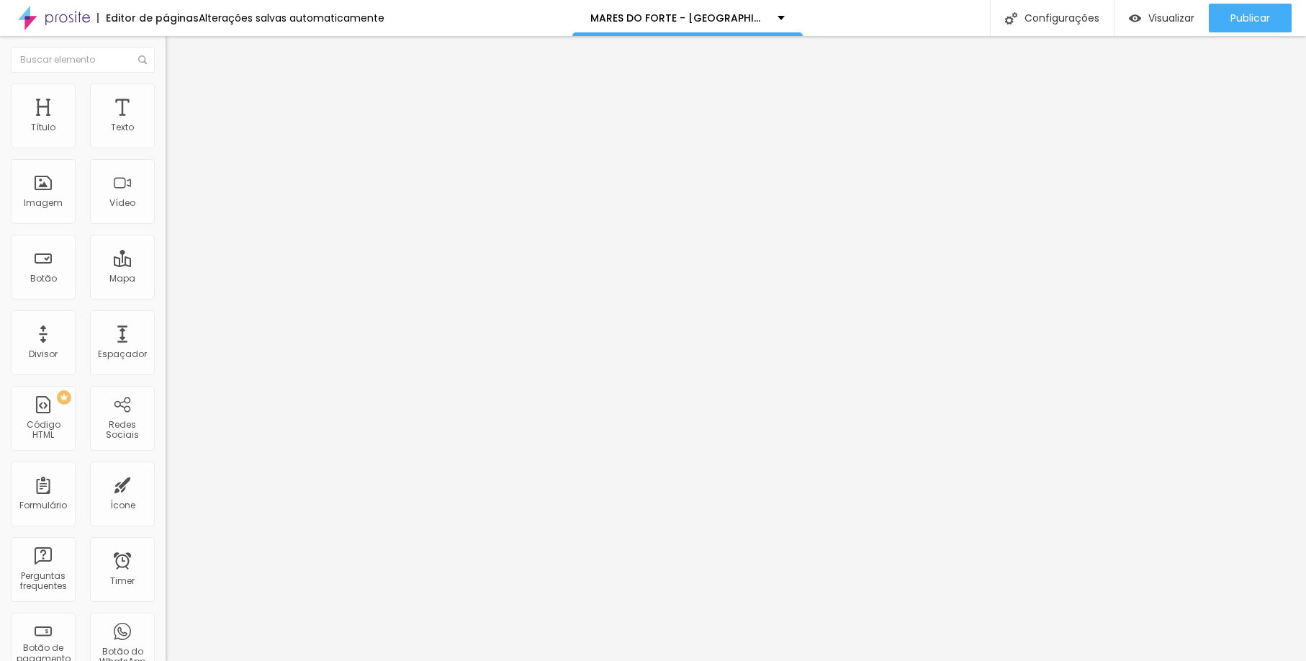
click at [1139, 15] on div "Visualizar" at bounding box center [1162, 18] width 66 height 12
click at [166, 124] on span "Trocar imagem" at bounding box center [205, 118] width 78 height 12
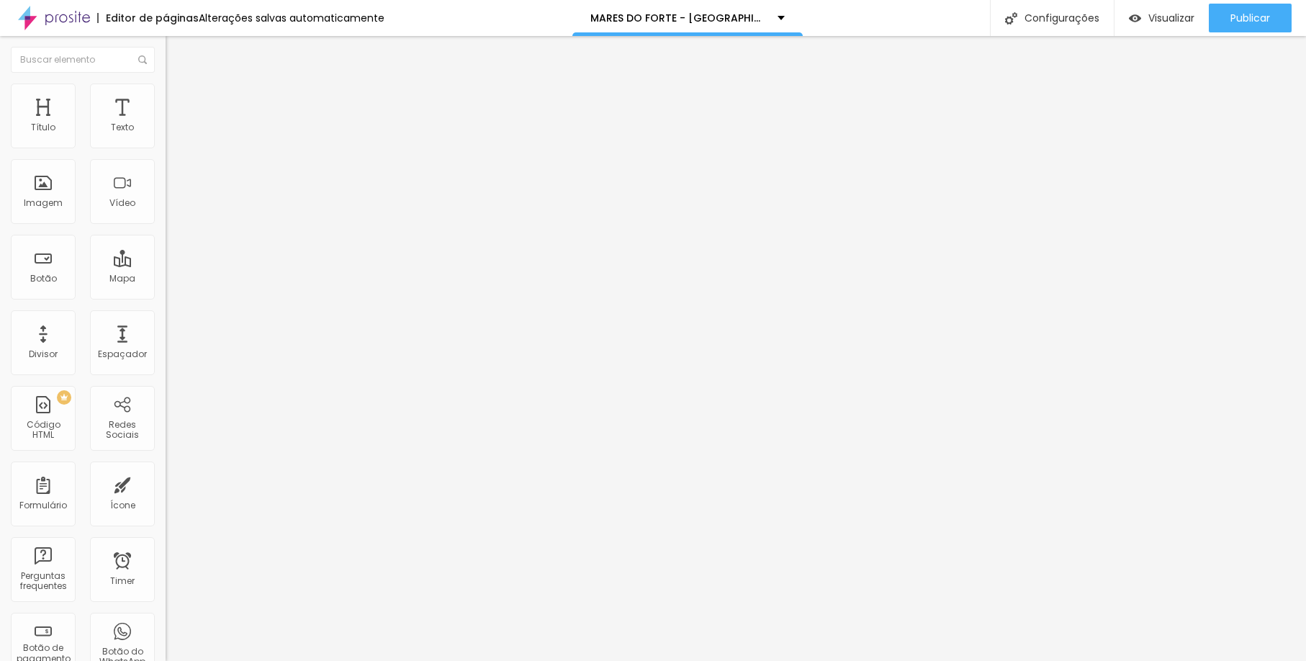
click at [1139, 14] on div "Visualizar" at bounding box center [1162, 18] width 66 height 12
click at [166, 124] on span "Trocar imagem" at bounding box center [205, 118] width 78 height 12
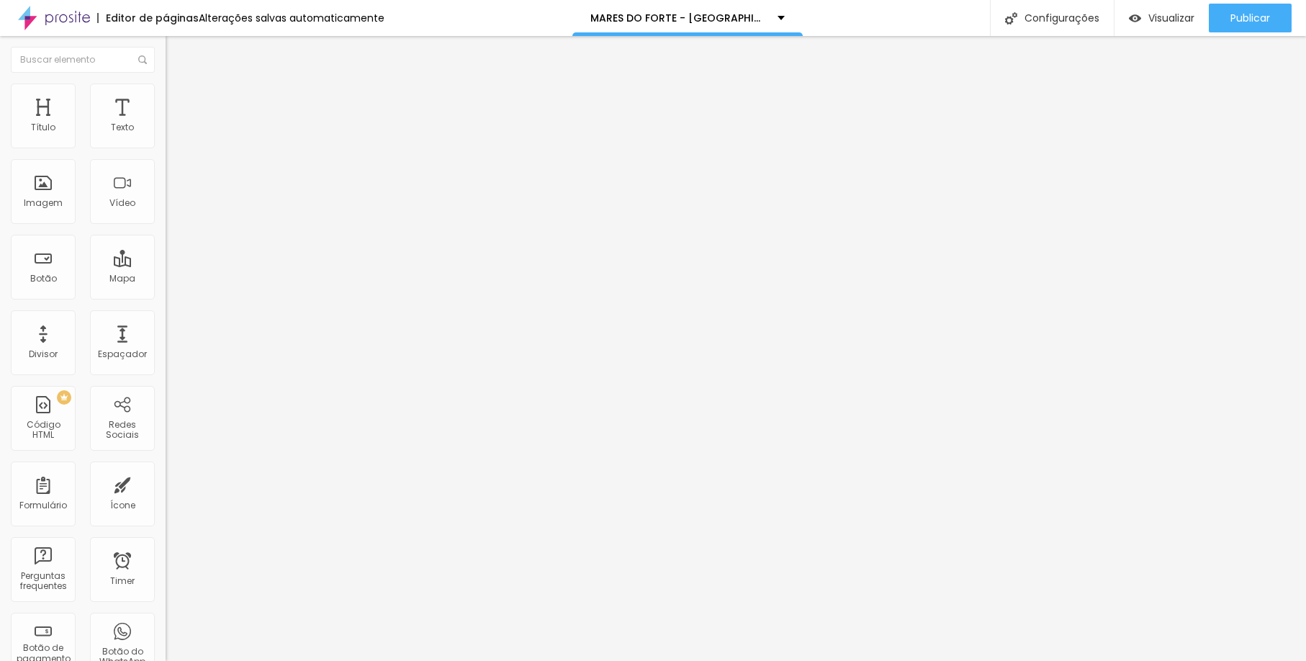
click at [1163, 17] on span "Visualizar" at bounding box center [1171, 18] width 46 height 12
click at [244, 121] on img at bounding box center [248, 116] width 9 height 9
click at [244, 124] on span at bounding box center [248, 118] width 9 height 12
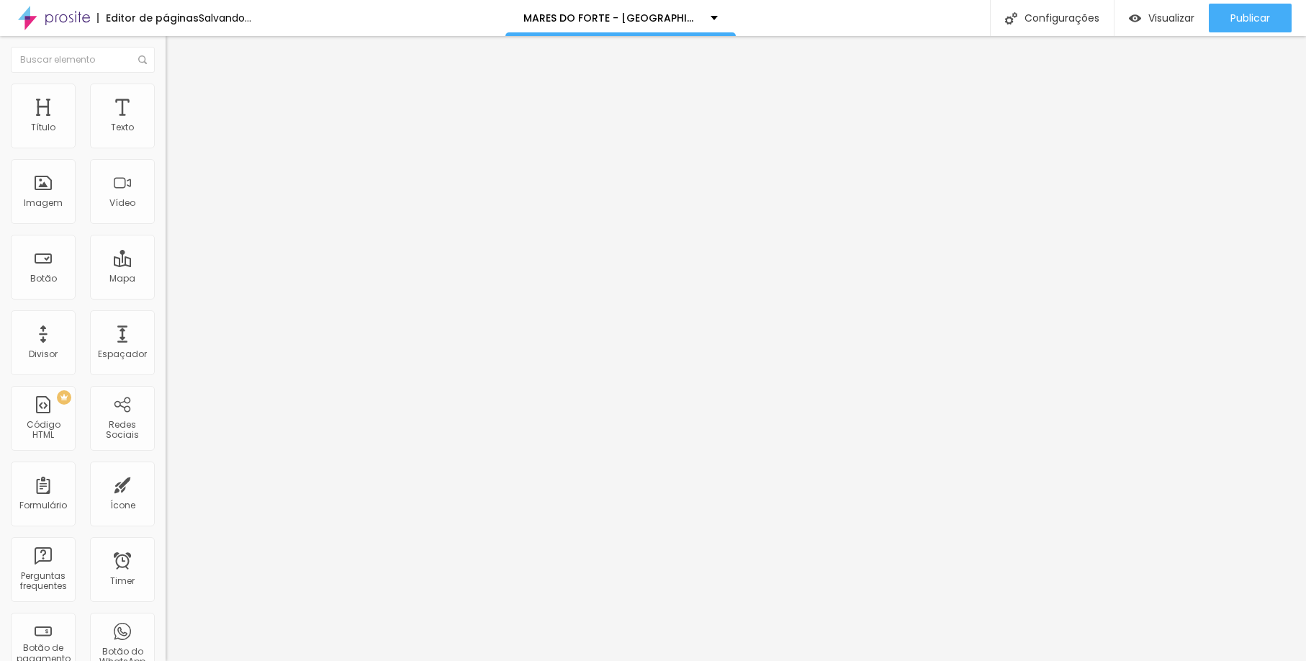
click at [244, 121] on img at bounding box center [248, 116] width 9 height 9
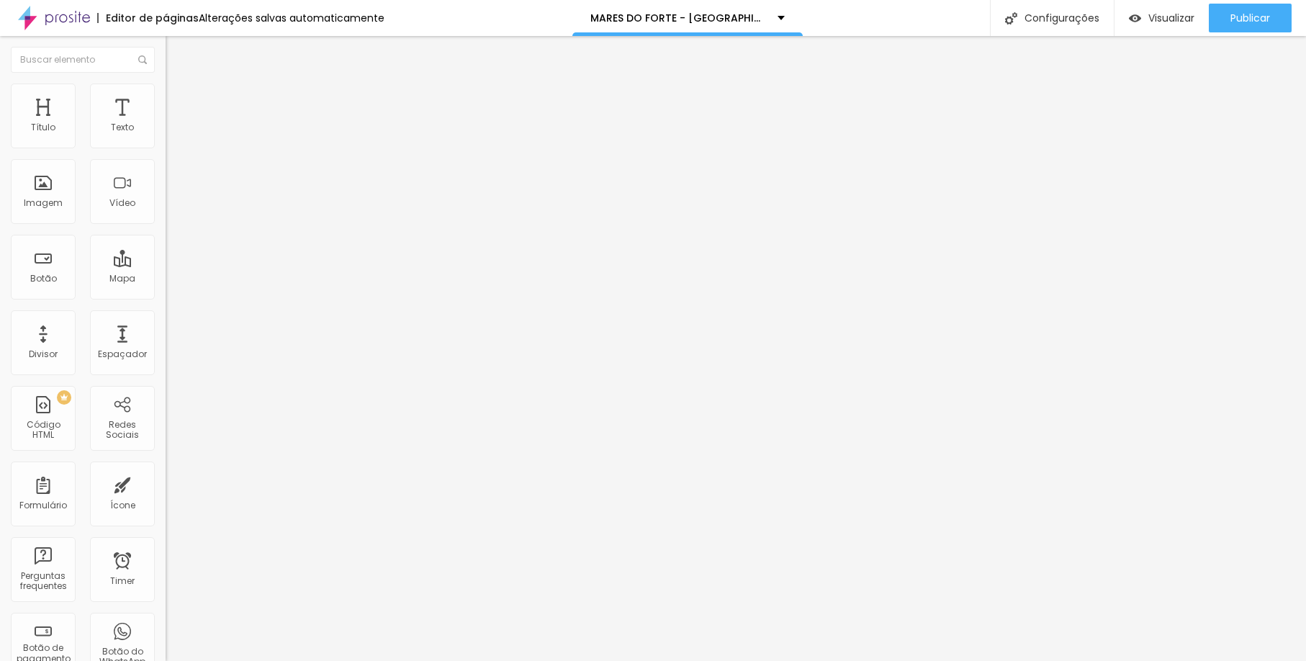
click at [244, 124] on span at bounding box center [248, 118] width 9 height 12
click at [244, 121] on img at bounding box center [248, 116] width 9 height 9
click at [1218, 21] on button "Publicar" at bounding box center [1250, 18] width 83 height 29
click at [1174, 25] on div "Visualizar" at bounding box center [1149, 18] width 66 height 29
click at [166, 124] on span "Trocar imagem" at bounding box center [205, 118] width 78 height 12
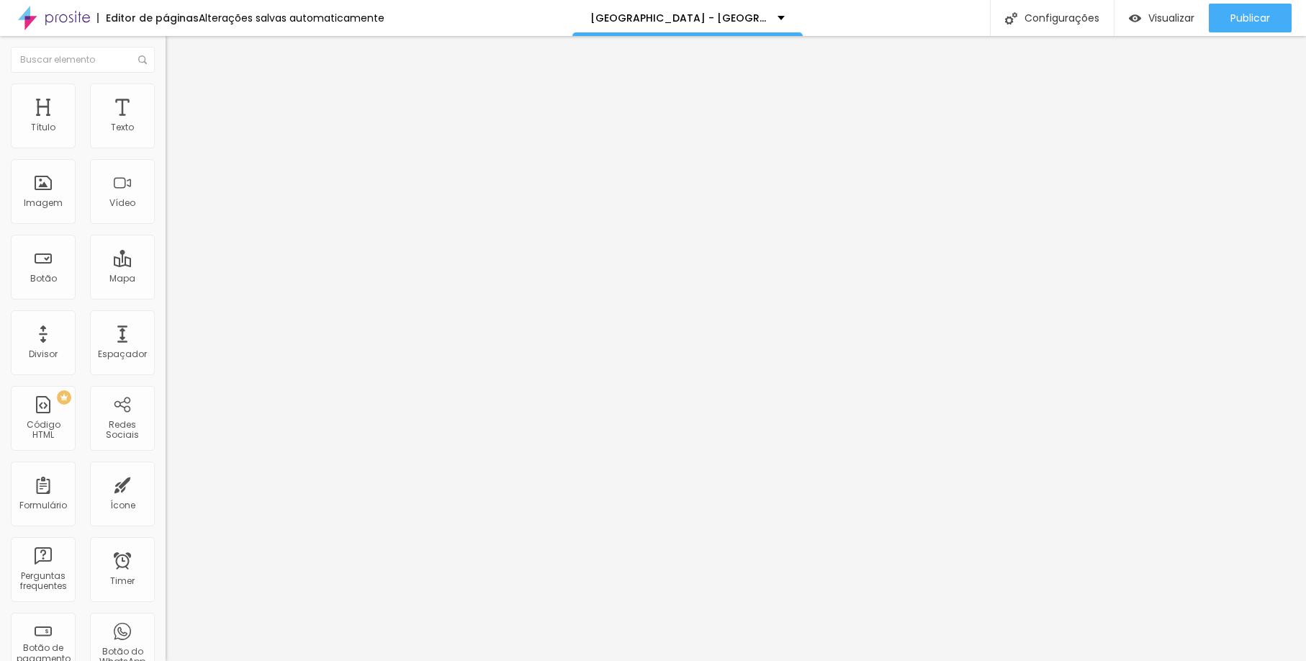
scroll to position [587, 0]
